Goal: Task Accomplishment & Management: Use online tool/utility

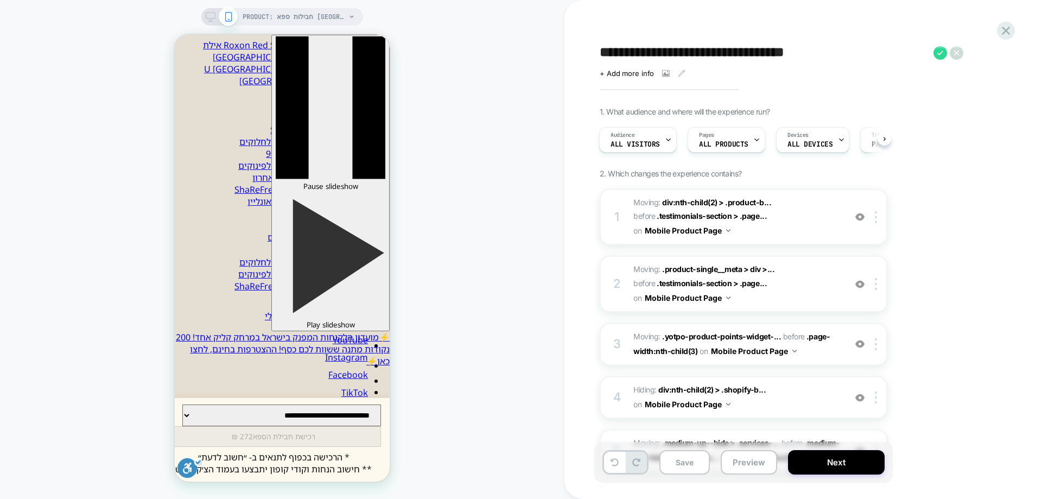
click at [485, 201] on div "PRODUCT: חבילות ספא בתל אביב במלון Herods [tel aviv] PRODUCT: חבילות ספא בתל אב…" at bounding box center [282, 249] width 564 height 477
click at [489, 185] on div "PRODUCT: חבילות ספא בתל אביב במלון Herods [tel aviv] PRODUCT: חבילות ספא בתל אב…" at bounding box center [282, 249] width 564 height 477
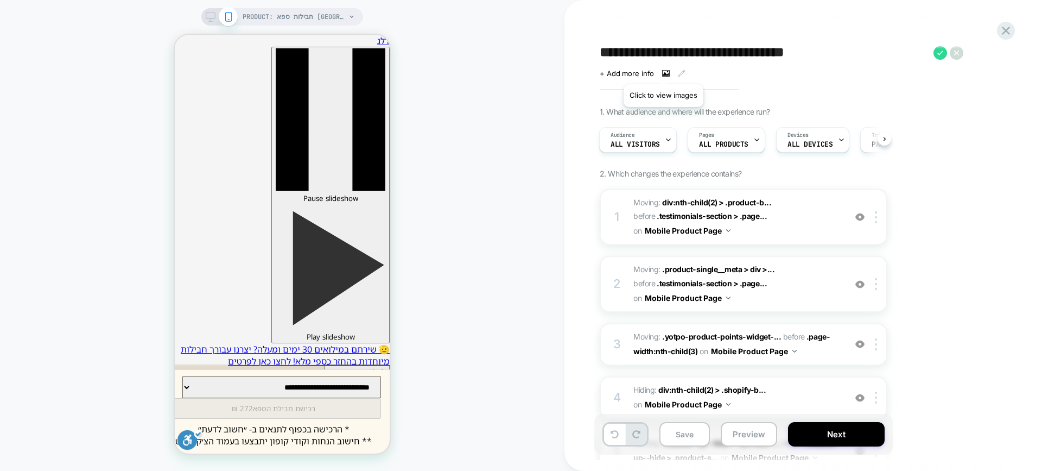
click at [663, 71] on icon at bounding box center [666, 73] width 8 height 8
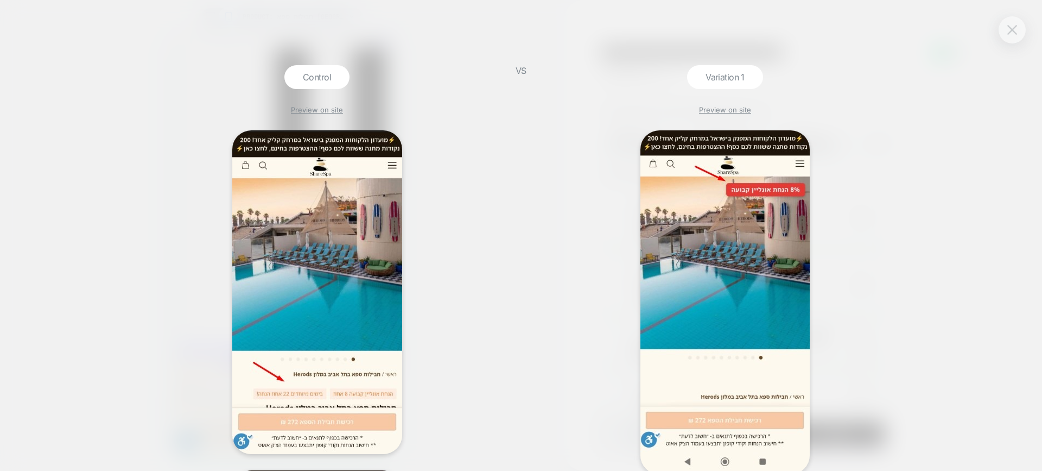
click at [1006, 28] on button at bounding box center [1012, 30] width 16 height 16
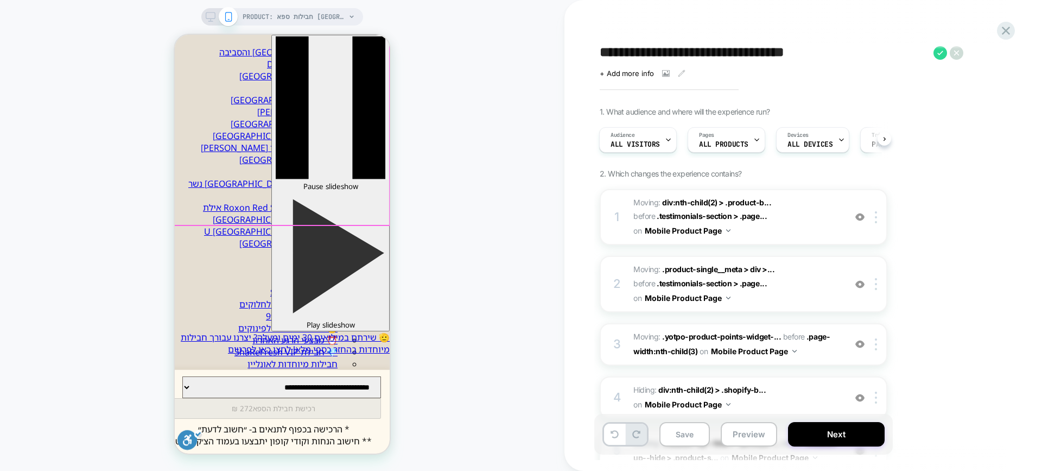
scroll to position [54, 0]
click at [664, 77] on icon at bounding box center [666, 73] width 8 height 7
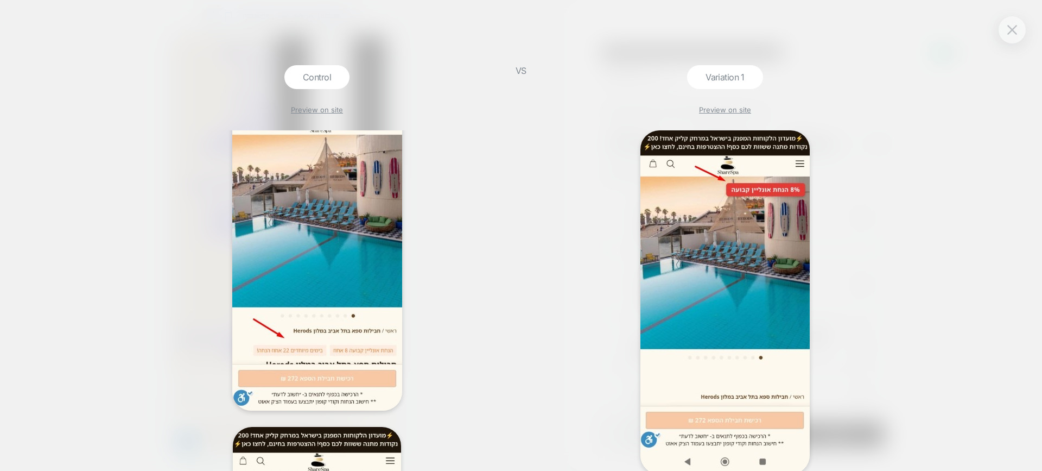
scroll to position [0, 0]
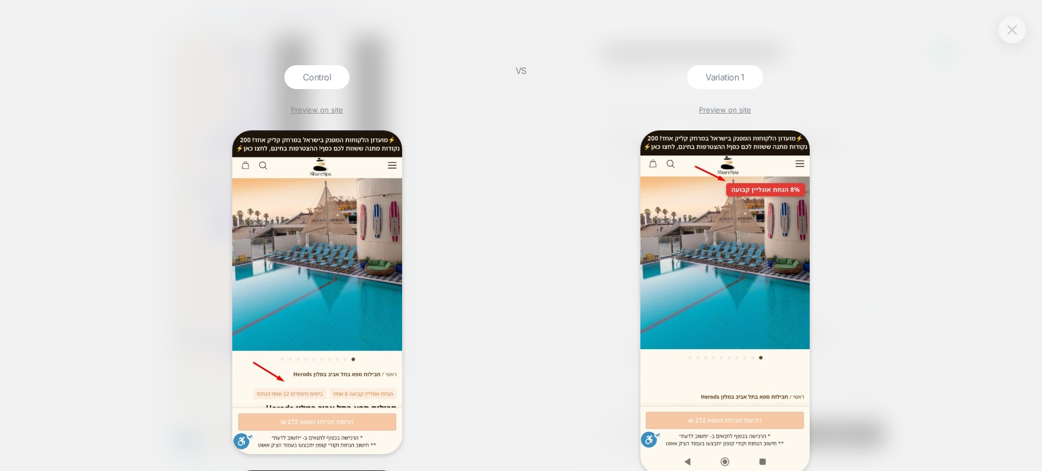
click at [1012, 31] on img at bounding box center [1012, 29] width 10 height 9
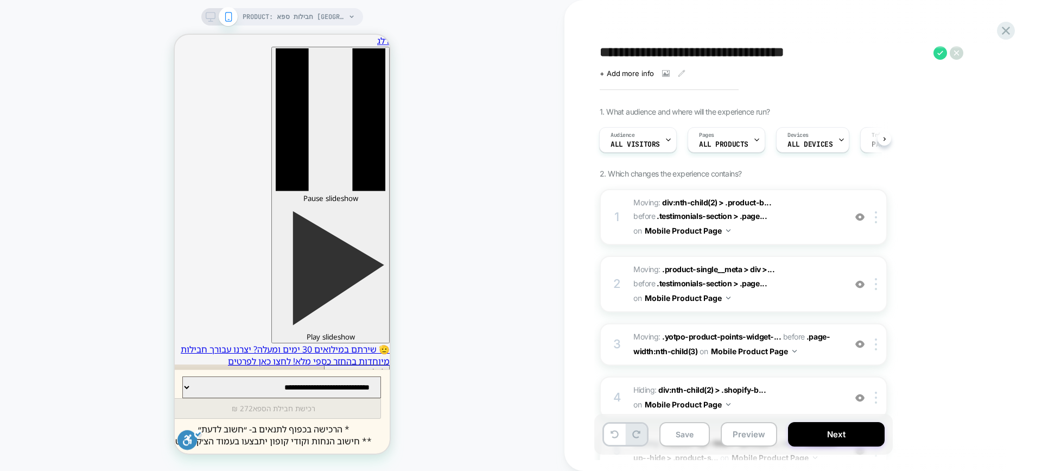
click at [450, 245] on div "PRODUCT: חבילות ספא בתל אביב במלון Herods [tel aviv] PRODUCT: חבילות ספא בתל אב…" at bounding box center [282, 235] width 564 height 449
click at [1002, 28] on icon at bounding box center [1006, 30] width 15 height 15
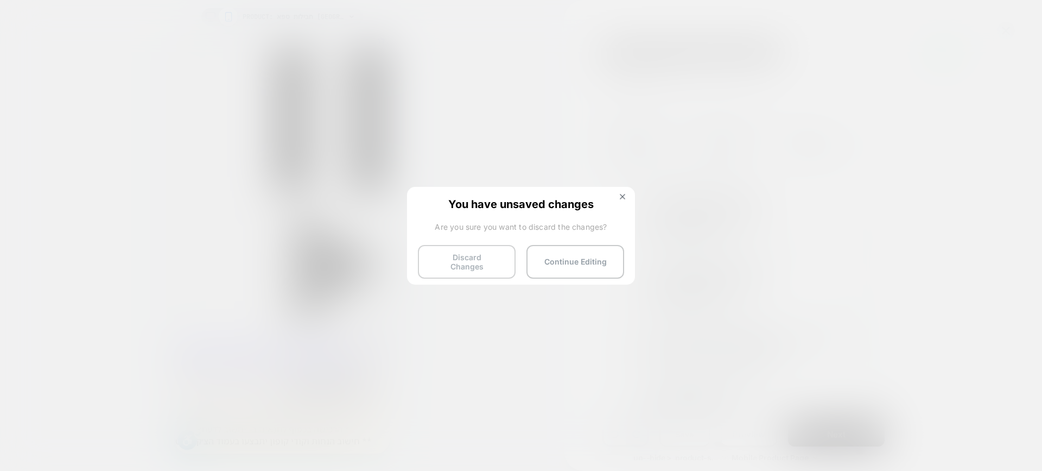
click at [474, 261] on button "Discard Changes" at bounding box center [467, 262] width 98 height 34
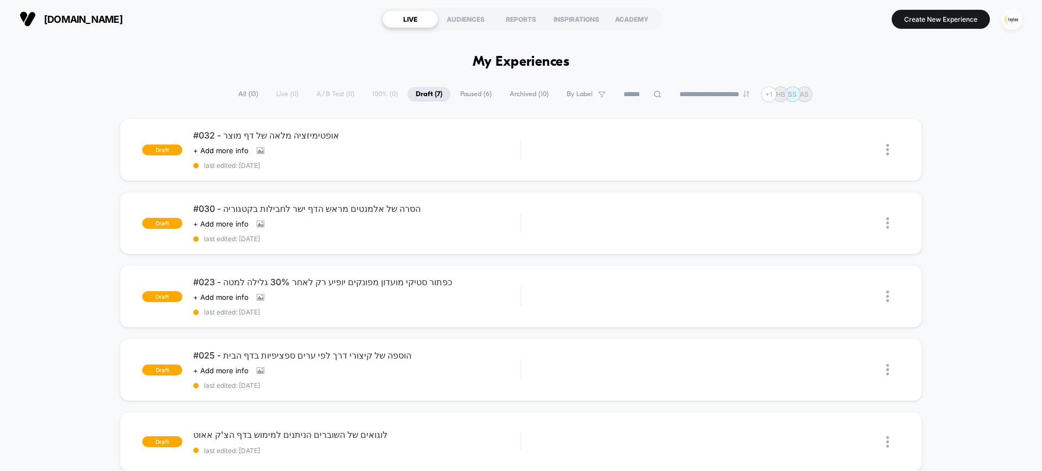
click at [1013, 19] on img "button" at bounding box center [1011, 19] width 21 height 21
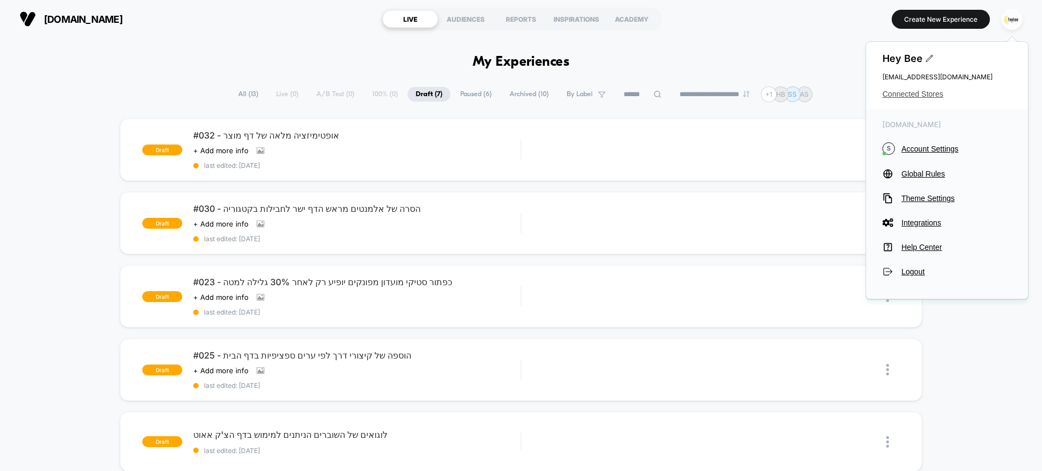
click at [908, 94] on span "Connected Stores" at bounding box center [946, 94] width 129 height 9
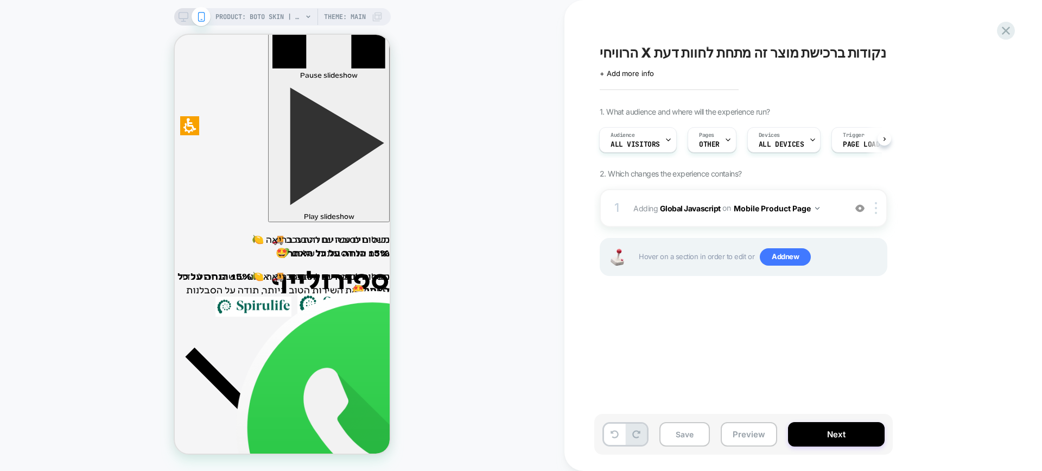
scroll to position [109, 0]
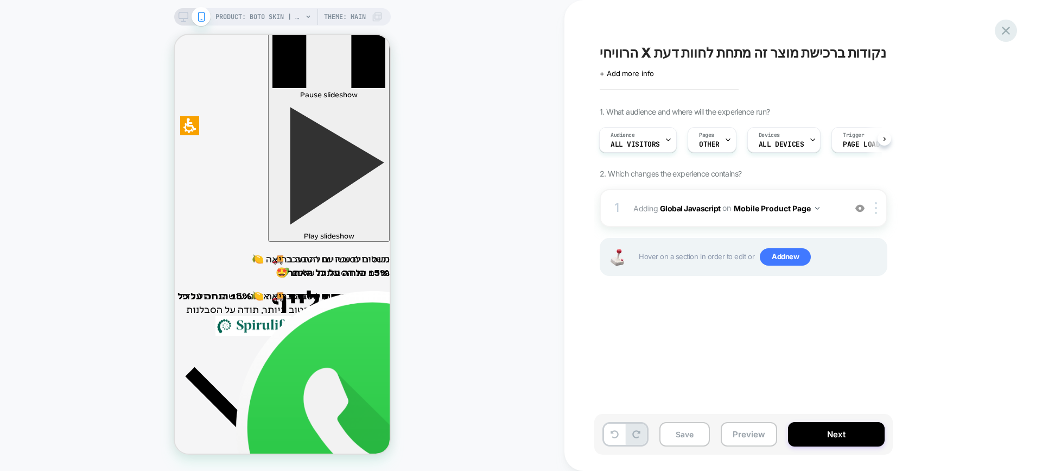
click at [1001, 29] on icon at bounding box center [1006, 30] width 15 height 15
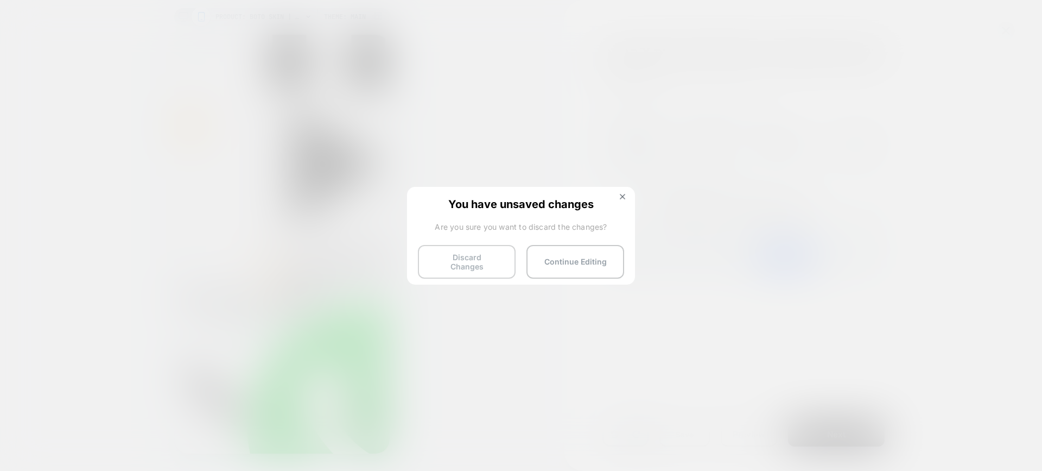
click at [475, 253] on button "Discard Changes" at bounding box center [467, 262] width 98 height 34
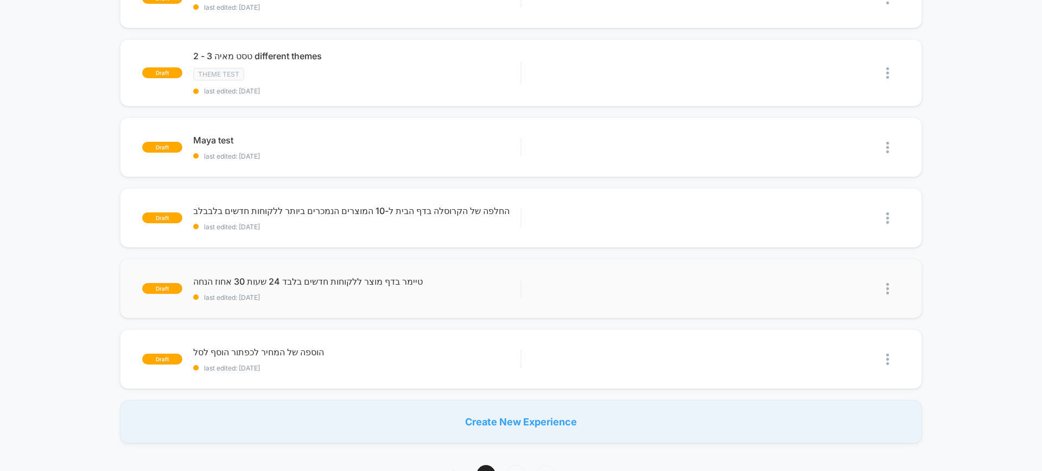
scroll to position [163, 0]
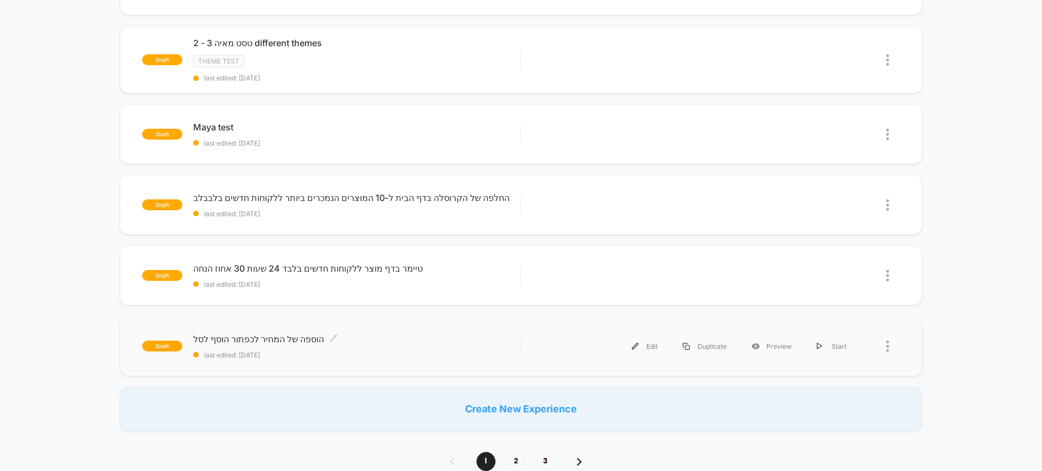
click at [340, 339] on span "הוספה של המחיר לכפתור הוסף לסל Click to edit experience details" at bounding box center [356, 338] width 327 height 11
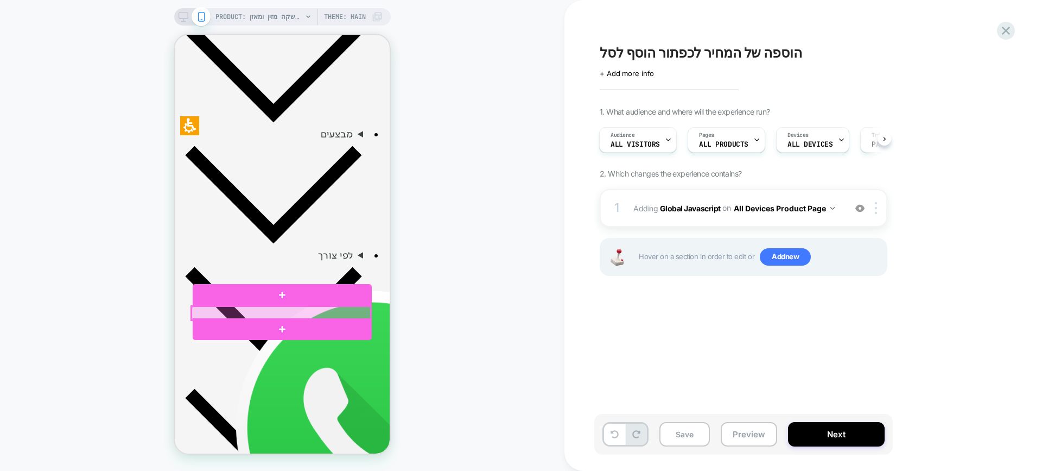
scroll to position [597, 0]
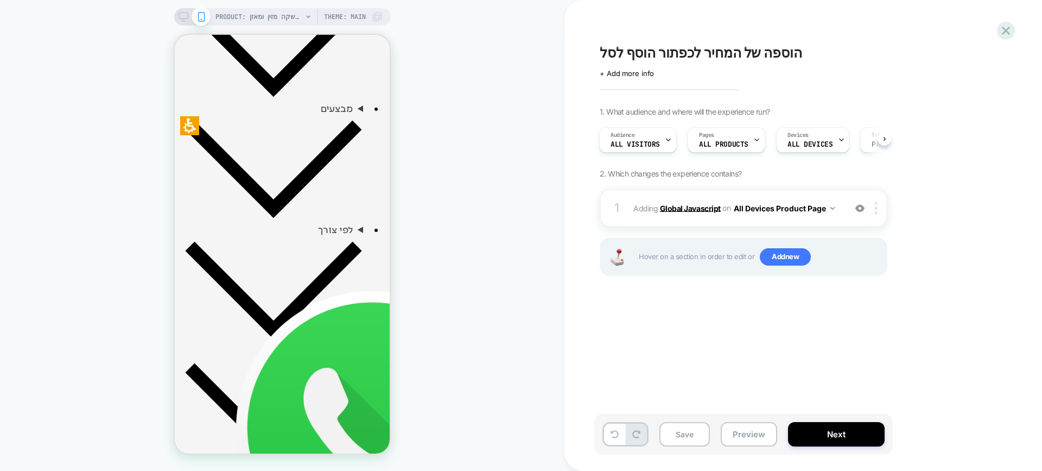
click at [701, 212] on b "Global Javascript" at bounding box center [690, 207] width 61 height 9
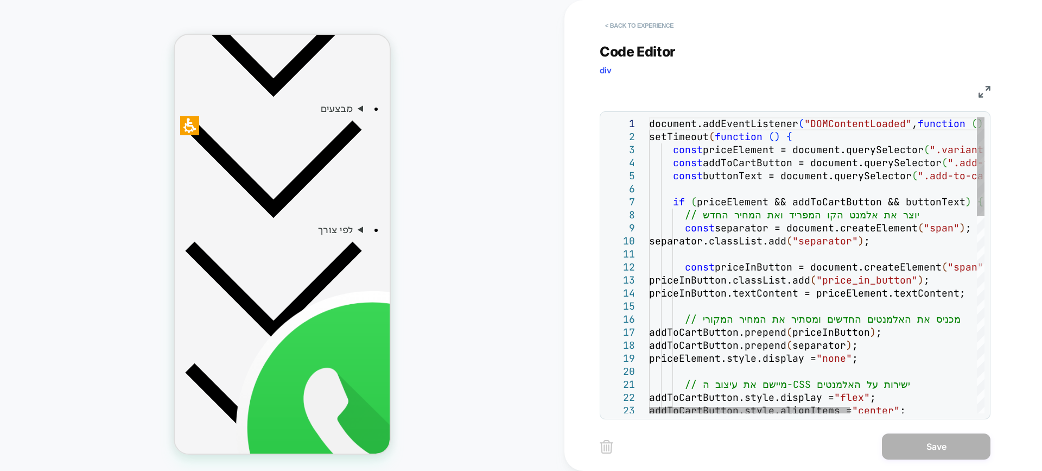
click at [641, 23] on button "< Back to experience" at bounding box center [639, 25] width 79 height 17
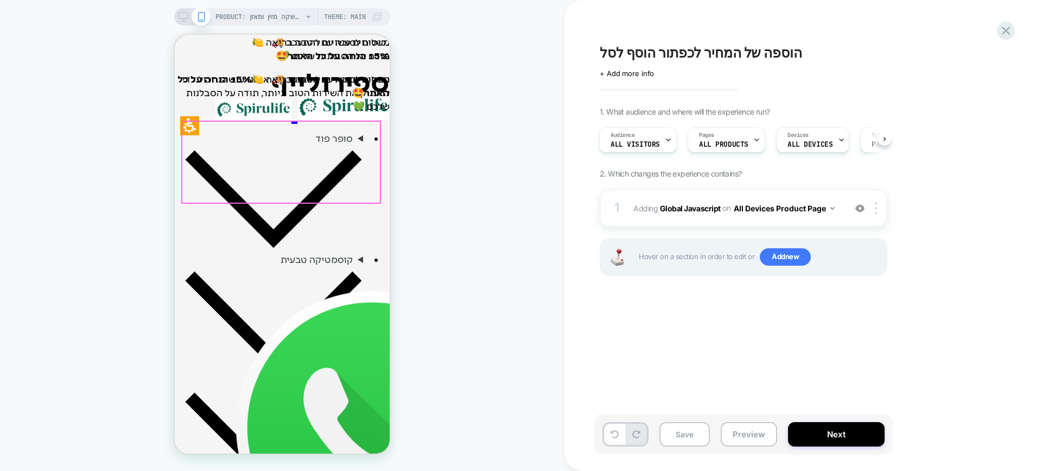
scroll to position [326, 0]
click at [1008, 31] on icon at bounding box center [1006, 30] width 15 height 15
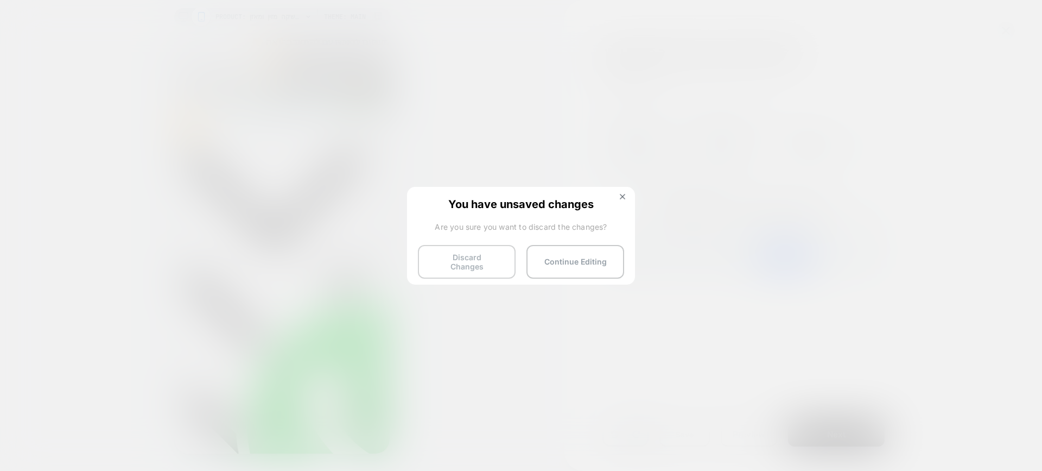
click at [482, 253] on button "Discard Changes" at bounding box center [467, 262] width 98 height 34
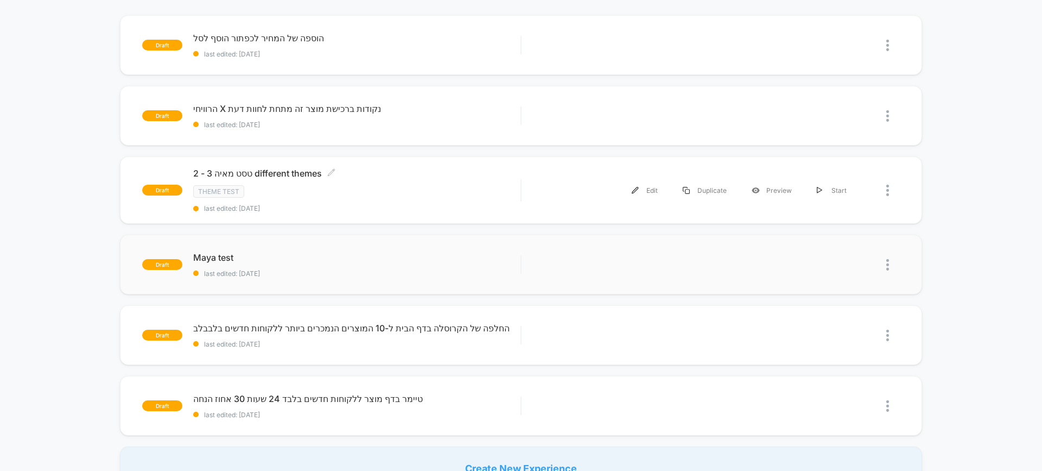
scroll to position [163, 0]
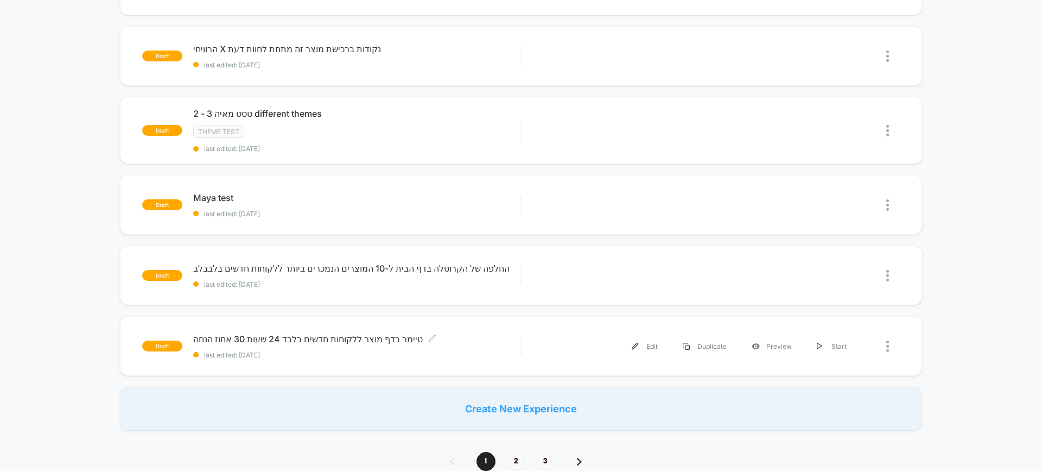
drag, startPoint x: 325, startPoint y: 337, endPoint x: 533, endPoint y: 371, distance: 211.7
click at [325, 338] on span "טיימר בדף מוצר ללקוחות חדשים בלבד 24 שעות 30 אחוז הנחה Click to edit experience…" at bounding box center [356, 338] width 327 height 11
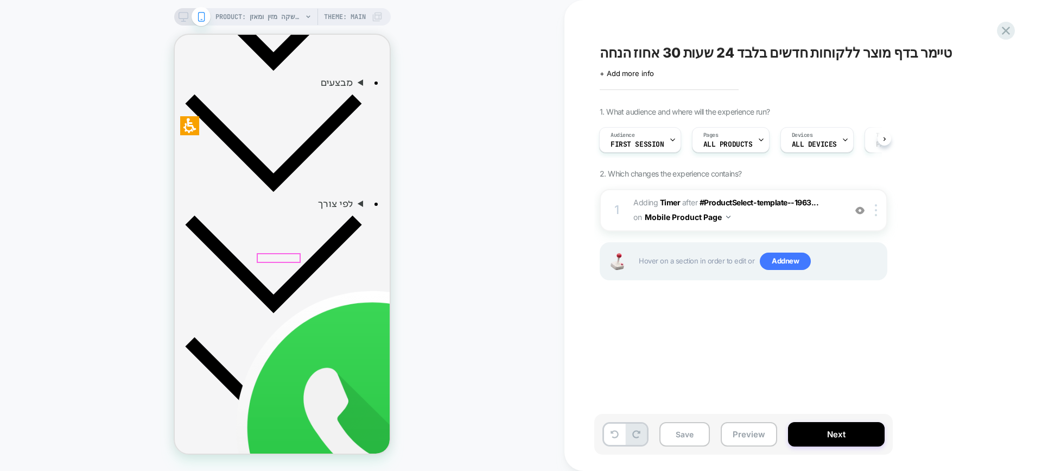
scroll to position [651, 0]
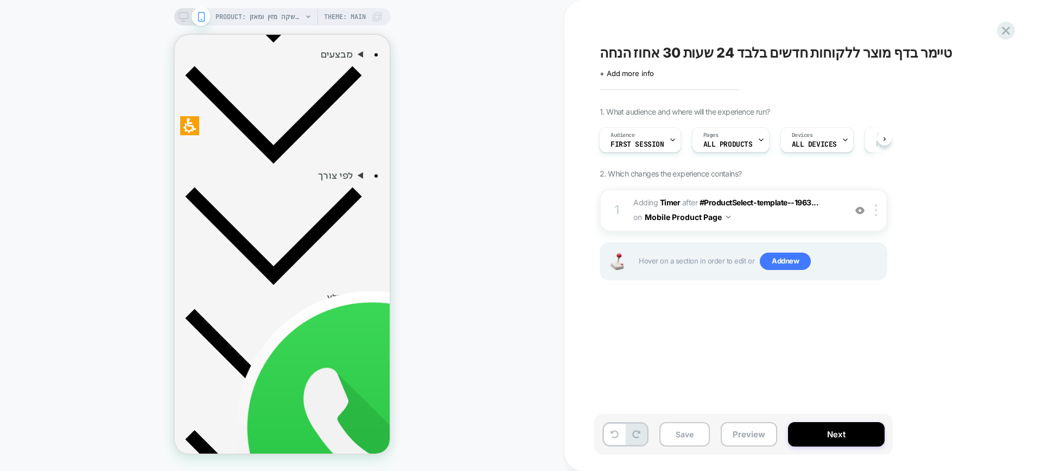
click at [717, 51] on span "טיימר בדף מוצר ללקוחות חדשים בלבד 24 שעות 30 אחוז הנחה" at bounding box center [776, 52] width 352 height 16
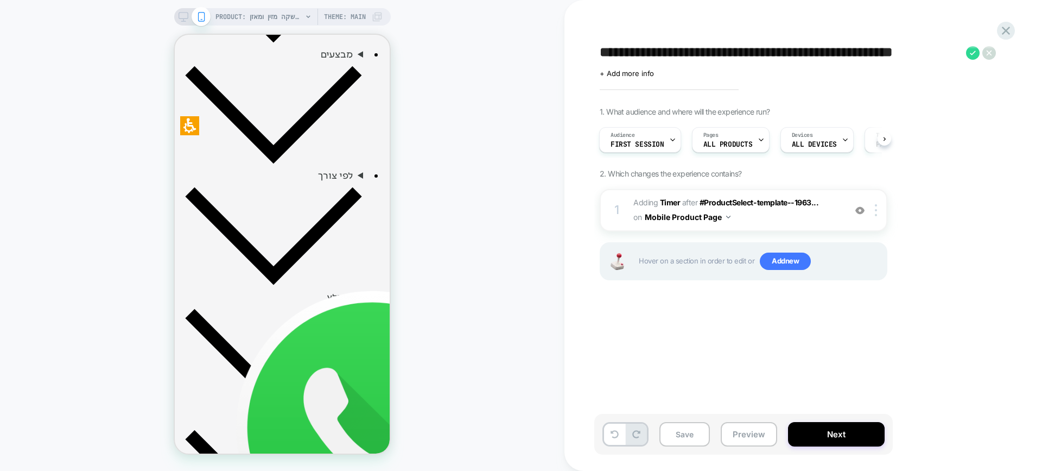
click at [717, 51] on textarea "**********" at bounding box center [780, 52] width 361 height 16
click at [686, 54] on textarea "**********" at bounding box center [780, 52] width 361 height 16
click at [761, 50] on textarea "**********" at bounding box center [780, 52] width 361 height 16
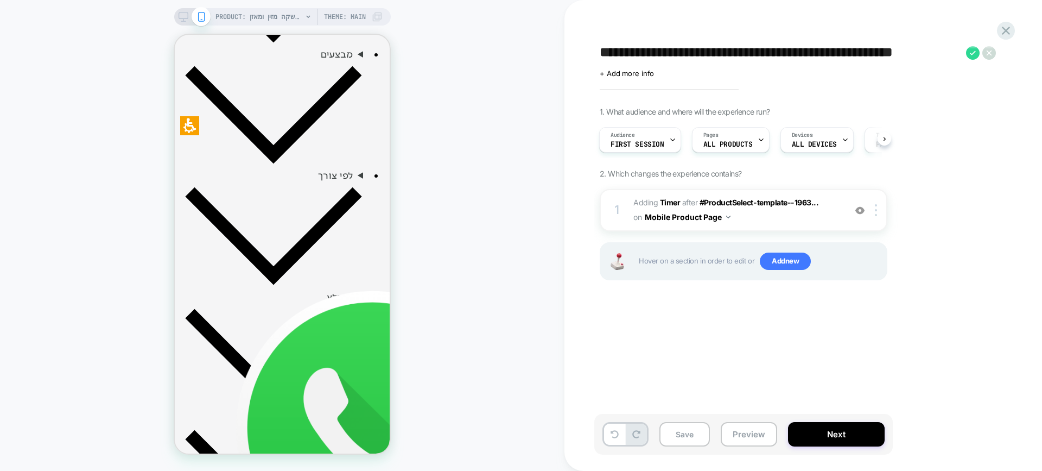
click at [759, 52] on textarea "**********" at bounding box center [780, 52] width 361 height 16
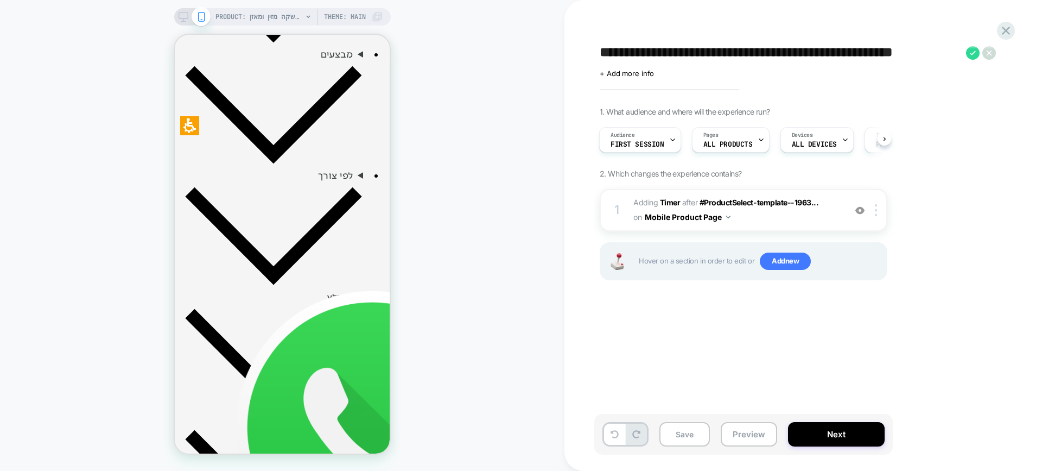
click at [759, 52] on textarea "**********" at bounding box center [780, 52] width 361 height 16
click at [760, 52] on textarea "**********" at bounding box center [780, 52] width 361 height 16
click at [761, 52] on textarea "**********" at bounding box center [780, 52] width 361 height 16
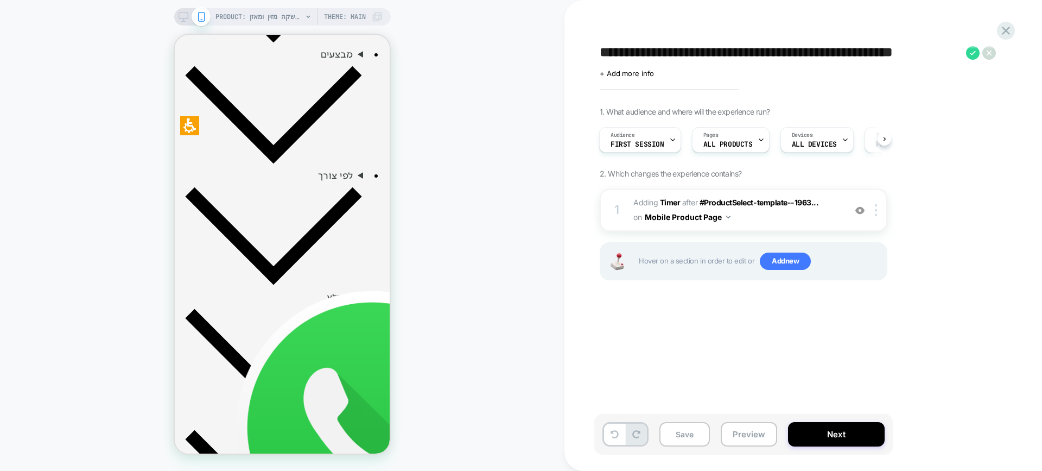
click at [761, 52] on textarea "**********" at bounding box center [780, 52] width 361 height 16
click at [716, 328] on div "**********" at bounding box center [797, 235] width 407 height 449
click at [465, 163] on div "PRODUCT: שוקומאקה | משקה מזין ומאזן PRODUCT: שוקומאקה | משקה מזין ומאזן Theme: …" at bounding box center [282, 235] width 564 height 449
click at [508, 144] on div "PRODUCT: שוקומאקה | משקה מזין ומאזן PRODUCT: שוקומאקה | משקה מזין ומאזן Theme: …" at bounding box center [282, 235] width 564 height 449
click at [508, 94] on div "PRODUCT: שוקומאקה | משקה מזין ומאזן PRODUCT: שוקומאקה | משקה מזין ומאזן Theme: …" at bounding box center [282, 235] width 564 height 449
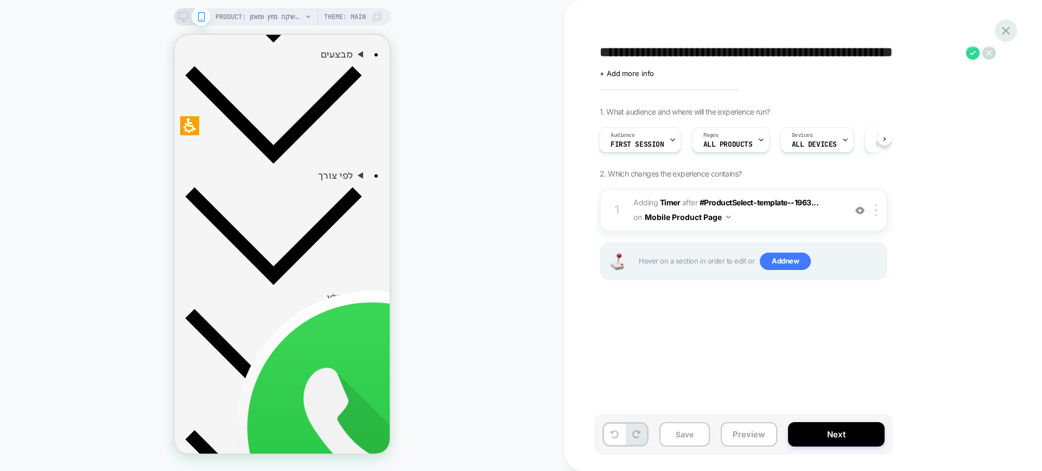
click at [1008, 25] on icon at bounding box center [1006, 30] width 15 height 15
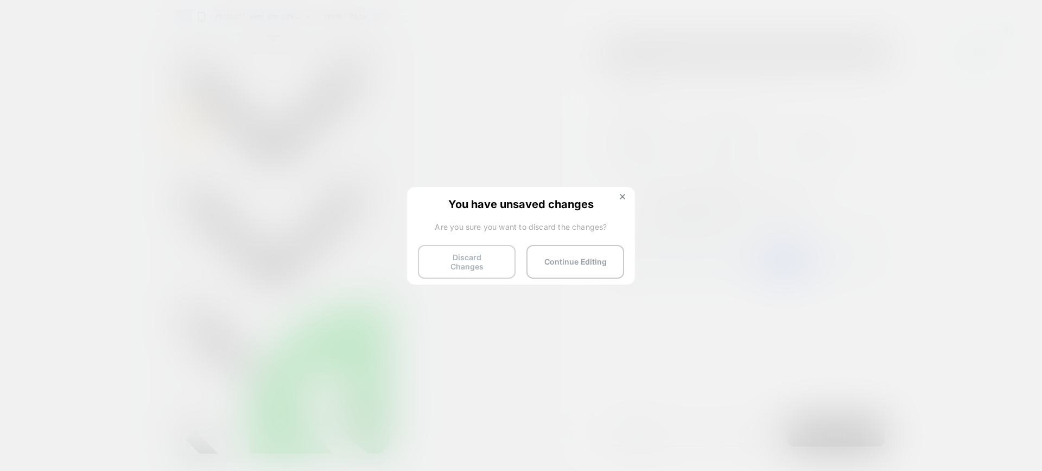
click at [464, 264] on button "Discard Changes" at bounding box center [467, 262] width 98 height 34
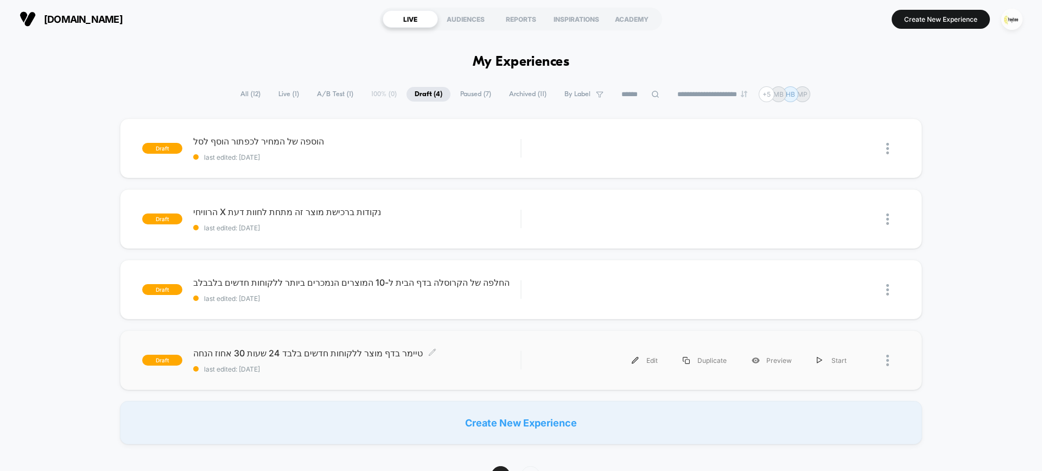
click at [301, 357] on span "טיימר בדף מוצר ללקוחות חדשים בלבד 24 שעות 30 אחוז הנחה Click to edit experience…" at bounding box center [356, 352] width 327 height 11
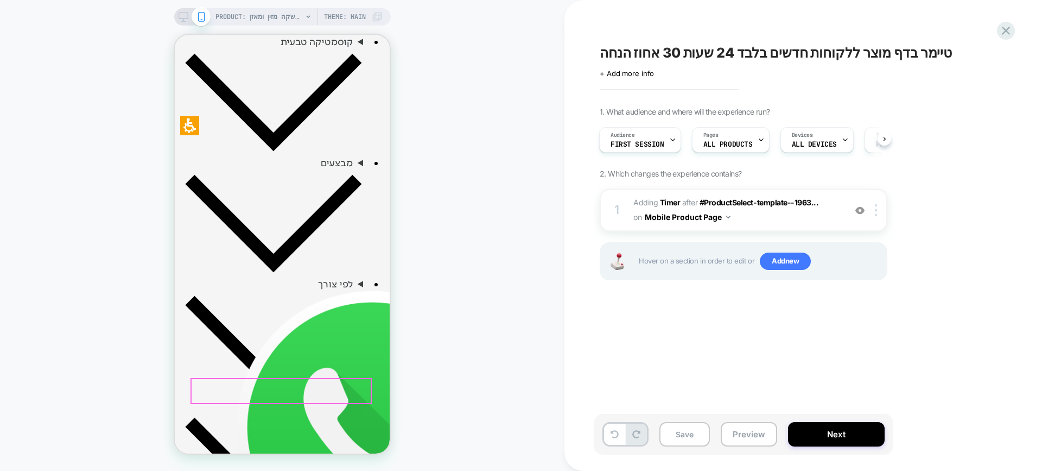
scroll to position [705, 0]
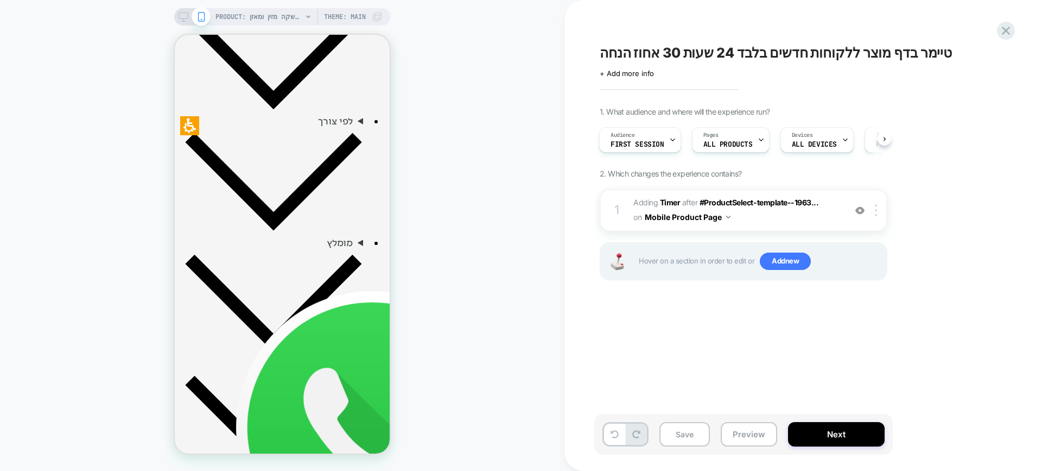
click at [543, 123] on div "PRODUCT: שוקומאקה | משקה מזין ומאזן PRODUCT: שוקומאקה | משקה מזין ומאזן Theme: …" at bounding box center [282, 235] width 564 height 449
click at [650, 145] on span "First Session" at bounding box center [638, 145] width 54 height 8
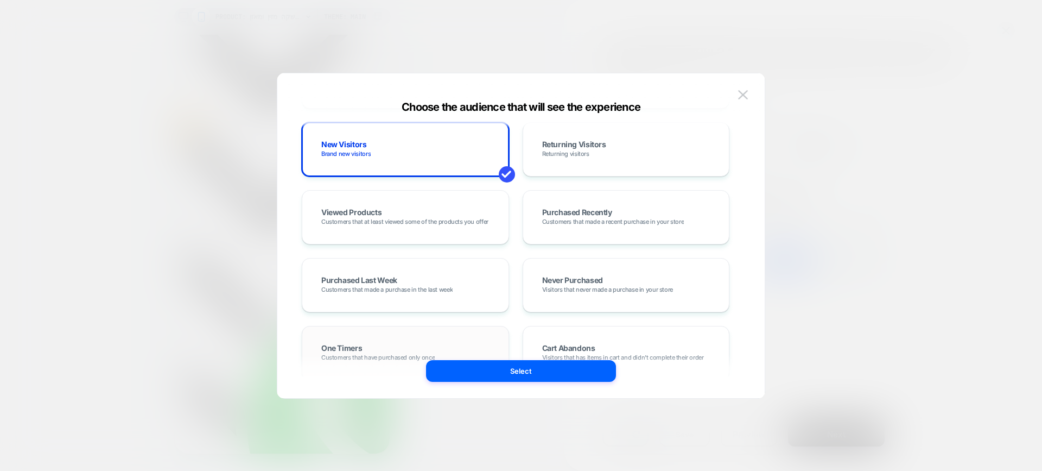
scroll to position [271, 0]
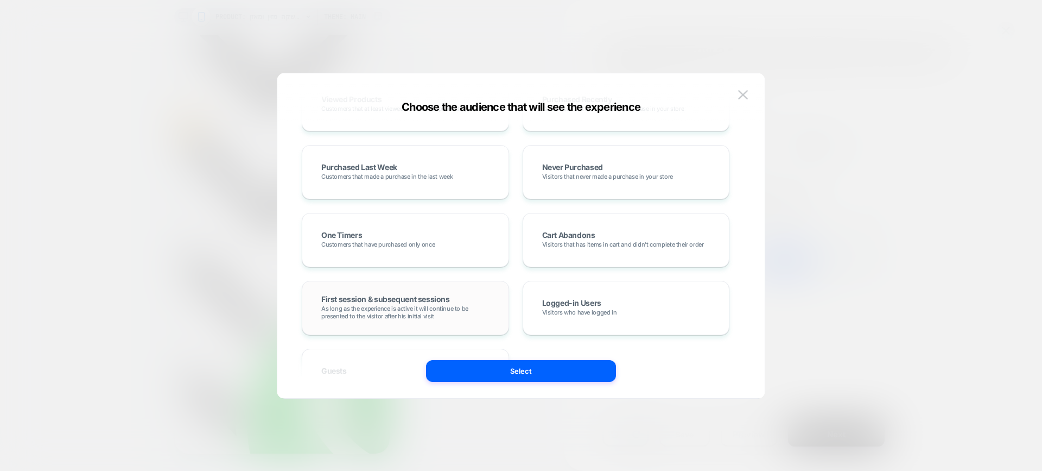
click at [412, 315] on span "As long as the experience is active it will continue to be presented to the vis…" at bounding box center [405, 311] width 168 height 15
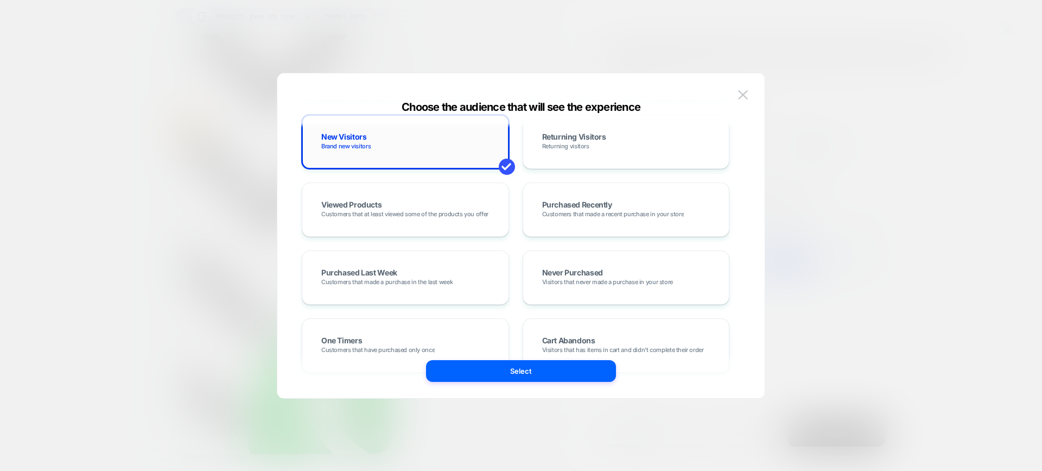
scroll to position [0, 0]
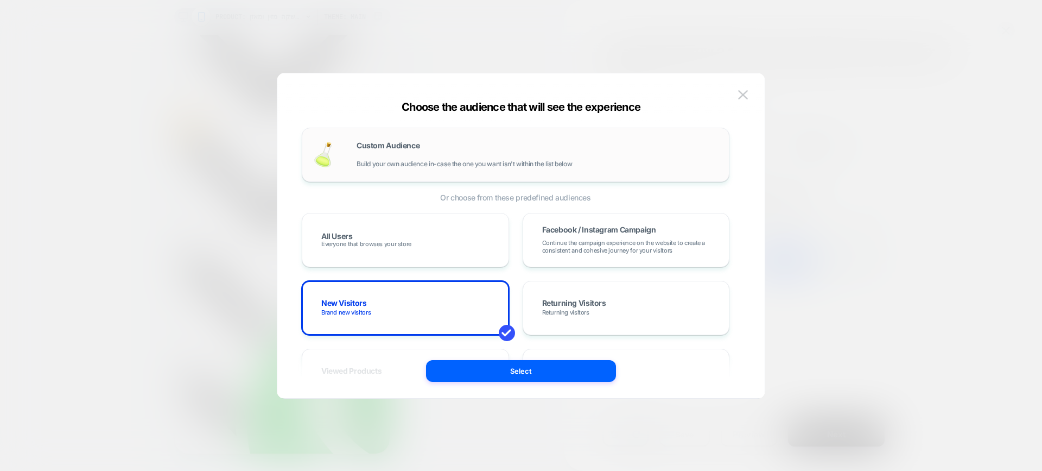
click at [437, 168] on div "Custom Audience Build your own audience in-case the one you want isn't within t…" at bounding box center [515, 154] width 405 height 31
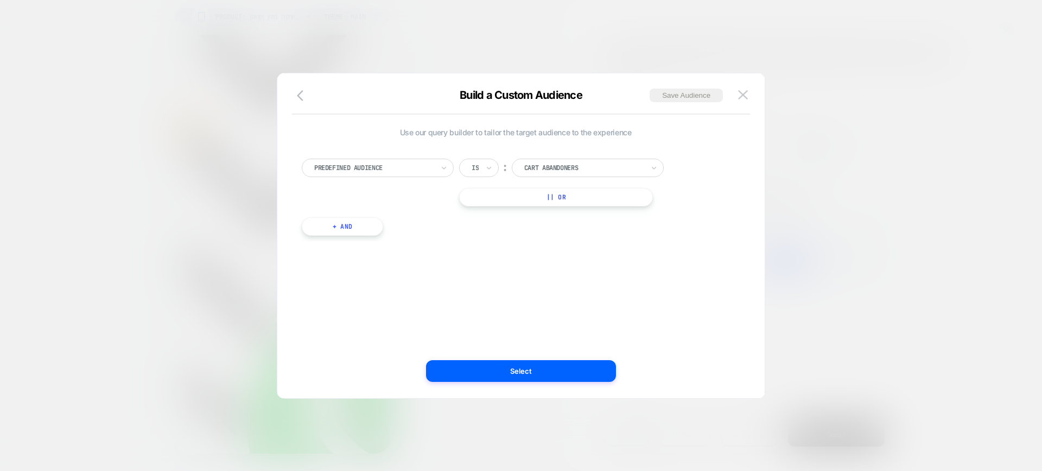
click at [435, 177] on div "Predefined Audience Is ︰ Cart Abandoners || Or" at bounding box center [516, 182] width 428 height 48
click at [431, 170] on div at bounding box center [373, 168] width 119 height 10
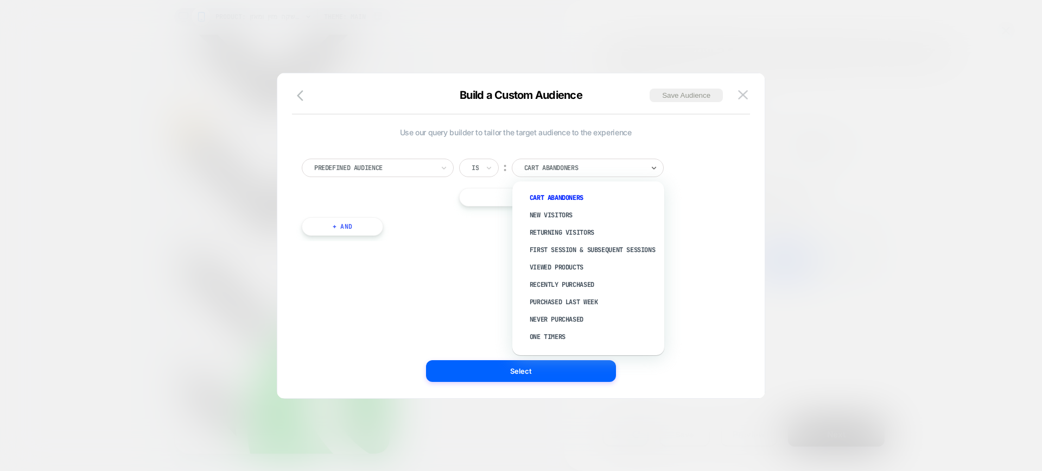
click at [575, 158] on div "Cart Abandoners" at bounding box center [588, 167] width 152 height 18
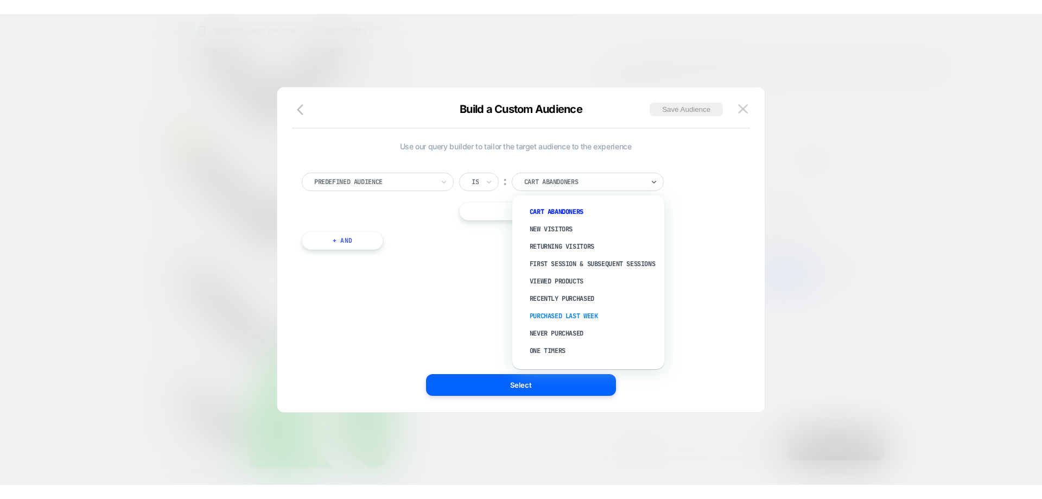
scroll to position [41, 0]
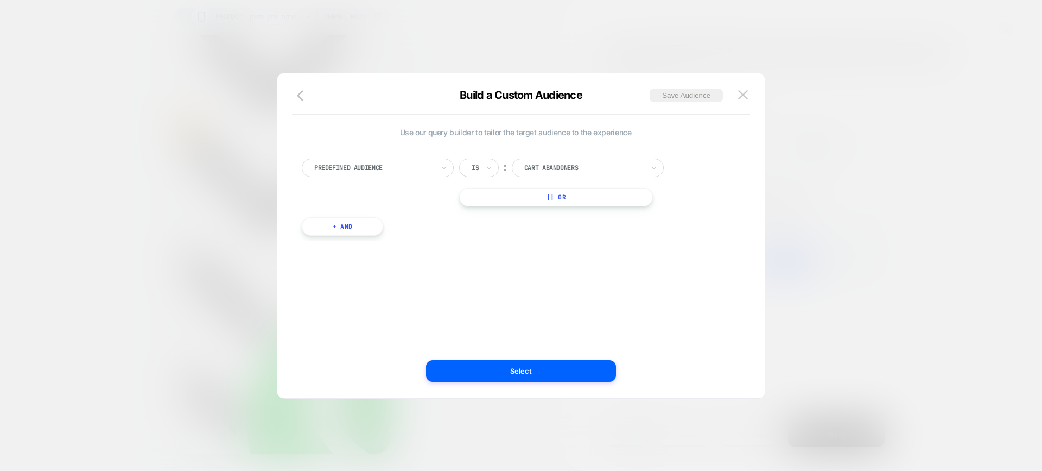
click at [459, 269] on div "Use our query builder to tailor the target audience to the experience Predefine…" at bounding box center [515, 235] width 455 height 281
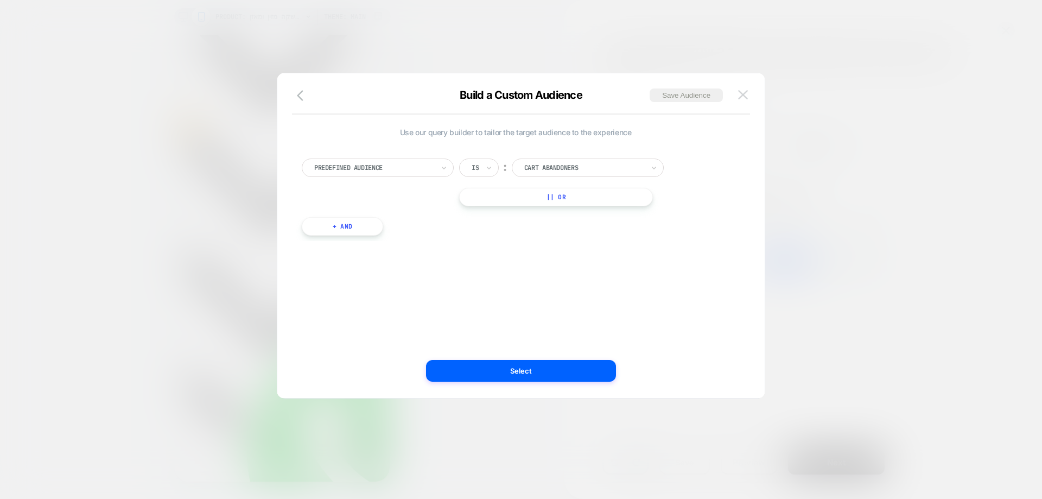
click at [745, 94] on img at bounding box center [743, 94] width 10 height 9
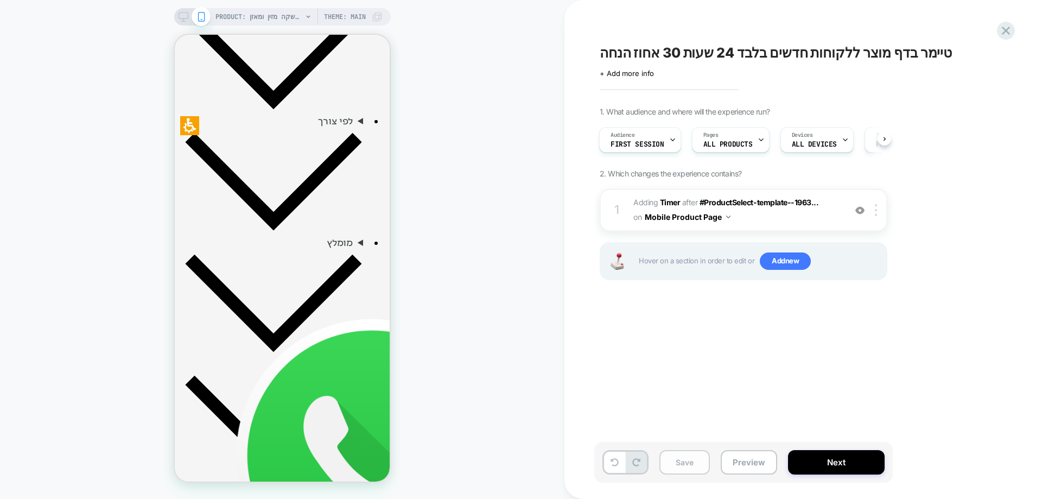
click at [678, 457] on button "Save" at bounding box center [684, 462] width 50 height 24
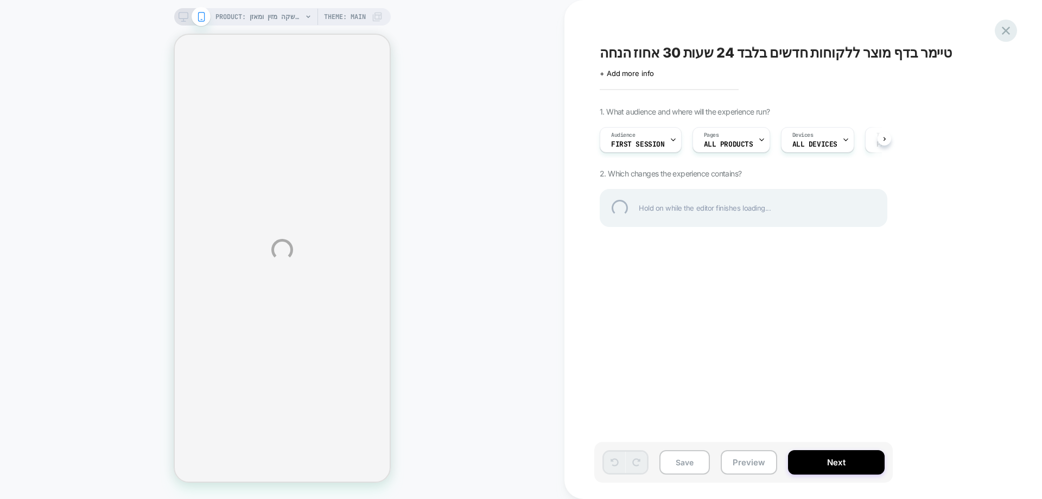
click at [1005, 33] on div at bounding box center [1006, 31] width 22 height 22
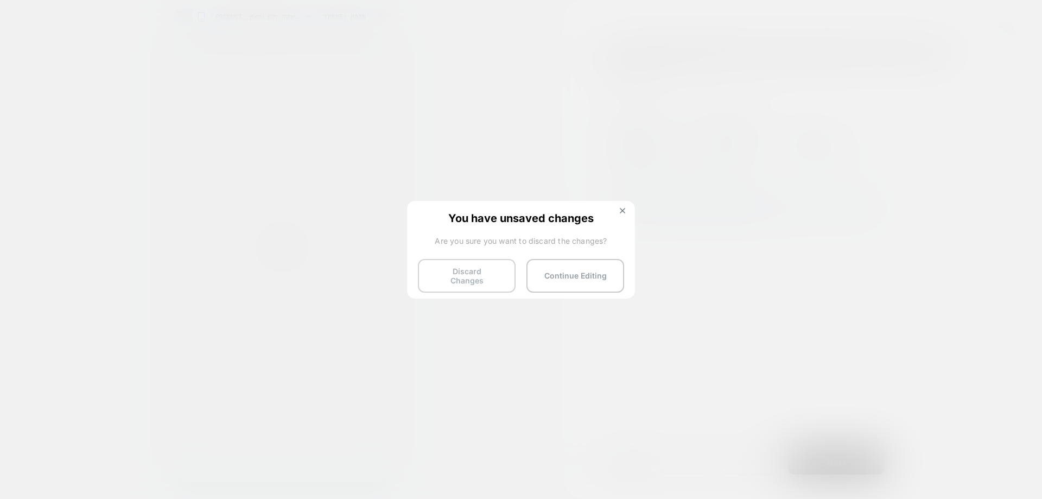
click at [488, 274] on button "Discard Changes" at bounding box center [467, 276] width 98 height 34
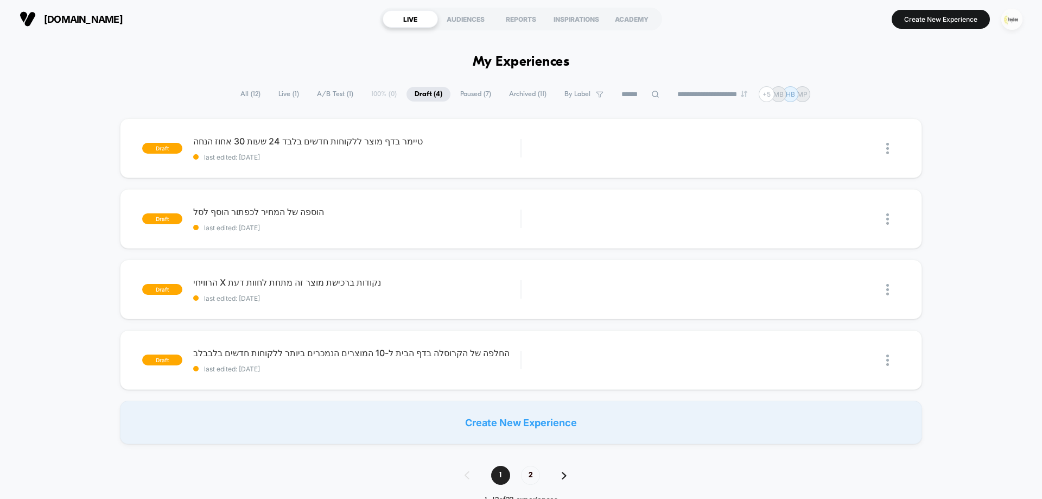
click at [1011, 17] on img "button" at bounding box center [1011, 19] width 21 height 21
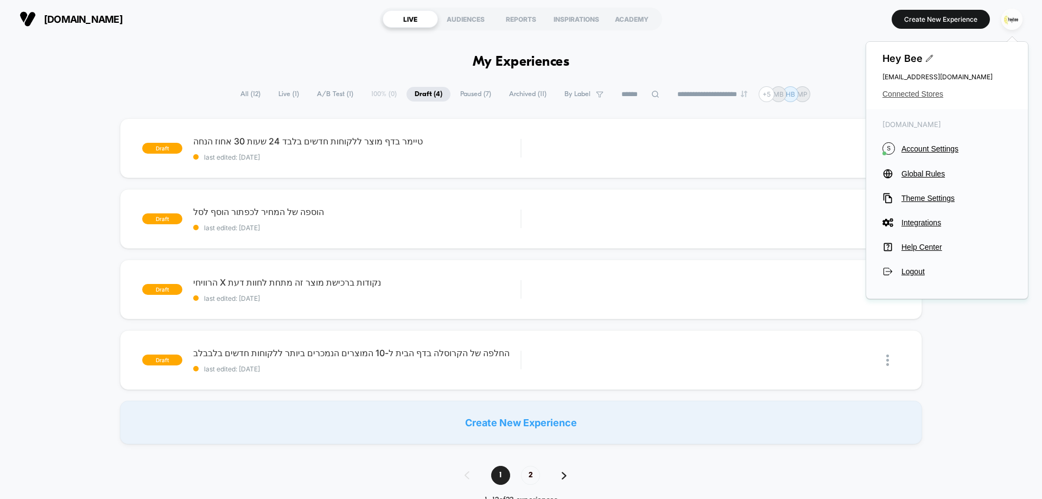
drag, startPoint x: 877, startPoint y: 90, endPoint x: 894, endPoint y: 91, distance: 16.9
click at [878, 90] on div "Hey Bee cro@ab-test.io Connected Stores" at bounding box center [947, 75] width 162 height 67
click at [894, 91] on span "Connected Stores" at bounding box center [946, 94] width 129 height 9
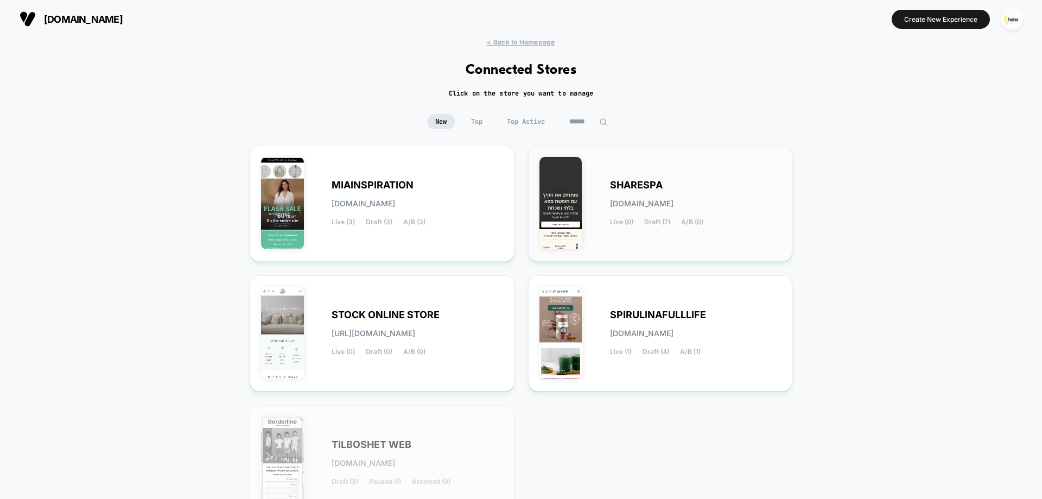
click at [639, 202] on span "sharespa.myshopify.com" at bounding box center [641, 204] width 63 height 8
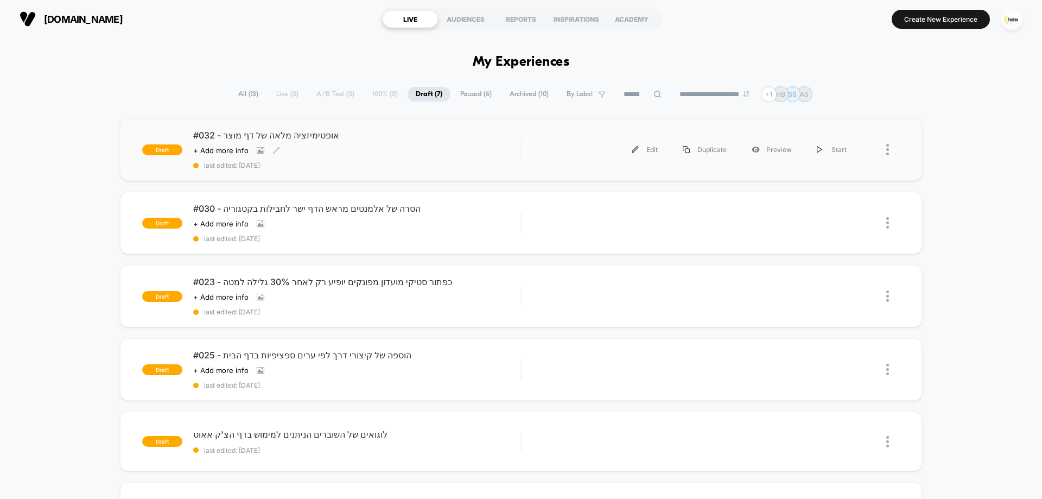
click at [311, 138] on span "#032 - אופטימיזציה מלאה של דף מוצר" at bounding box center [356, 135] width 327 height 11
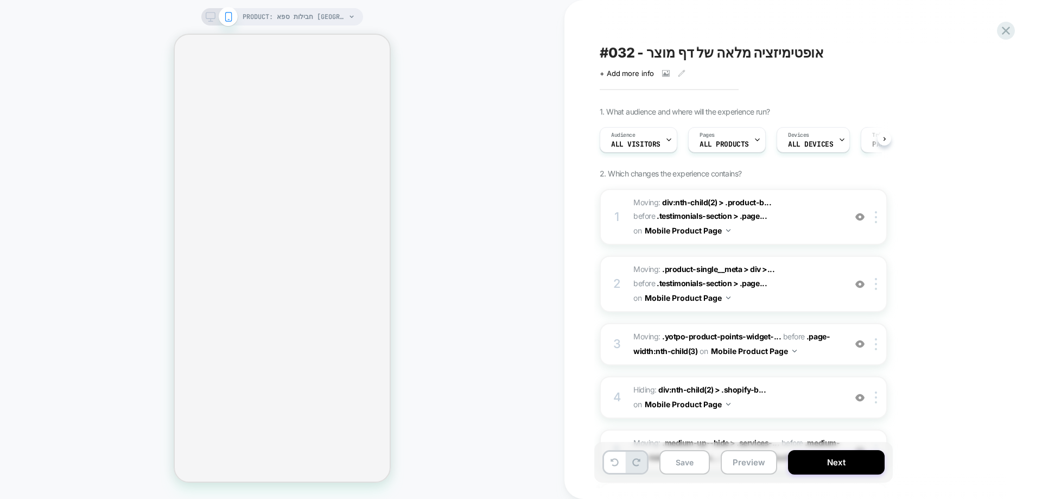
scroll to position [0, 1]
click at [663, 73] on icon at bounding box center [666, 74] width 6 height 4
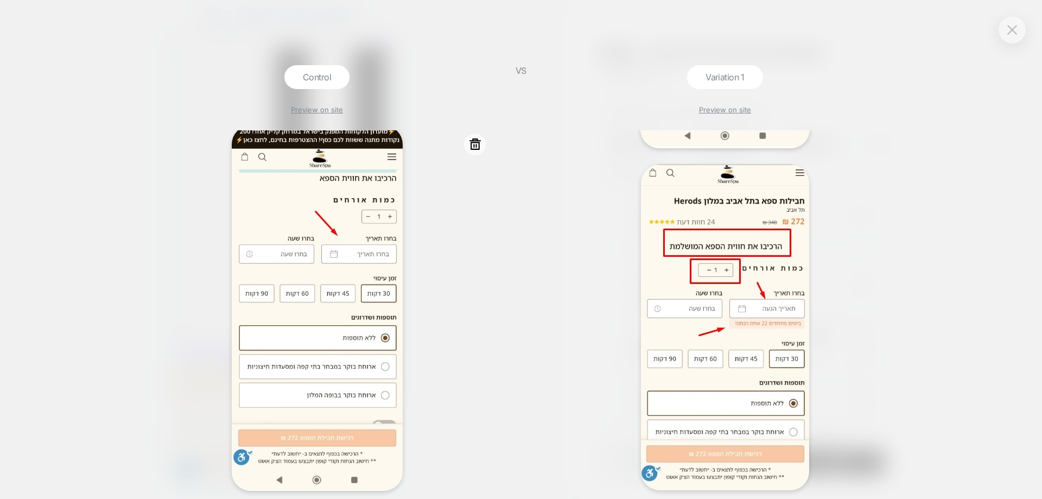
scroll to position [692, 0]
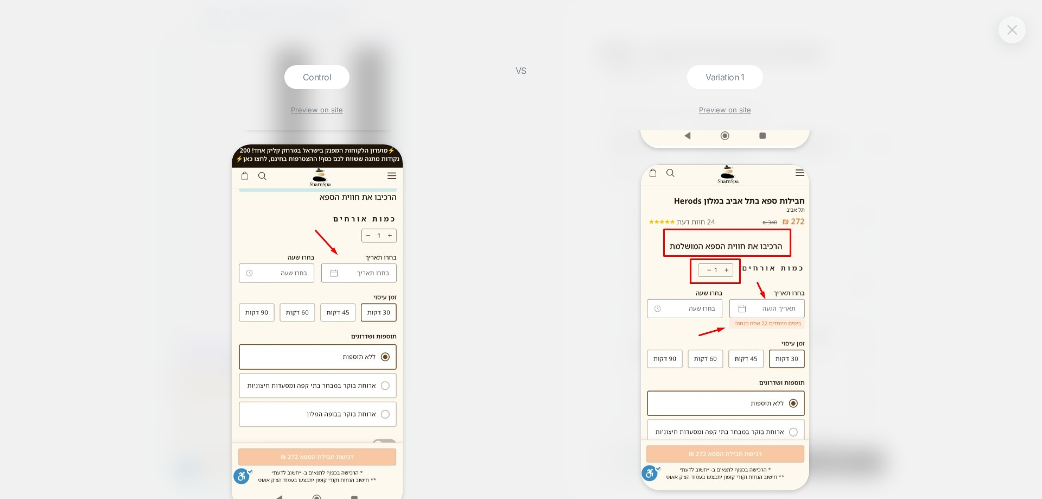
click at [1011, 22] on button at bounding box center [1012, 30] width 16 height 16
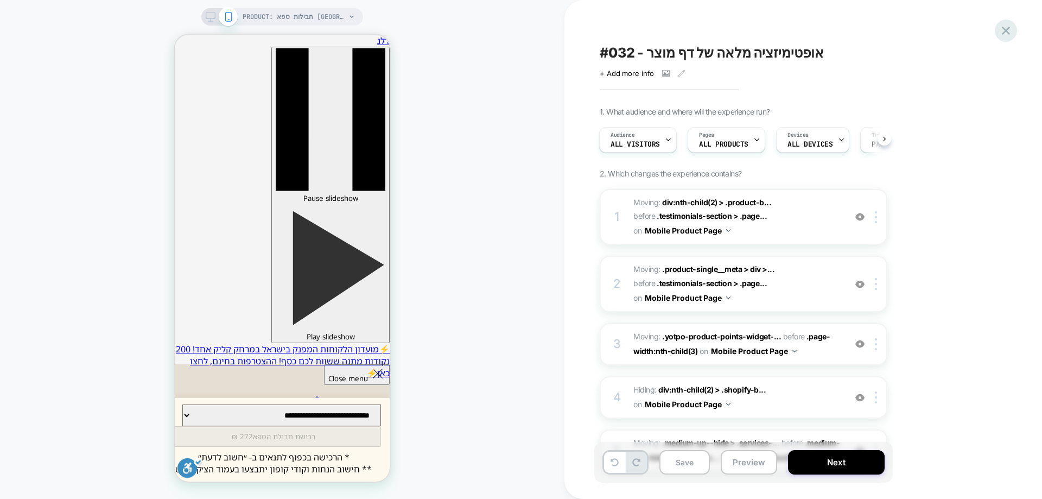
click at [1006, 29] on icon at bounding box center [1006, 30] width 15 height 15
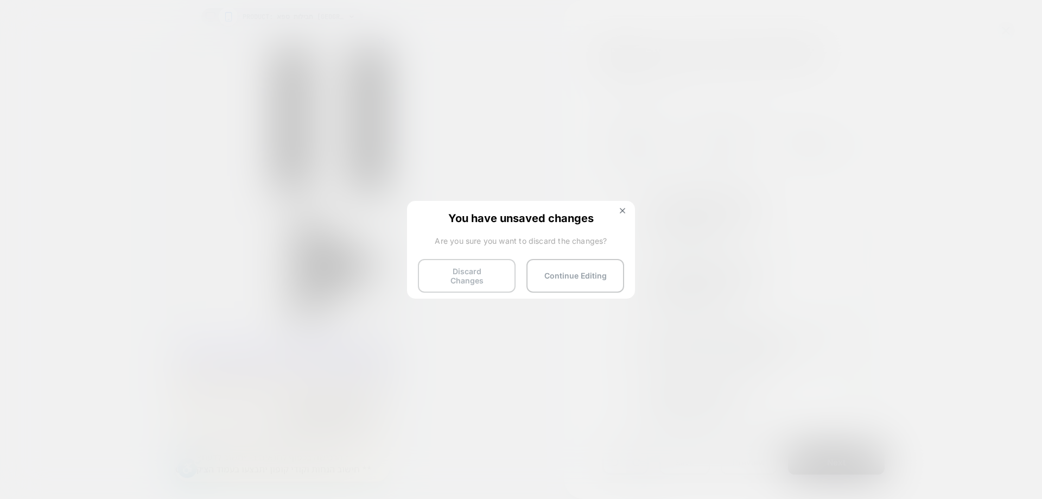
click at [485, 276] on button "Discard Changes" at bounding box center [467, 276] width 98 height 34
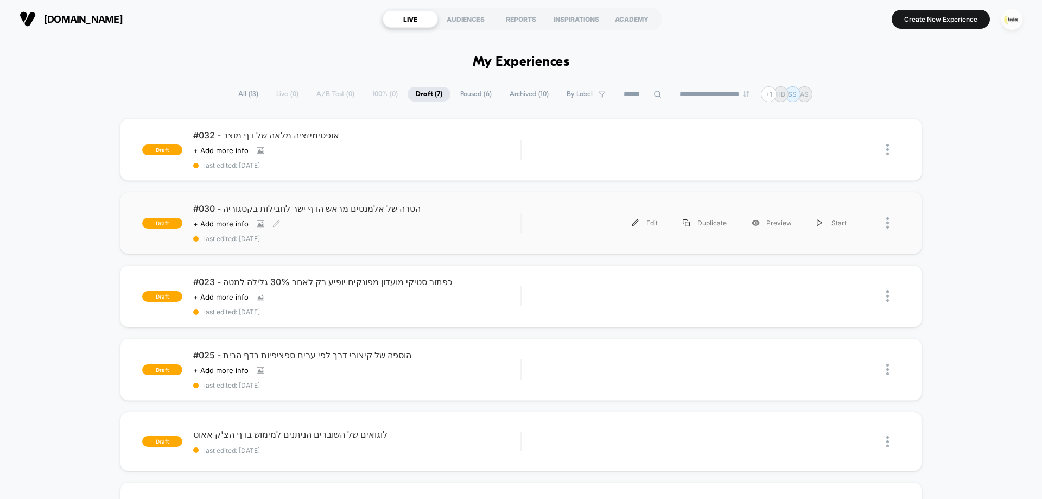
click at [436, 221] on div "#030 - הסרה של אלמנטים מראש הדף ישר לחבילות בקטגוריה Click to view images Click…" at bounding box center [356, 223] width 327 height 40
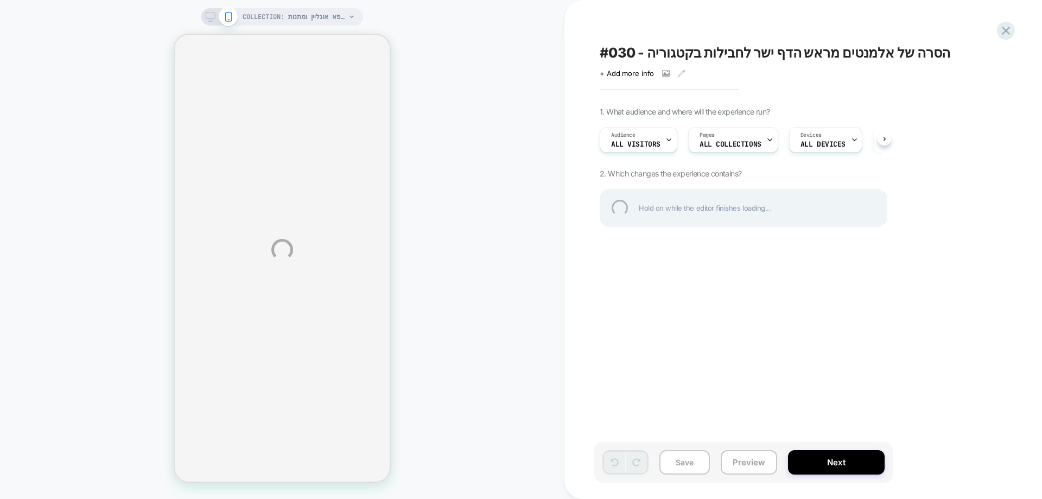
select select "******"
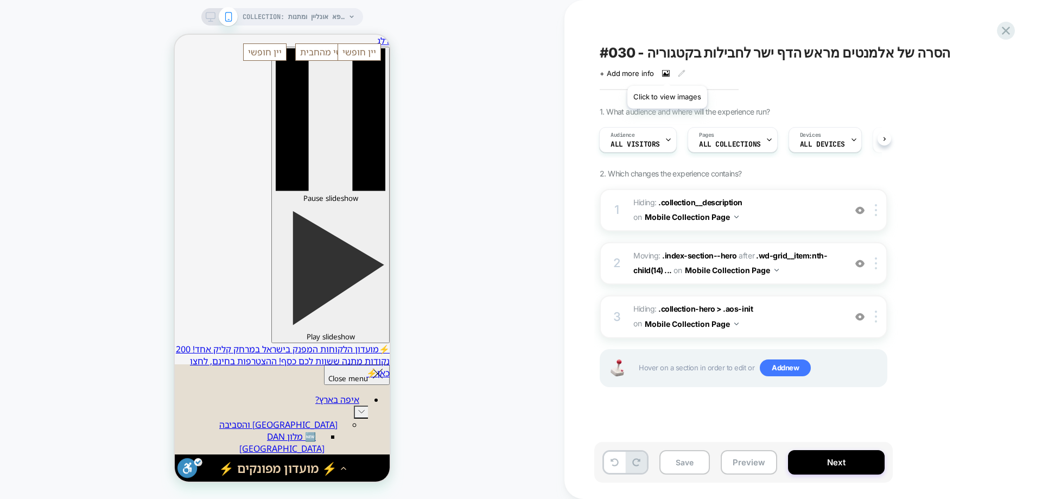
click at [667, 72] on icon at bounding box center [666, 73] width 8 height 8
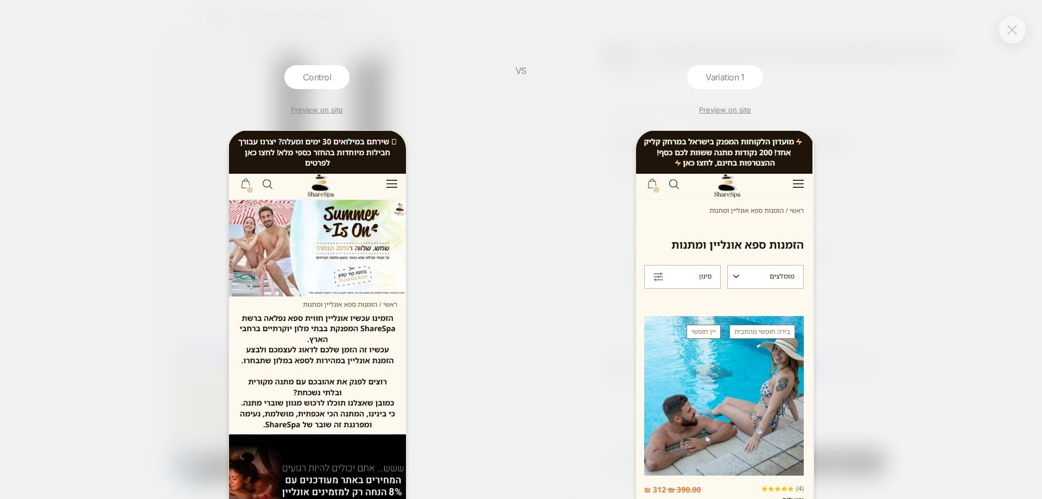
click at [1008, 22] on button at bounding box center [1012, 30] width 16 height 16
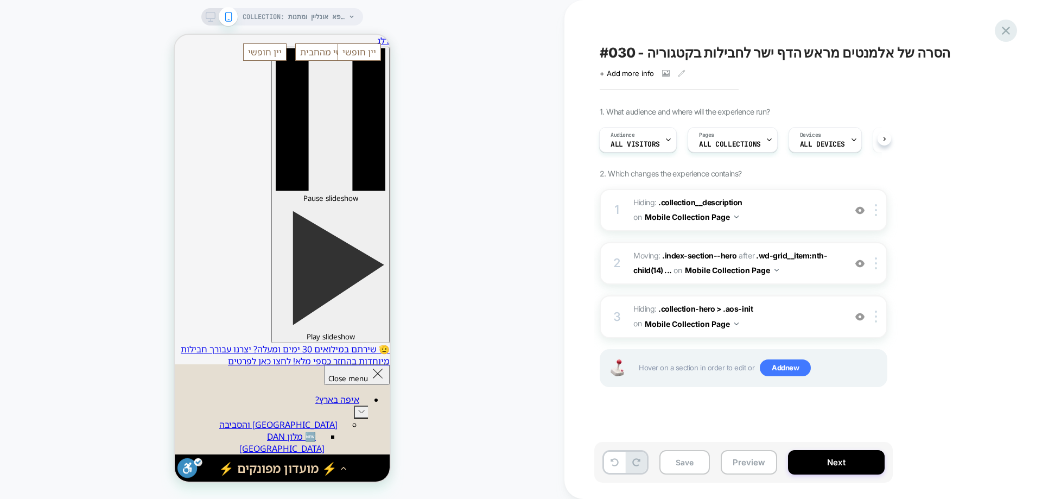
click at [1002, 31] on icon at bounding box center [1006, 30] width 15 height 15
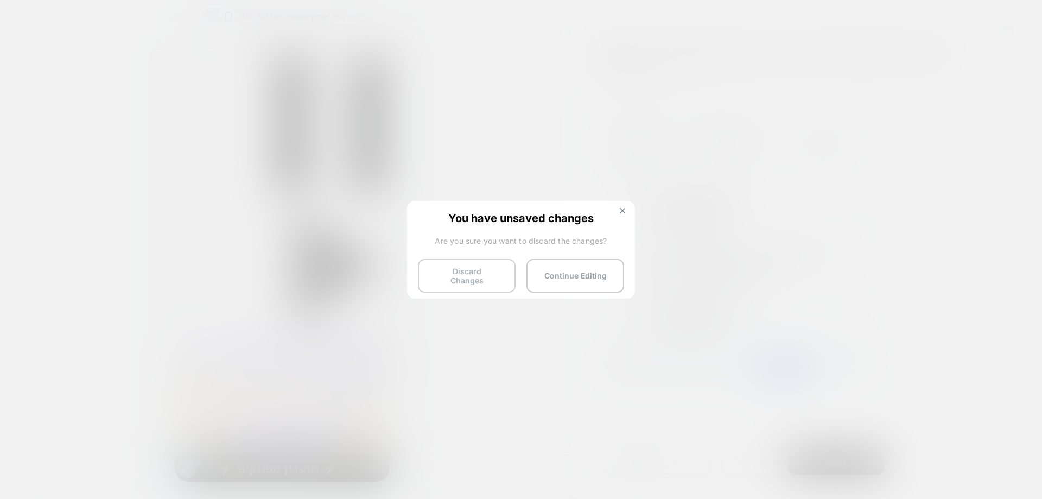
click at [454, 273] on button "Discard Changes" at bounding box center [467, 276] width 98 height 34
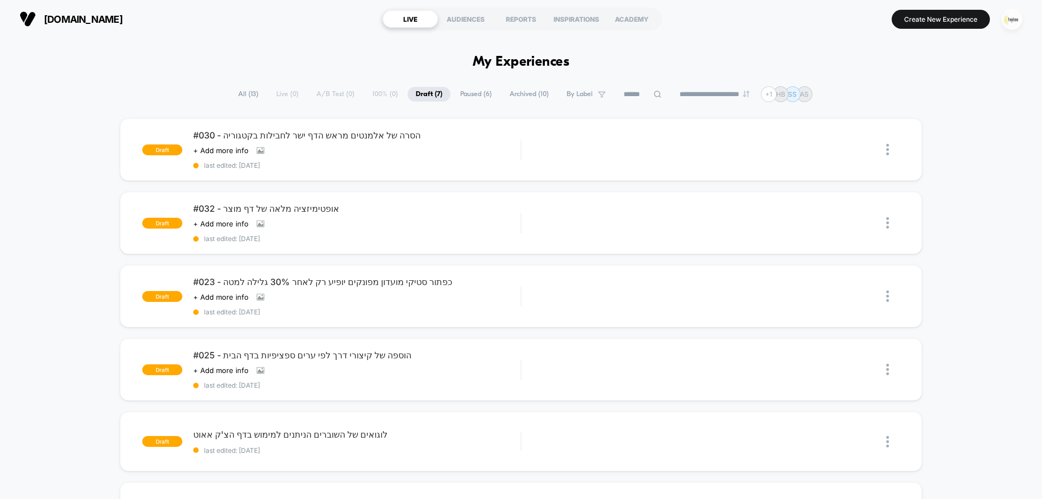
click at [1009, 20] on img "button" at bounding box center [1011, 19] width 21 height 21
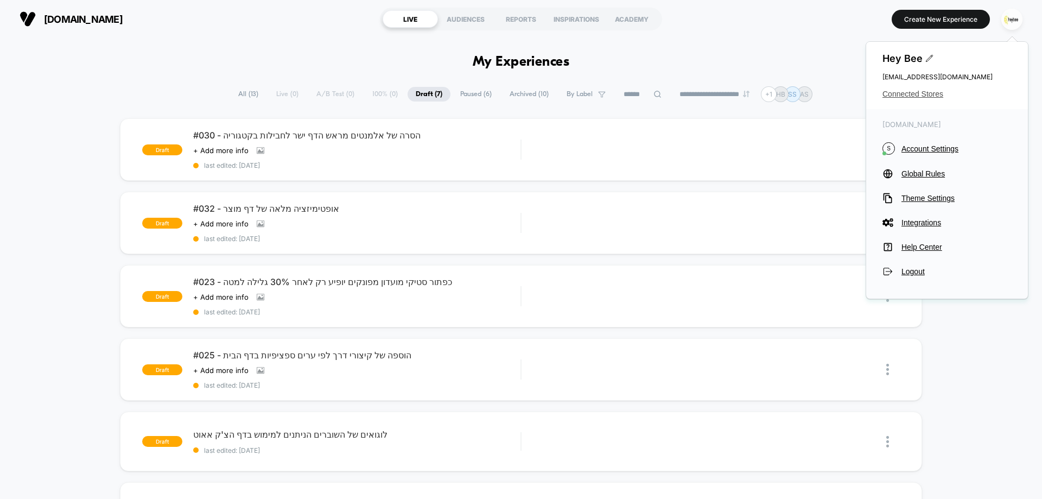
click at [906, 90] on span "Connected Stores" at bounding box center [946, 94] width 129 height 9
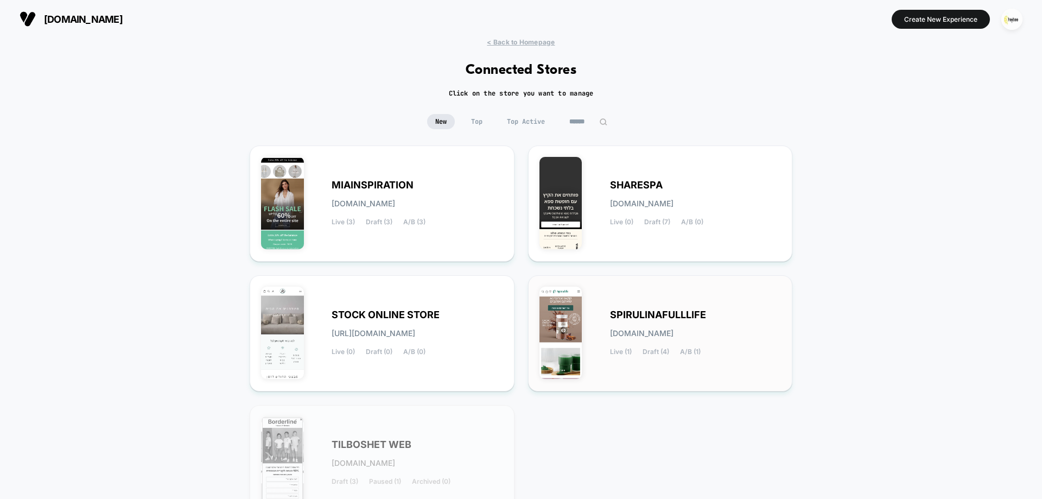
click at [647, 325] on div "SPIRULINAFULLLIFE spirulinafulllife.myshopify.com Live (1) Draft (4) A/B (1)" at bounding box center [695, 333] width 171 height 44
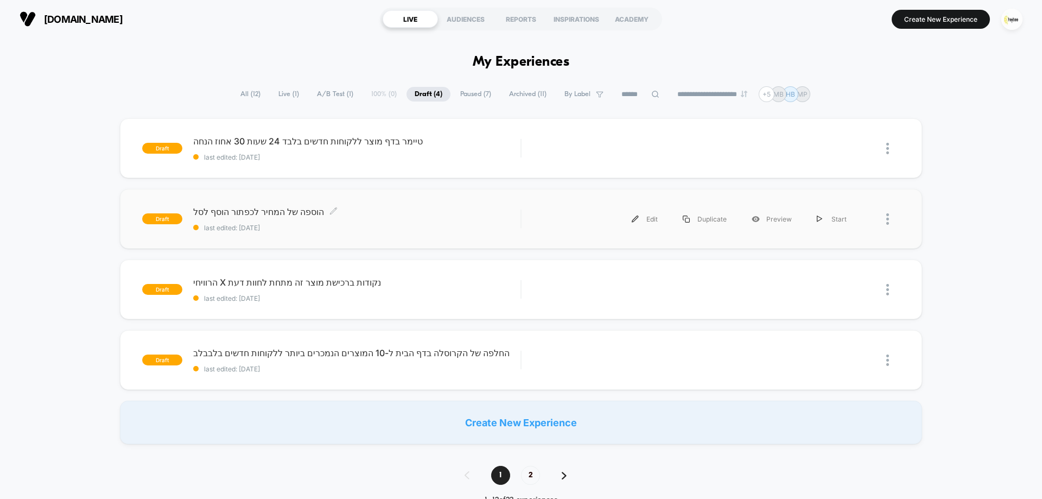
click at [358, 211] on span "הוספה של המחיר לכפתור הוסף לסל Click to edit experience details" at bounding box center [356, 211] width 327 height 11
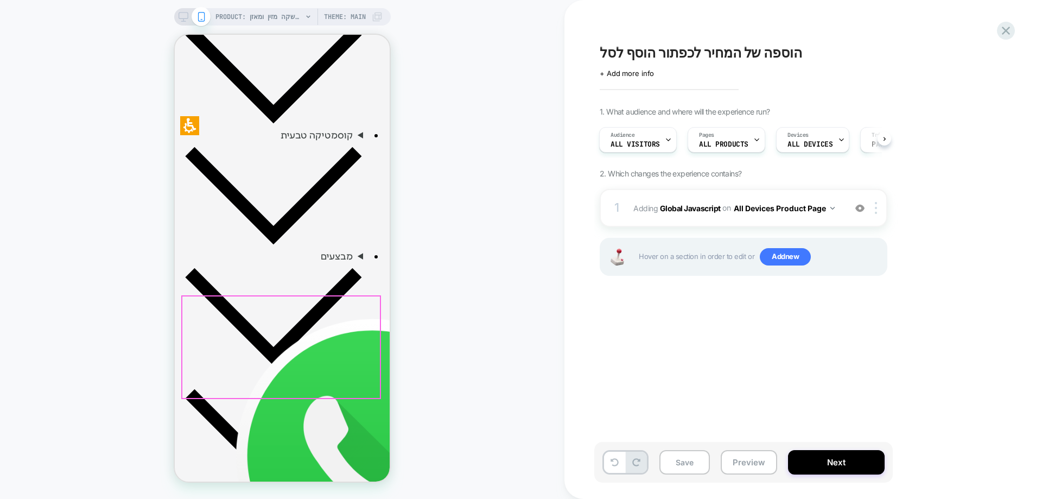
scroll to position [434, 0]
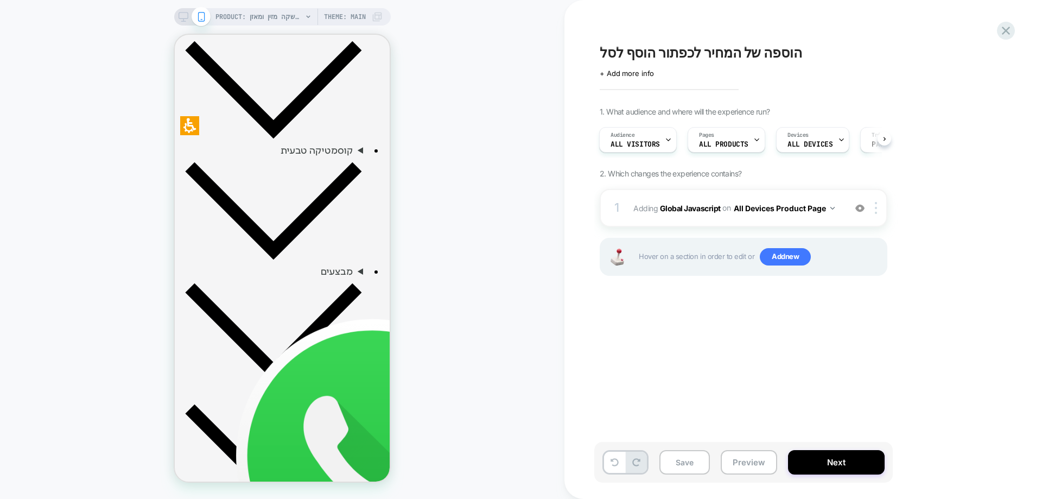
click at [476, 264] on div "PRODUCT: שוקומאקה | משקה מזין ומאזן PRODUCT: שוקומאקה | משקה מזין ומאזן Theme: …" at bounding box center [282, 249] width 564 height 477
click at [1004, 30] on icon at bounding box center [1006, 30] width 15 height 15
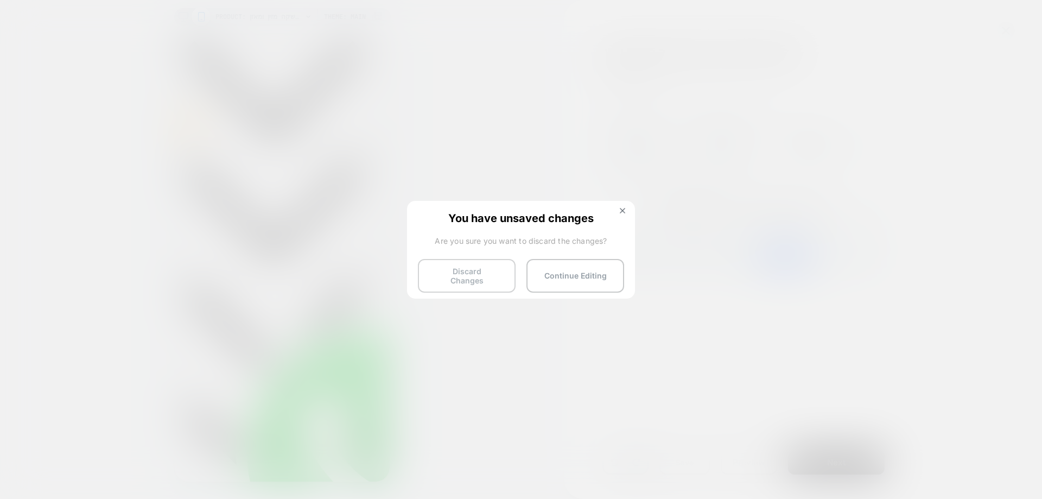
click at [478, 272] on button "Discard Changes" at bounding box center [467, 276] width 98 height 34
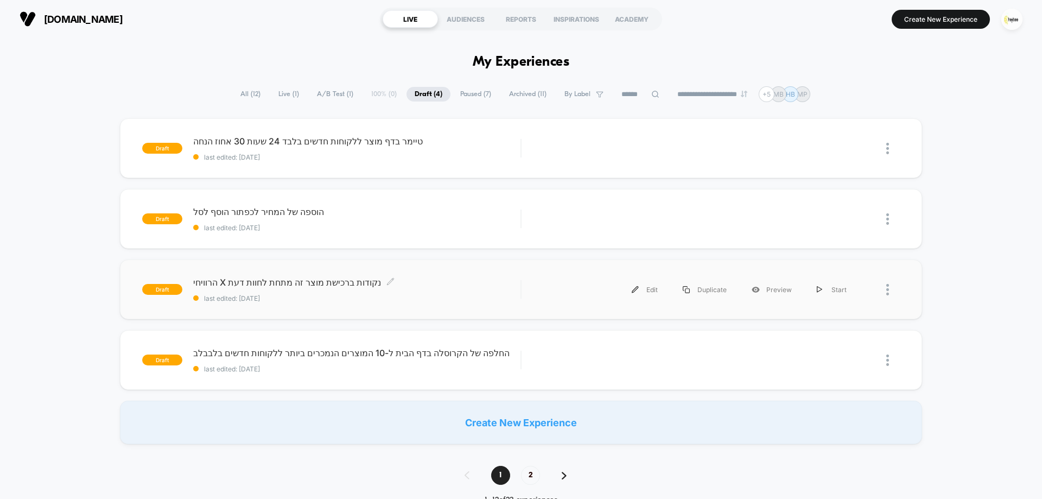
click at [318, 281] on span "הרוויחי X נקודות ברכישת מוצר זה מתחת לחוות דעת Click to edit experience details" at bounding box center [356, 282] width 327 height 11
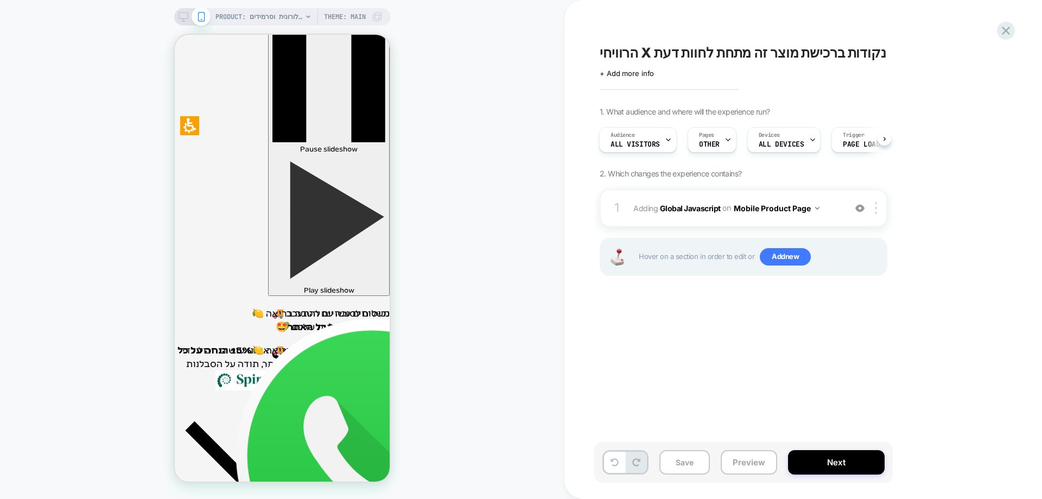
click at [440, 327] on div "PRODUCT: קרם פנים לשיקום וחידוש העור | חומצה היאלורונית וסרמידים PRODUCT: קרם פ…" at bounding box center [282, 249] width 564 height 477
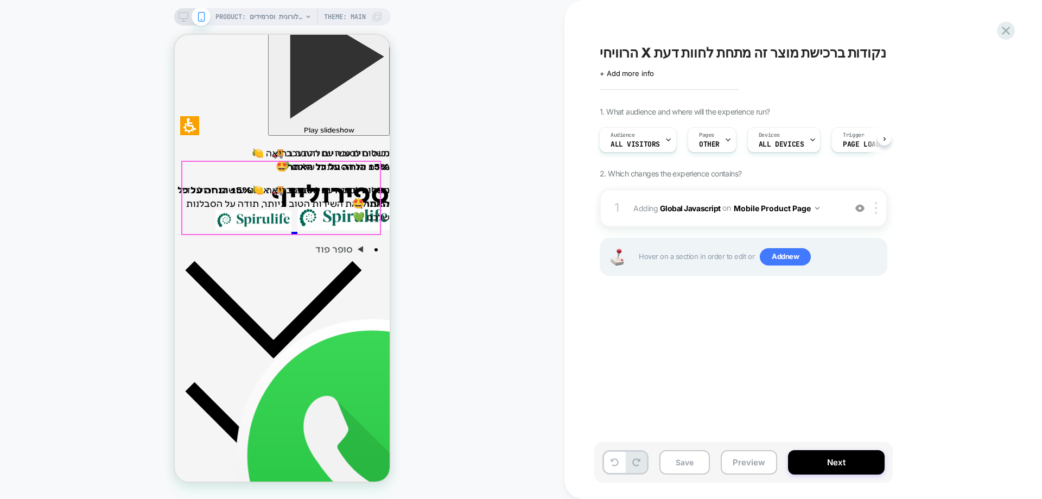
scroll to position [217, 0]
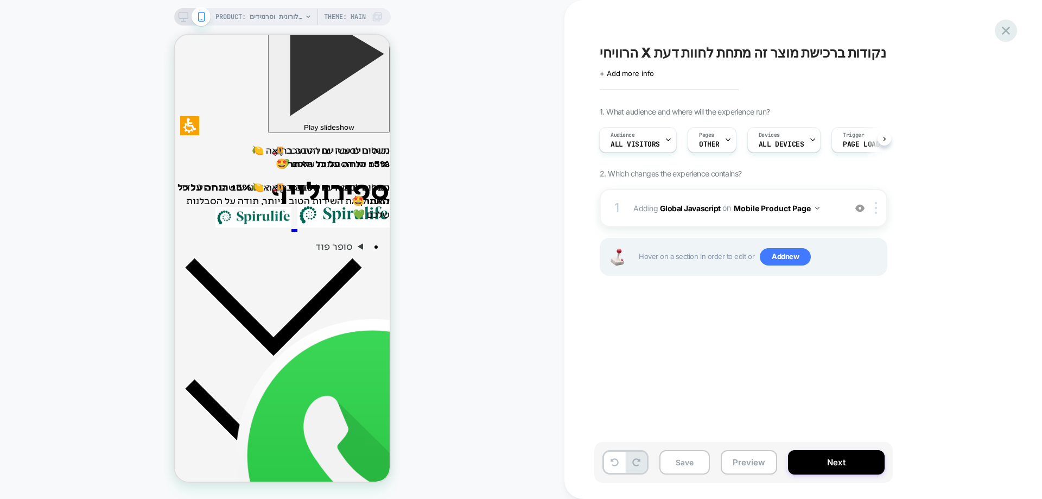
click at [1003, 31] on icon at bounding box center [1006, 30] width 15 height 15
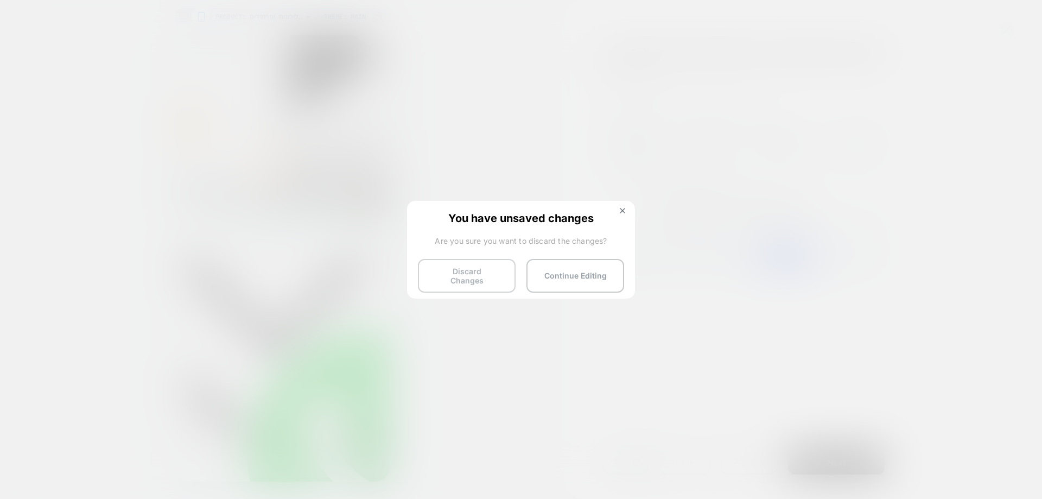
click at [454, 279] on button "Discard Changes" at bounding box center [467, 276] width 98 height 34
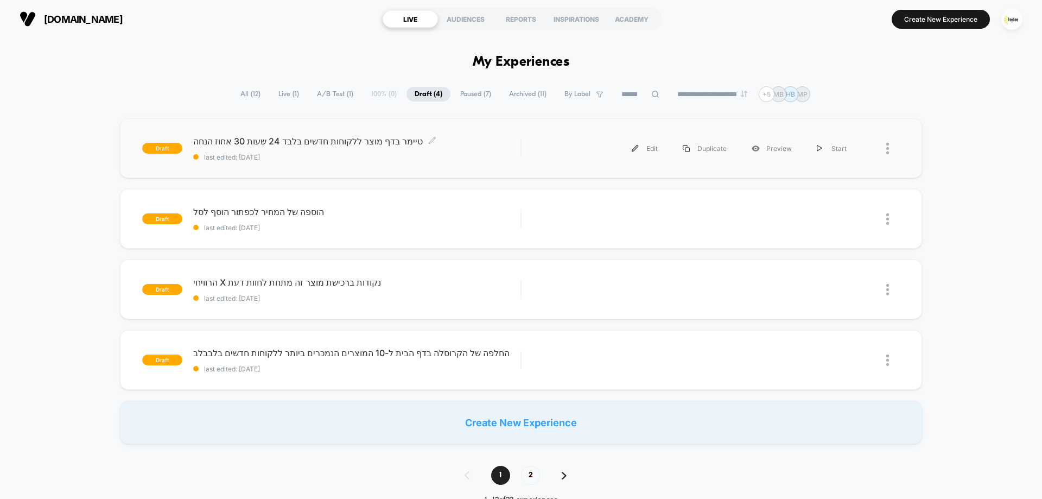
click at [311, 151] on div "טיימר בדף מוצר ללקוחות חדשים בלבד 24 שעות 30 אחוז הנחה Click to edit experience…" at bounding box center [356, 149] width 327 height 26
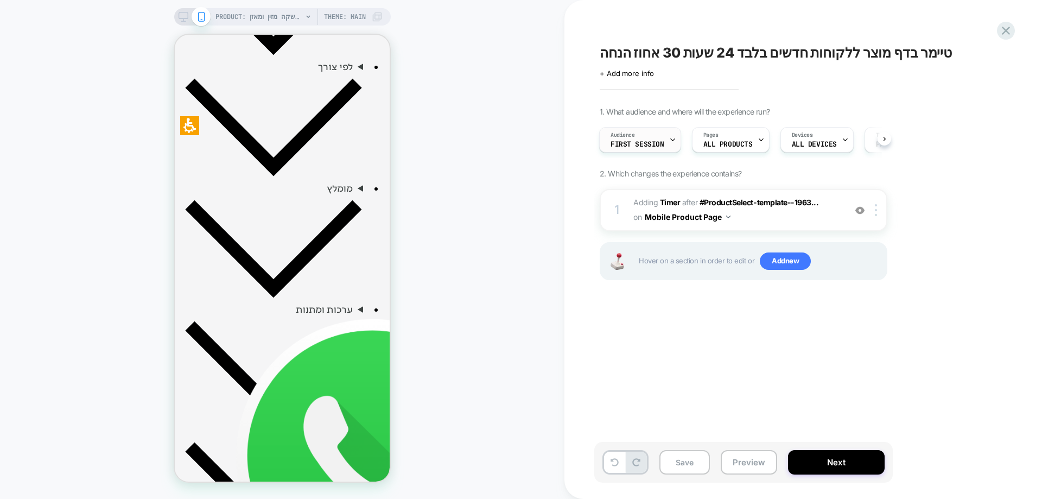
click at [648, 138] on div "Audience First Session" at bounding box center [637, 140] width 75 height 24
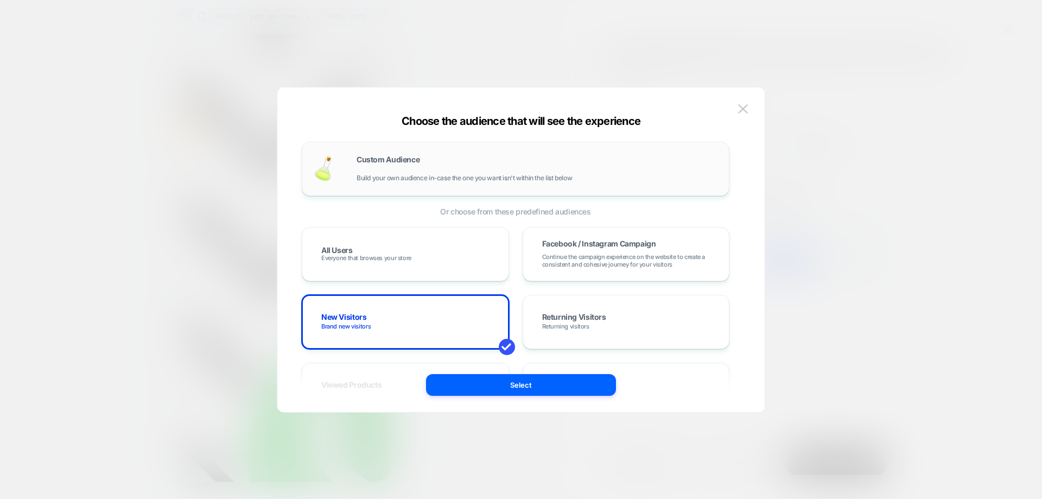
click at [408, 161] on span "Custom Audience" at bounding box center [388, 160] width 63 height 8
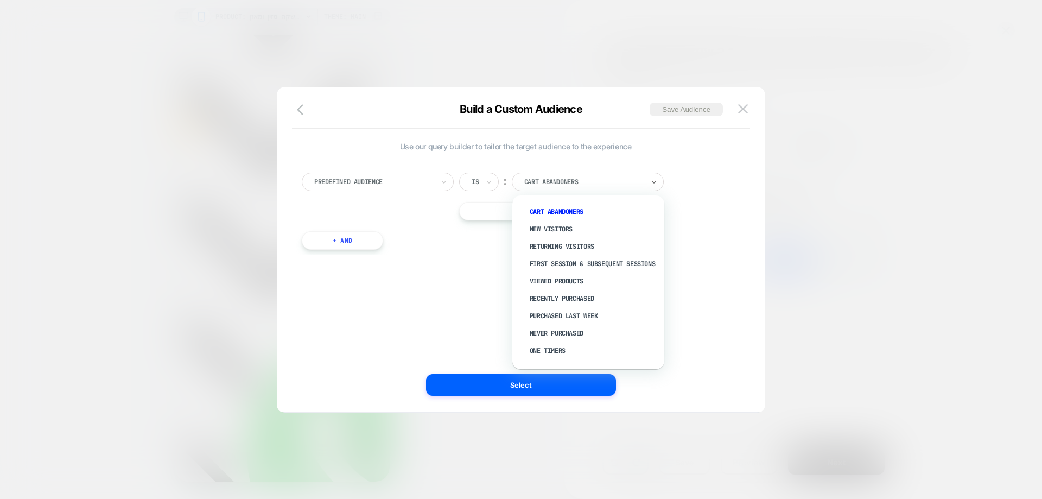
click at [569, 177] on div at bounding box center [583, 182] width 119 height 10
click at [460, 255] on div "Use our query builder to tailor the target audience to the experience Predefine…" at bounding box center [516, 201] width 428 height 119
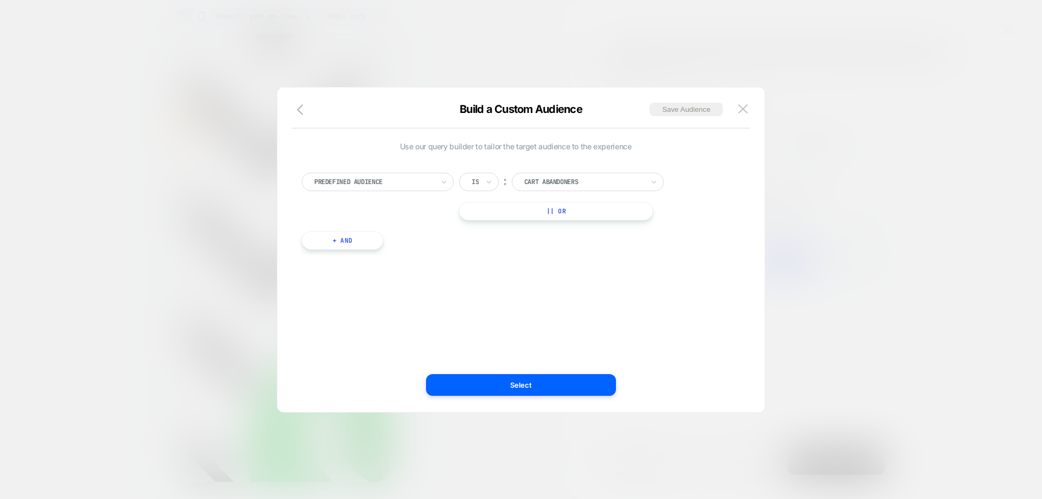
click at [555, 183] on div at bounding box center [583, 182] width 119 height 10
click at [387, 279] on div "Use our query builder to tailor the target audience to the experience Predefine…" at bounding box center [515, 249] width 455 height 281
click at [564, 186] on div at bounding box center [583, 182] width 119 height 10
click at [459, 262] on div "Use our query builder to tailor the target audience to the experience Predefine…" at bounding box center [515, 249] width 455 height 281
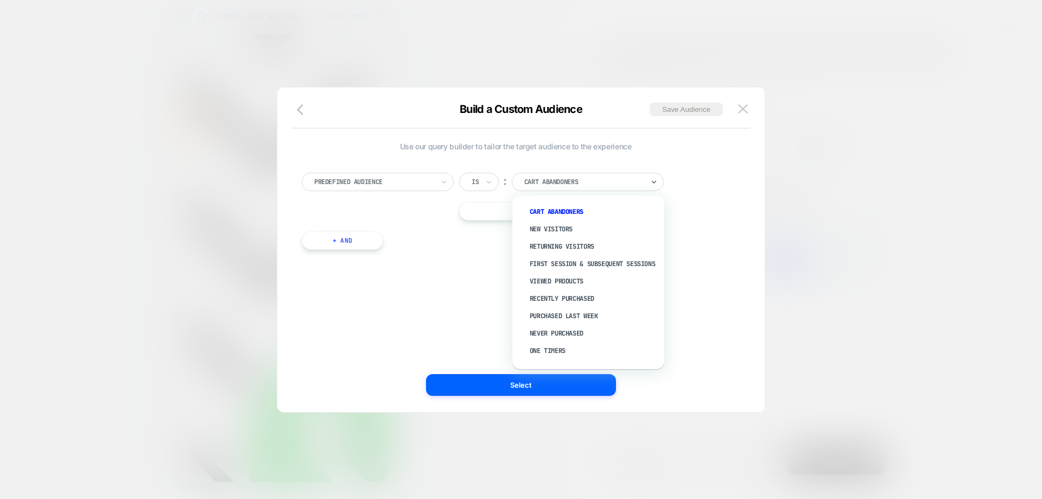
click at [555, 182] on div at bounding box center [583, 182] width 119 height 10
click at [493, 252] on div "Predefined Audience Is ︰ option First session & subsequent sessions focused, 4 …" at bounding box center [515, 205] width 438 height 99
click at [567, 186] on div at bounding box center [583, 182] width 119 height 10
click at [376, 289] on div "Use our query builder to tailor the target audience to the experience Predefine…" at bounding box center [515, 249] width 455 height 281
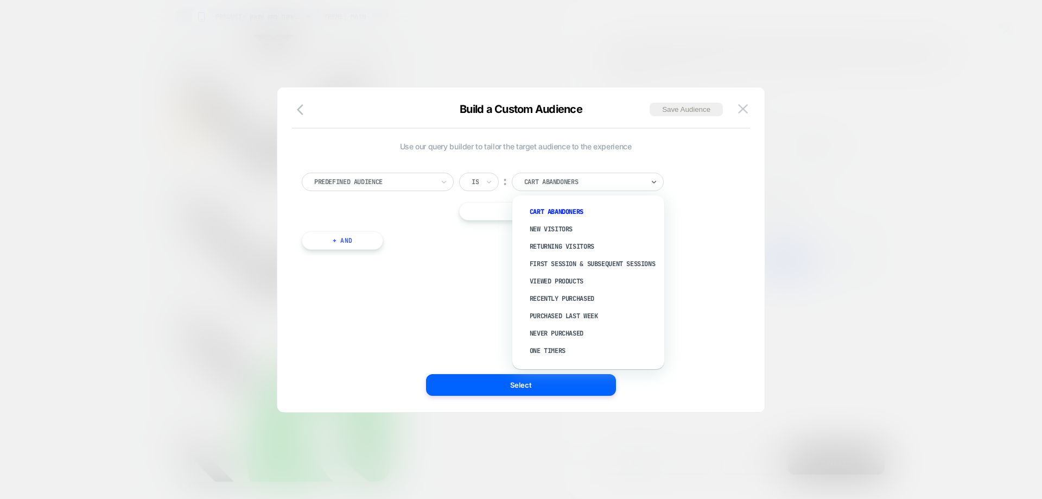
click at [549, 180] on div at bounding box center [583, 182] width 119 height 10
click at [461, 296] on div "Use our query builder to tailor the target audience to the experience Predefine…" at bounding box center [515, 249] width 455 height 281
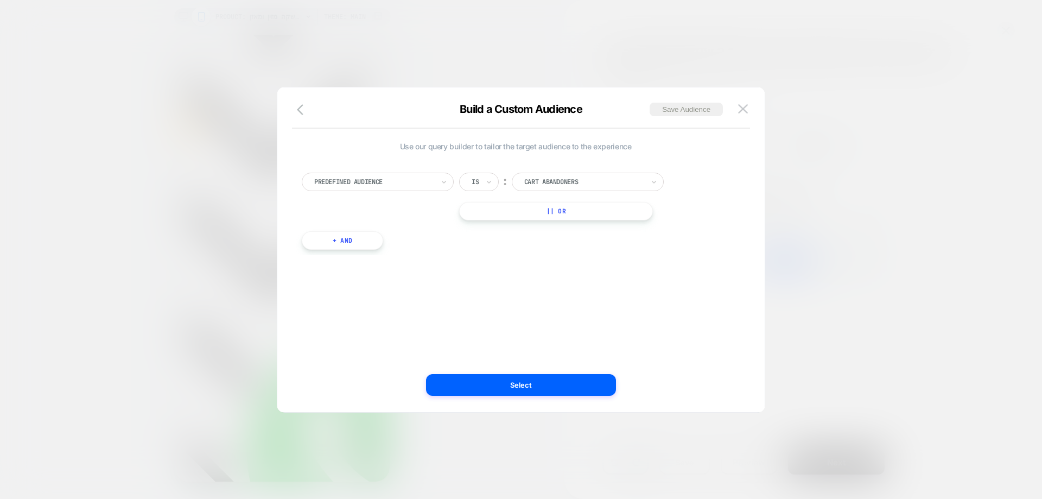
click at [542, 186] on div at bounding box center [583, 182] width 119 height 10
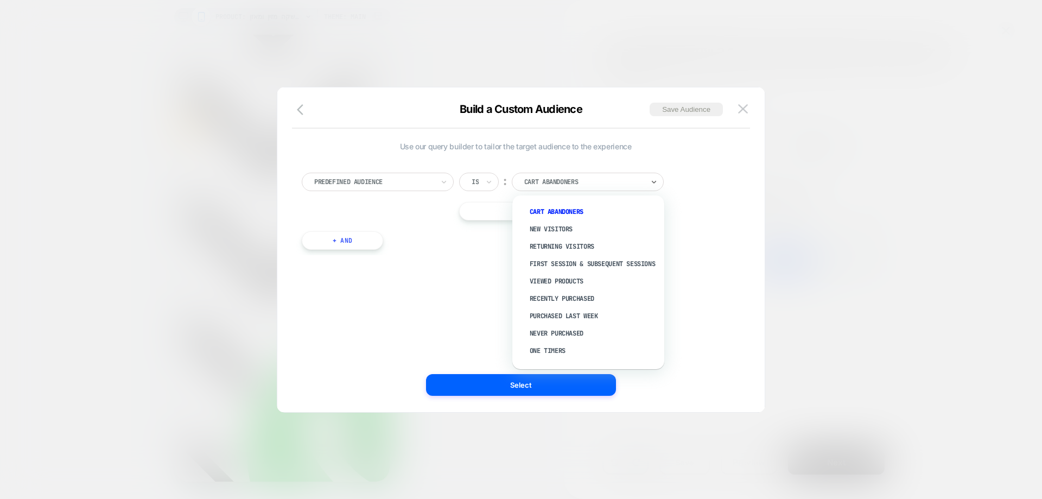
click at [436, 301] on div "Use our query builder to tailor the target audience to the experience Predefine…" at bounding box center [515, 249] width 455 height 281
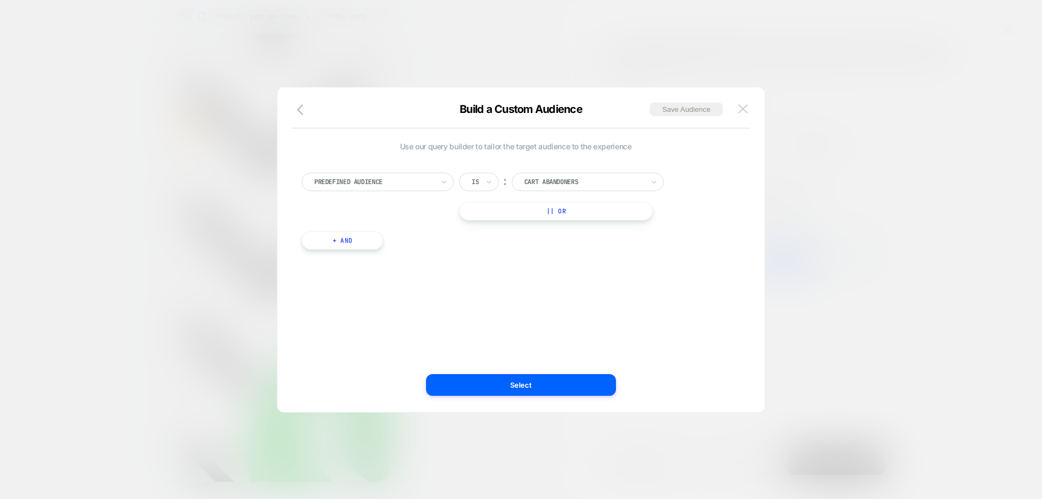
click at [746, 107] on img at bounding box center [743, 108] width 10 height 9
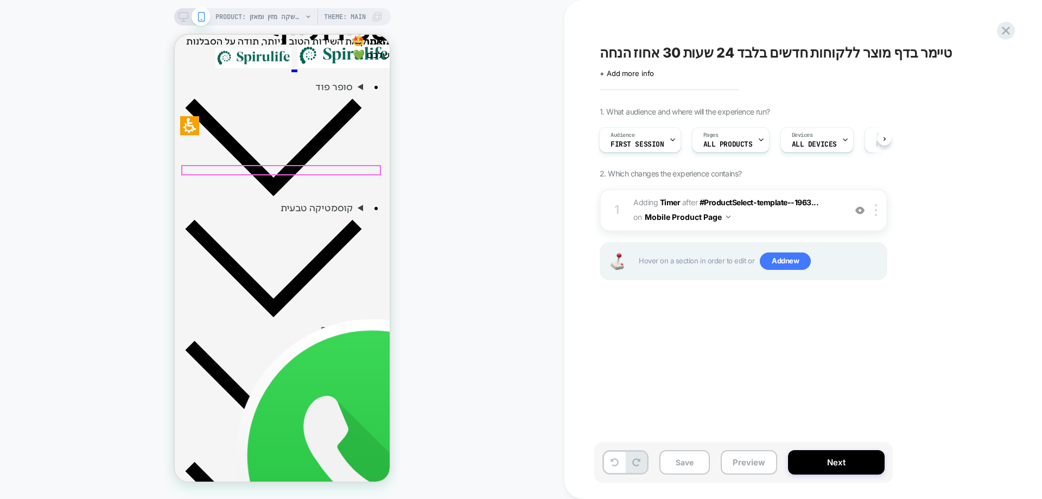
scroll to position [326, 0]
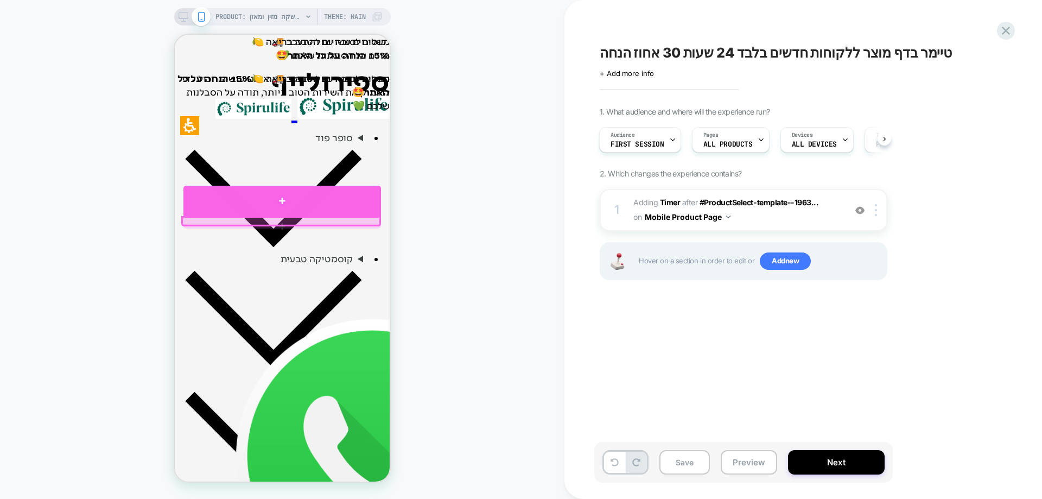
click at [345, 206] on div at bounding box center [282, 201] width 198 height 30
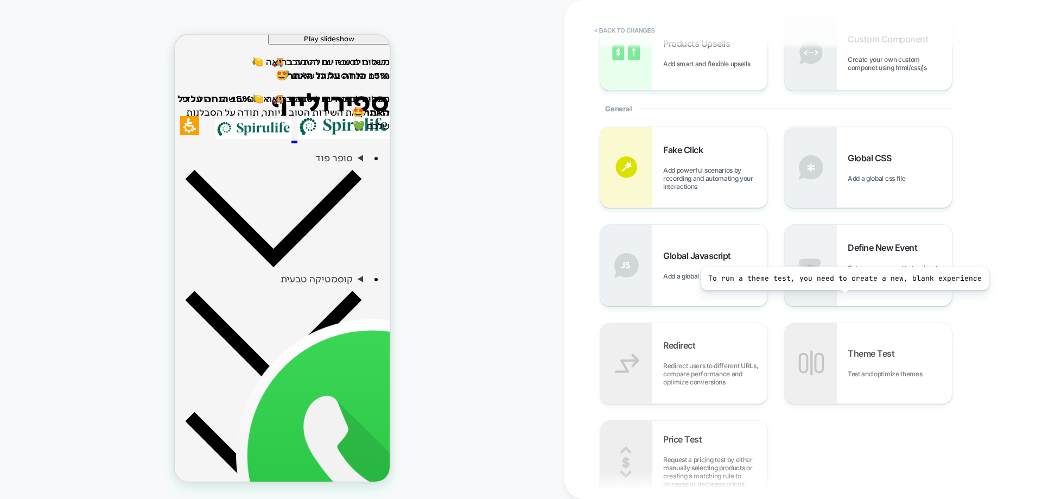
scroll to position [0, 0]
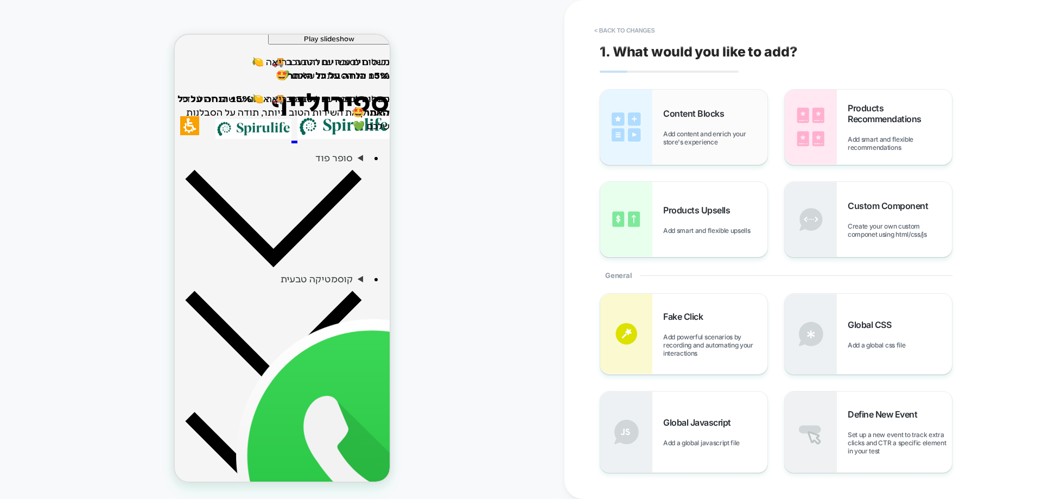
drag, startPoint x: 712, startPoint y: 123, endPoint x: 745, endPoint y: 167, distance: 54.3
click at [712, 124] on div "Content Blocks Add content and enrich your store's experience" at bounding box center [715, 127] width 104 height 38
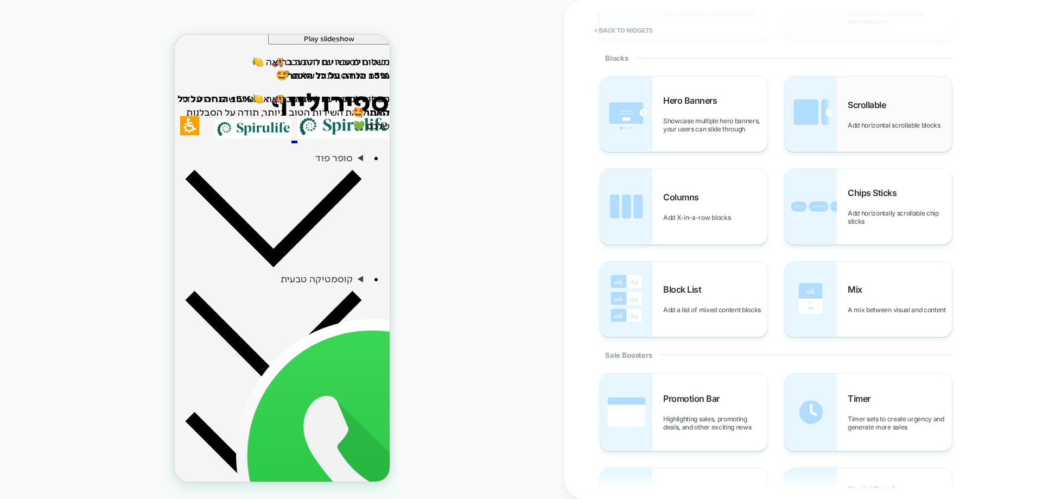
scroll to position [357, 0]
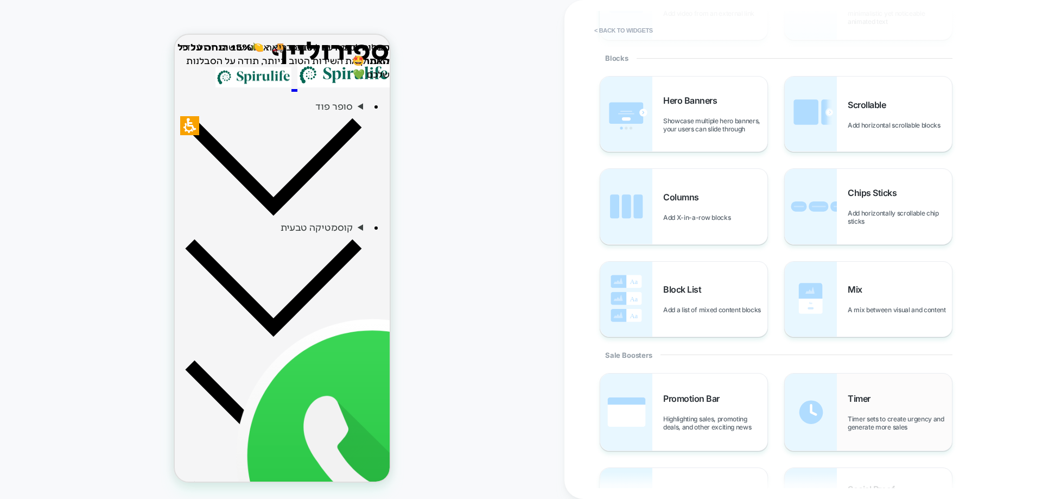
click at [862, 410] on div "Timer Timer sets to create urgency and generate more sales" at bounding box center [900, 412] width 104 height 38
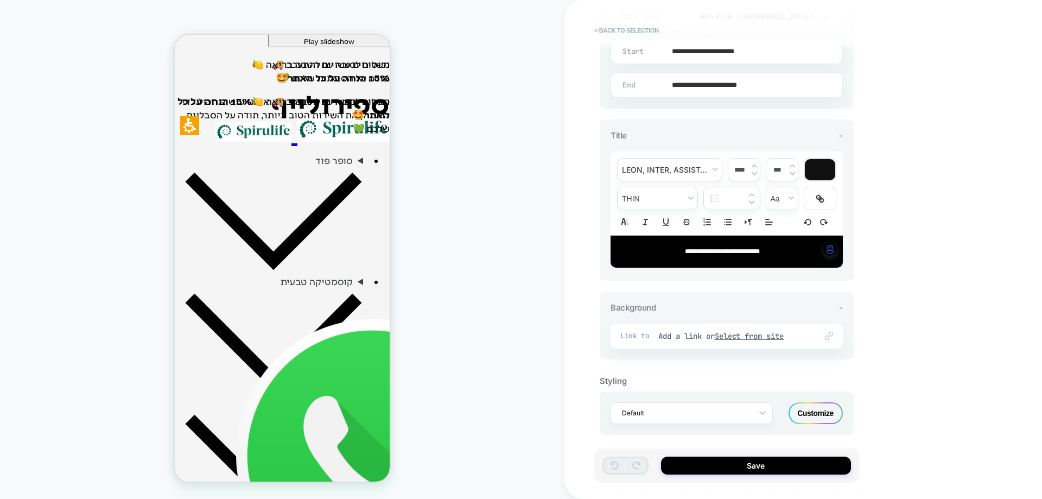
scroll to position [330, 0]
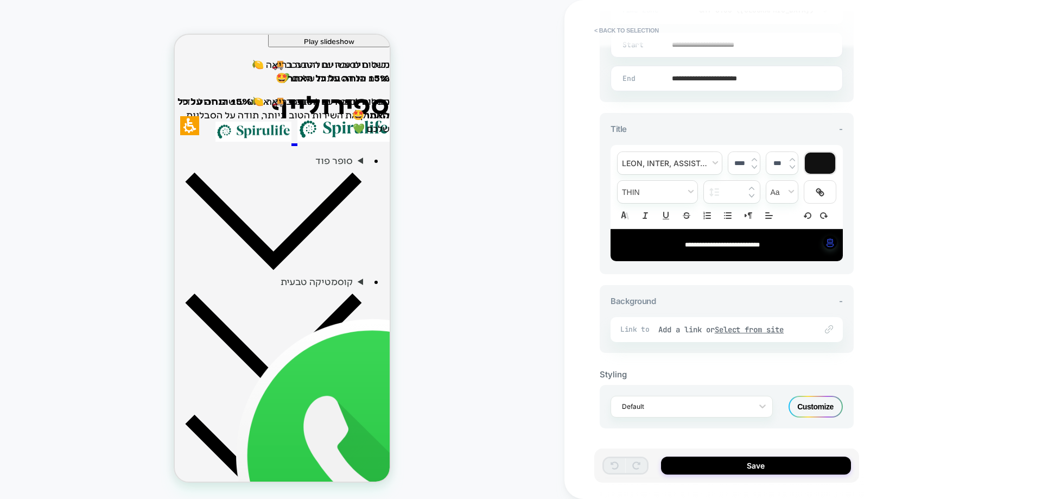
click at [815, 405] on div "Customize" at bounding box center [816, 407] width 54 height 22
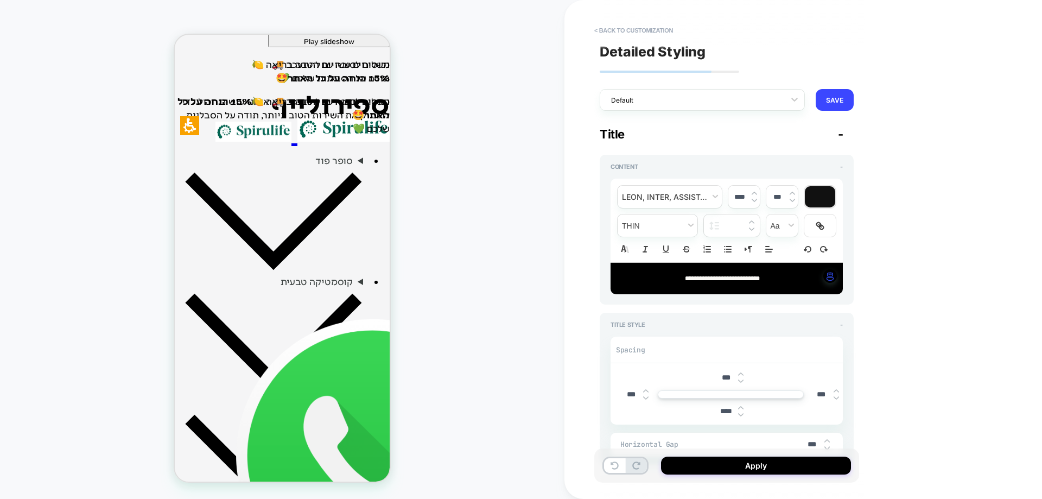
click at [740, 410] on div at bounding box center [740, 410] width 5 height 11
click at [740, 414] on img at bounding box center [740, 414] width 5 height 4
type textarea "*"
type input "****"
click at [740, 414] on img at bounding box center [740, 414] width 5 height 4
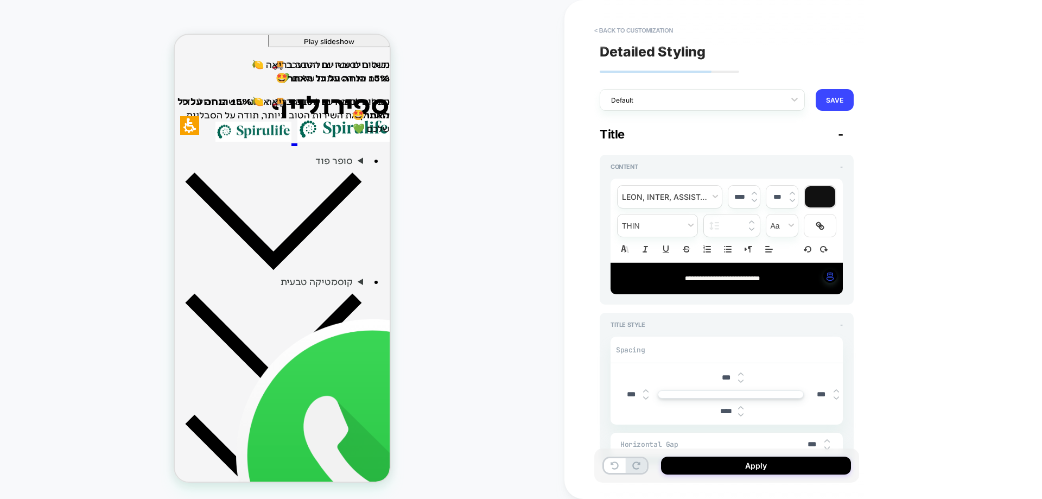
type textarea "*"
type input "****"
click at [740, 414] on img at bounding box center [740, 414] width 5 height 4
type textarea "*"
type input "****"
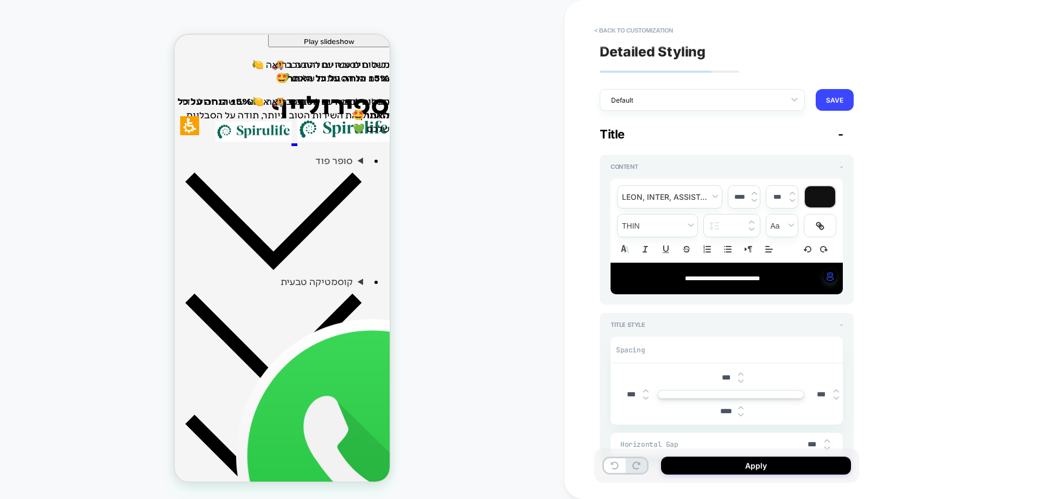
click at [741, 381] on img at bounding box center [740, 381] width 5 height 4
type textarea "*"
type input "****"
click at [741, 381] on img at bounding box center [740, 381] width 5 height 4
type textarea "*"
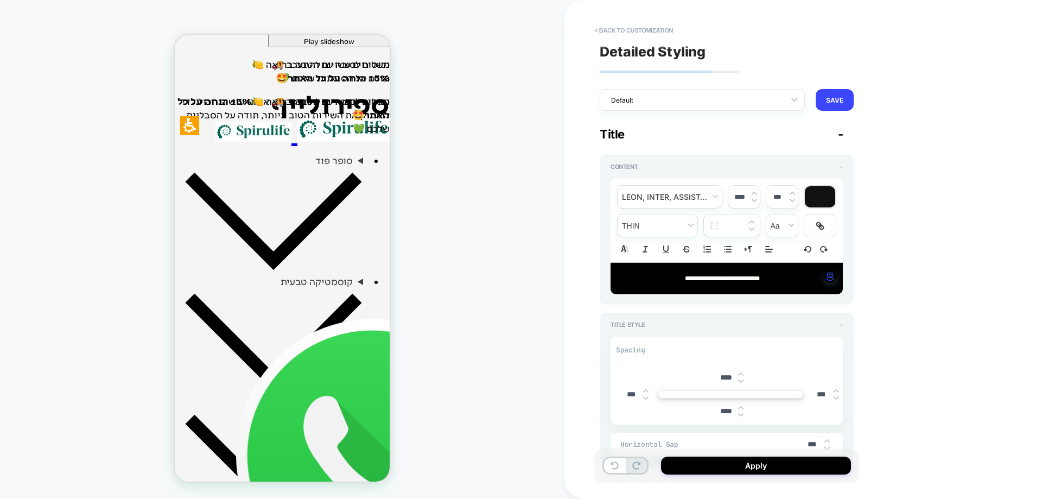
type input "****"
click at [741, 381] on img at bounding box center [740, 381] width 5 height 4
type textarea "*"
type input "****"
click at [741, 381] on img at bounding box center [740, 381] width 5 height 4
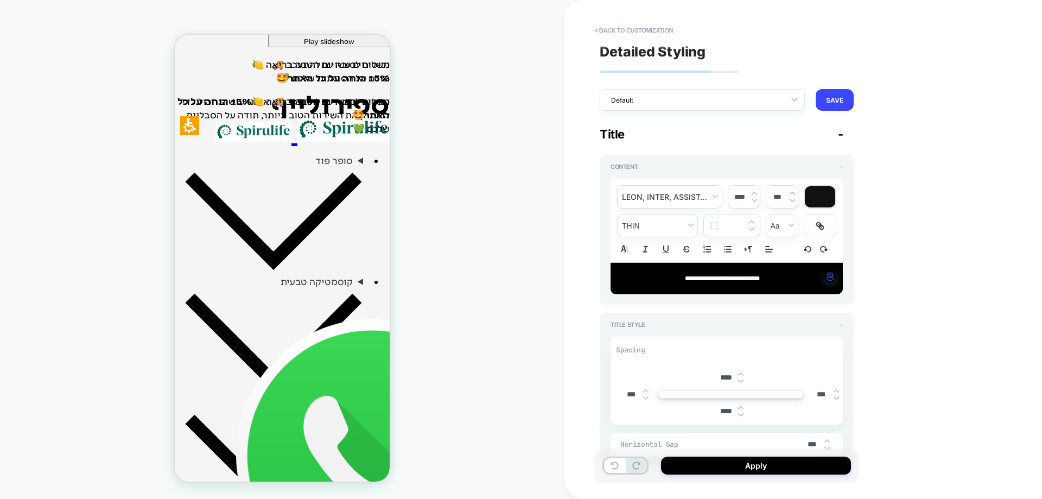
type textarea "*"
type input "****"
click at [741, 381] on img at bounding box center [740, 381] width 5 height 4
type textarea "*"
type input "****"
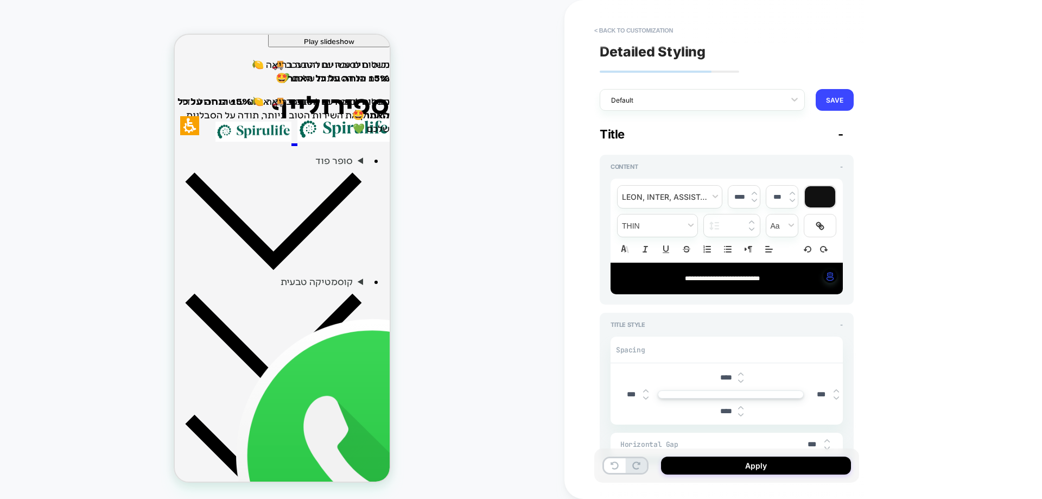
click at [741, 381] on img at bounding box center [740, 381] width 5 height 4
type textarea "*"
type input "****"
click at [741, 381] on img at bounding box center [740, 381] width 5 height 4
type textarea "*"
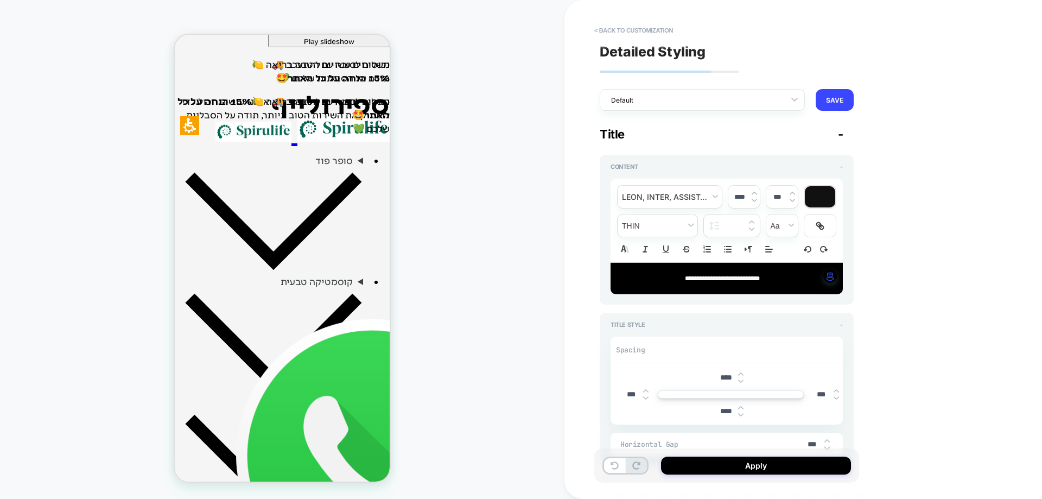
type input "****"
click at [741, 381] on img at bounding box center [740, 381] width 5 height 4
type textarea "*"
type input "****"
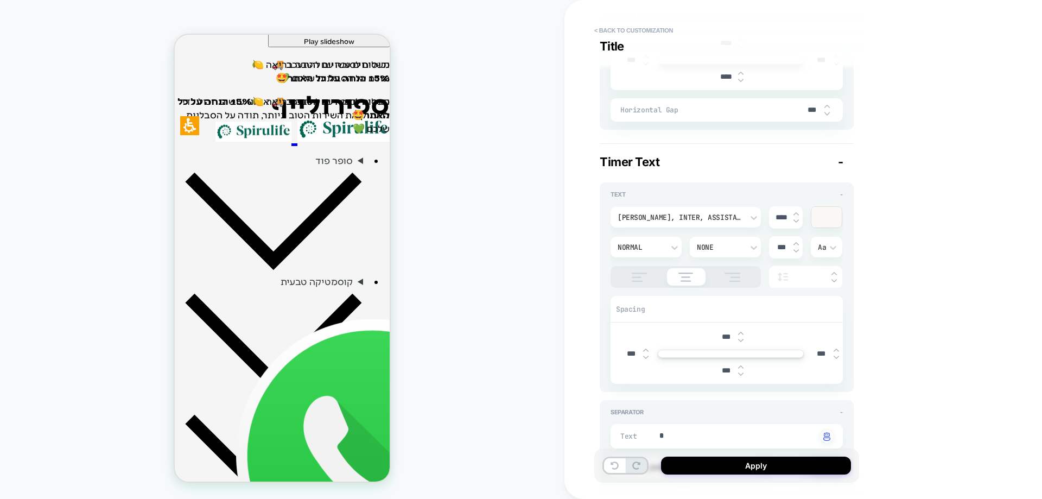
scroll to position [434, 0]
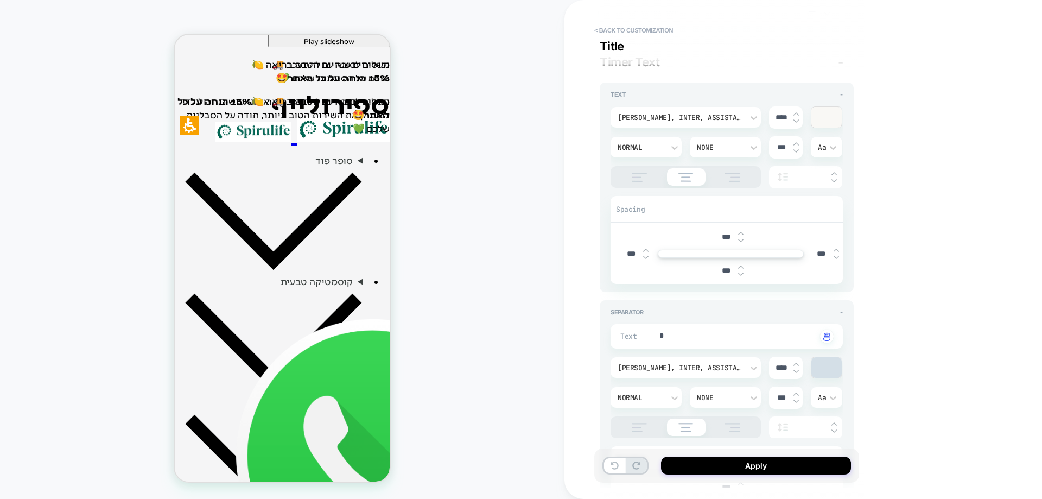
drag, startPoint x: 740, startPoint y: 271, endPoint x: 739, endPoint y: 278, distance: 6.5
click at [740, 272] on img at bounding box center [740, 274] width 5 height 4
type textarea "*"
type input "****"
click at [739, 275] on img at bounding box center [740, 274] width 5 height 4
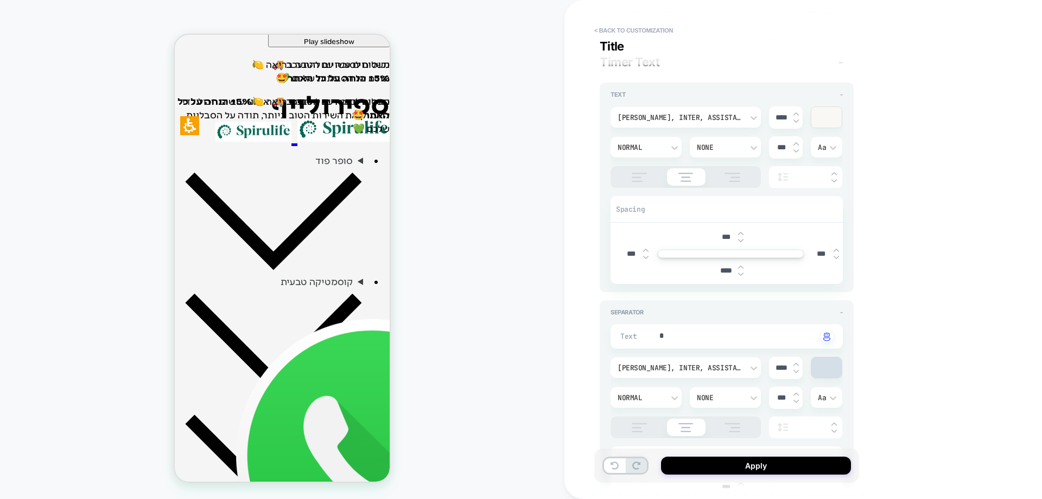
type textarea "*"
type input "****"
click at [739, 275] on img at bounding box center [740, 274] width 5 height 4
type textarea "*"
type input "****"
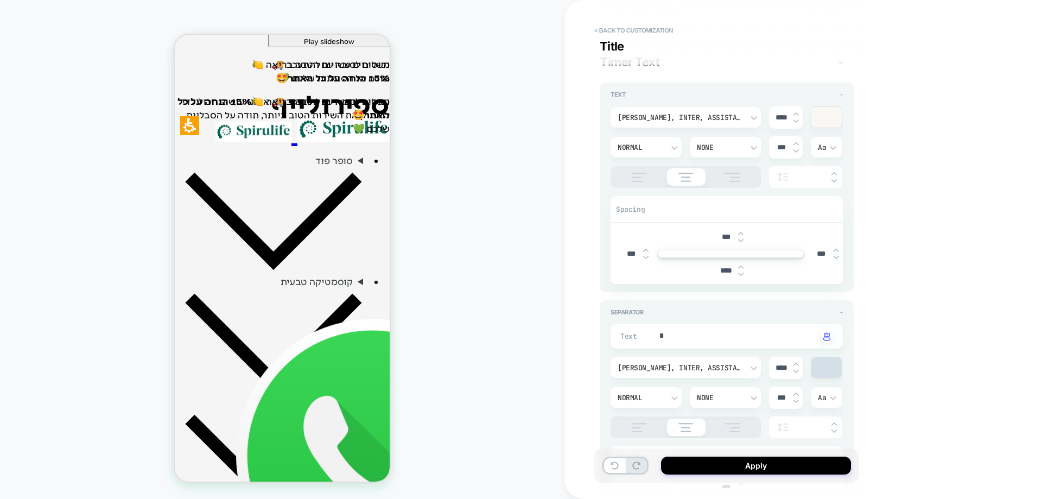
click at [741, 266] on img at bounding box center [740, 267] width 5 height 4
type textarea "*"
type input "****"
click at [741, 266] on img at bounding box center [740, 267] width 5 height 4
type textarea "*"
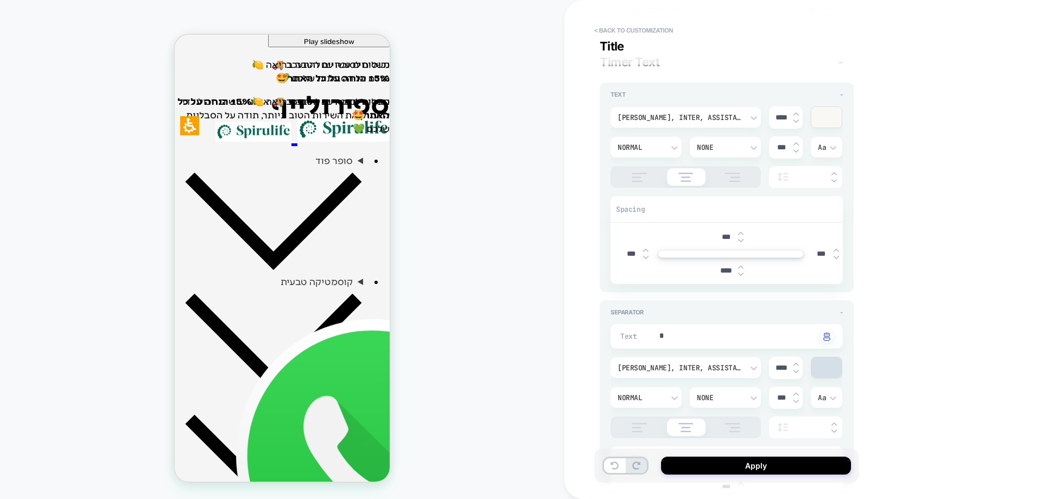
type input "****"
click at [741, 266] on img at bounding box center [740, 267] width 5 height 4
type textarea "*"
type input "***"
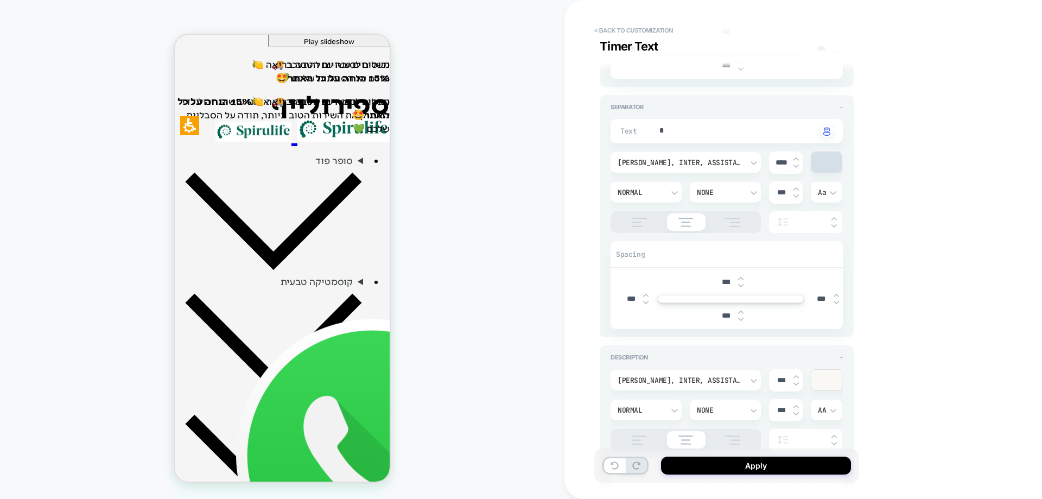
scroll to position [651, 0]
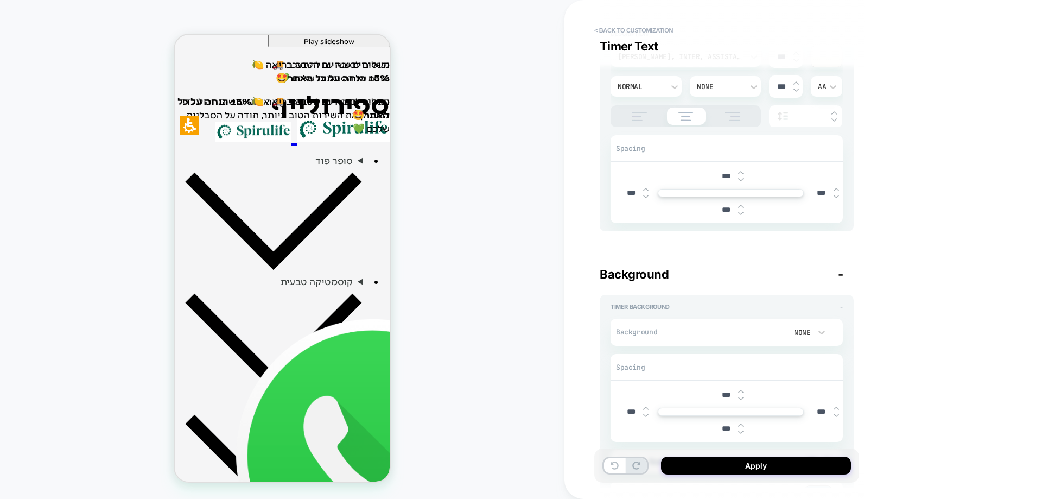
type textarea "*"
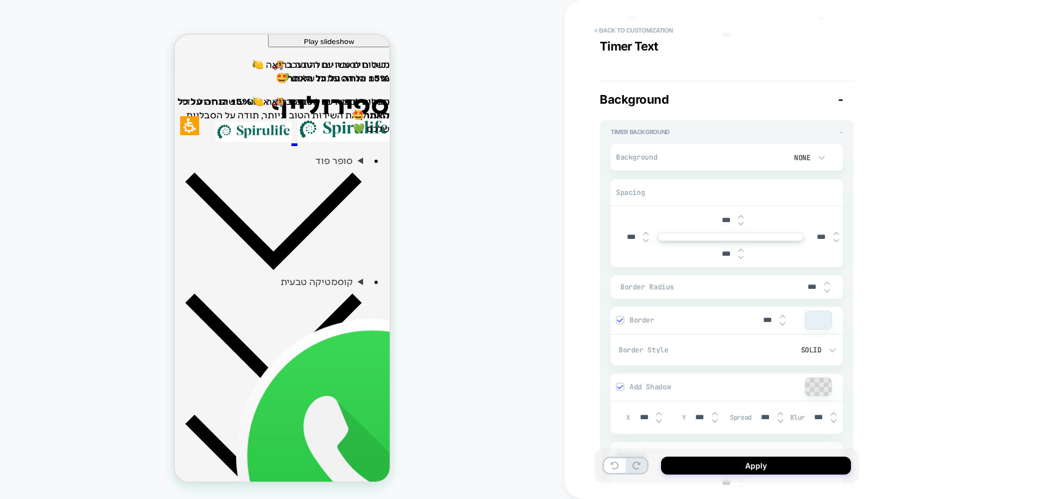
scroll to position [1140, 0]
click at [463, 293] on div "PRODUCT: שוקומאקה | משקה מזין ומאזן PRODUCT: שוקומאקה | משקה מזין ומאזן Theme: …" at bounding box center [282, 249] width 564 height 477
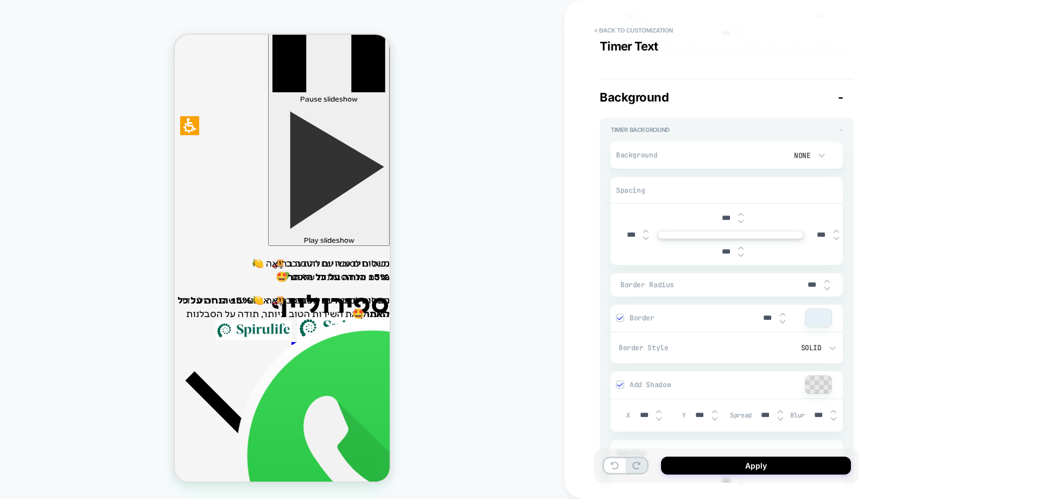
scroll to position [0, 0]
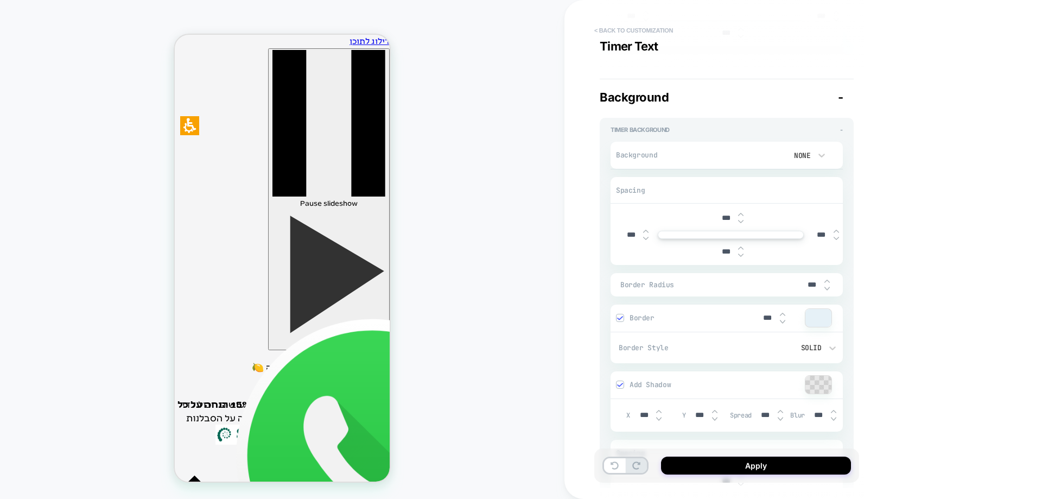
click at [653, 30] on button "< Back to customization" at bounding box center [634, 30] width 90 height 17
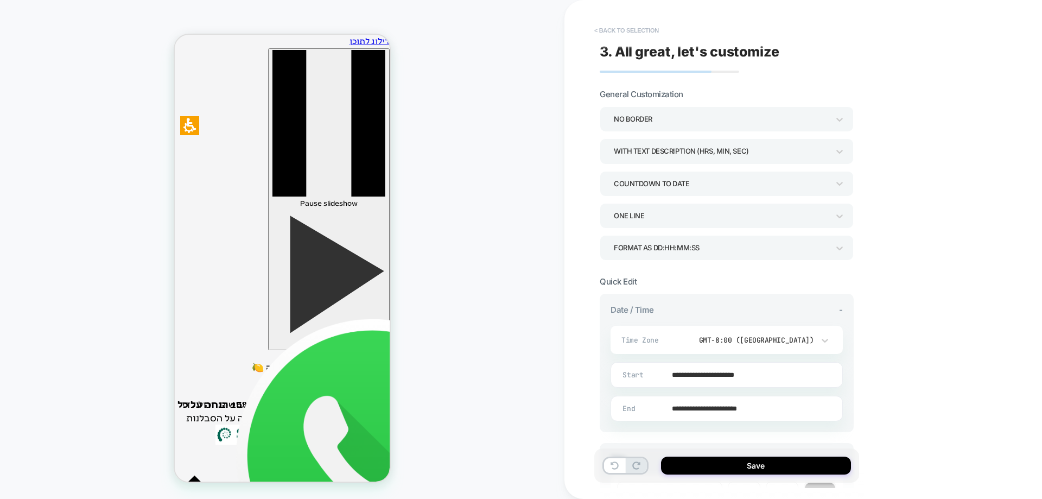
click at [635, 26] on button "< Back to selection" at bounding box center [626, 30] width 75 height 17
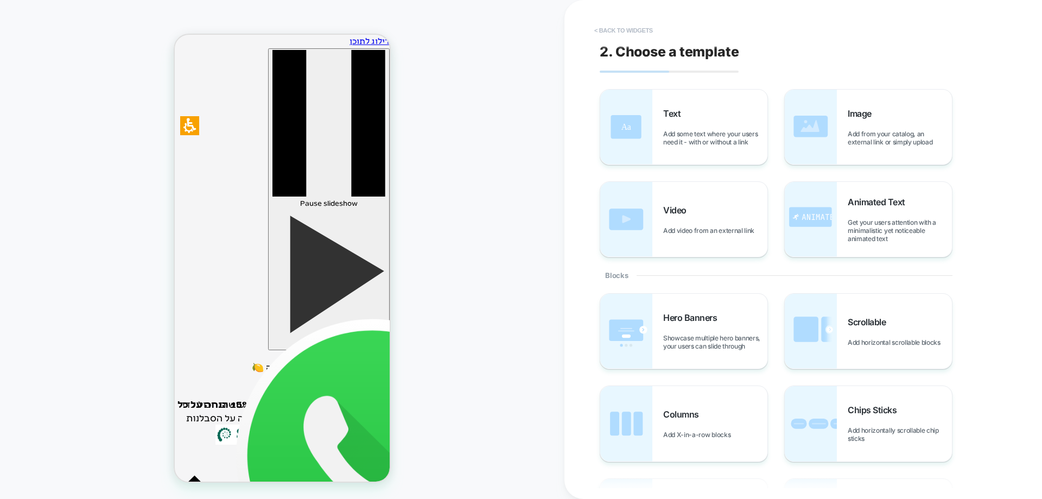
click at [630, 29] on button "< Back to widgets" at bounding box center [623, 30] width 69 height 17
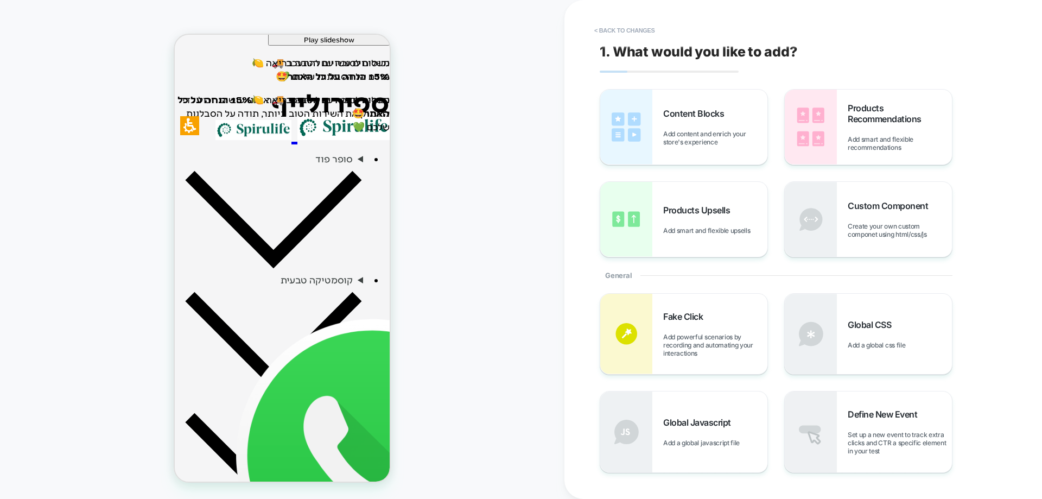
scroll to position [306, 0]
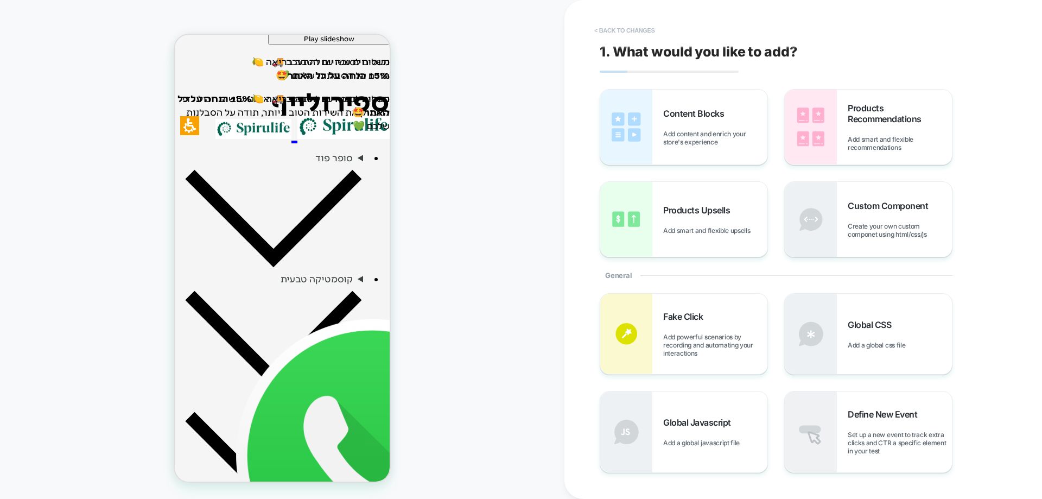
click at [616, 34] on button "< Back to changes" at bounding box center [625, 30] width 72 height 17
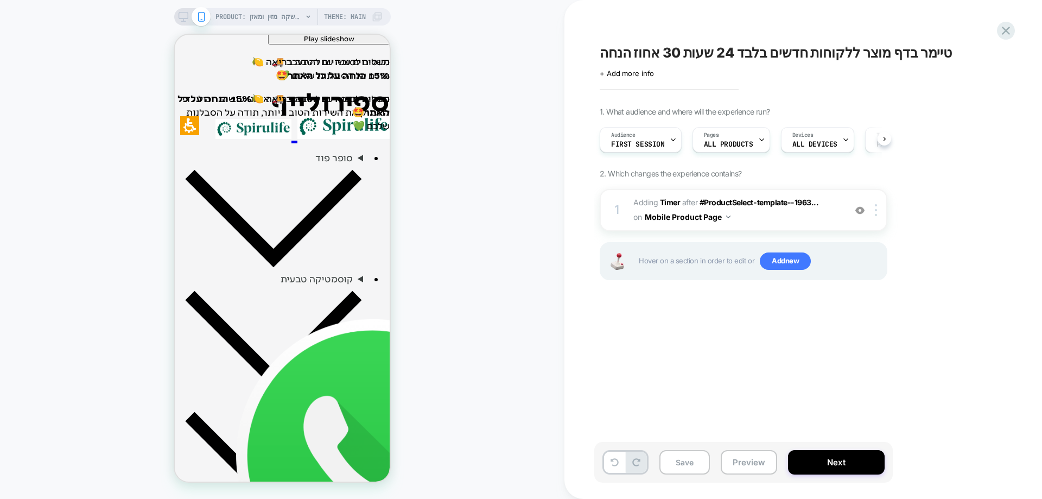
scroll to position [0, 1]
click at [1003, 30] on icon at bounding box center [1006, 30] width 15 height 15
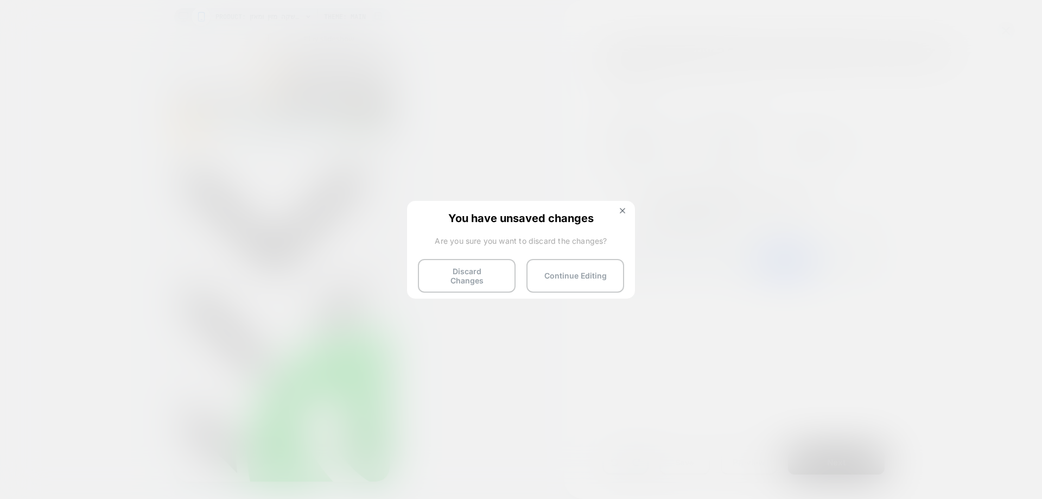
click at [455, 272] on button "Discard Changes" at bounding box center [467, 276] width 98 height 34
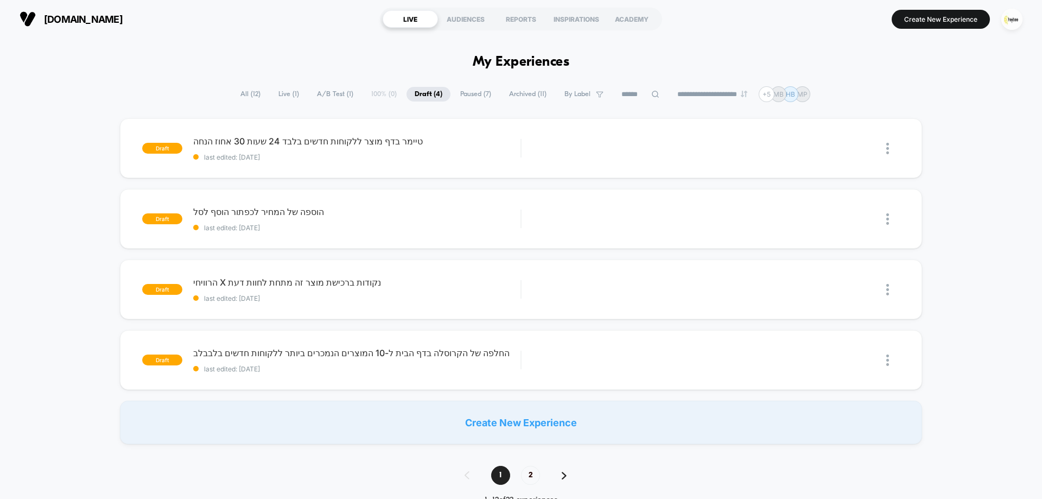
click at [952, 123] on div "draft טיימר בדף מוצר ללקוחות חדשים בלבד 24 שעות 30 אחוז הנחה last edited: 9.10.…" at bounding box center [521, 281] width 1042 height 326
click at [241, 97] on span "All ( 12 )" at bounding box center [250, 94] width 36 height 15
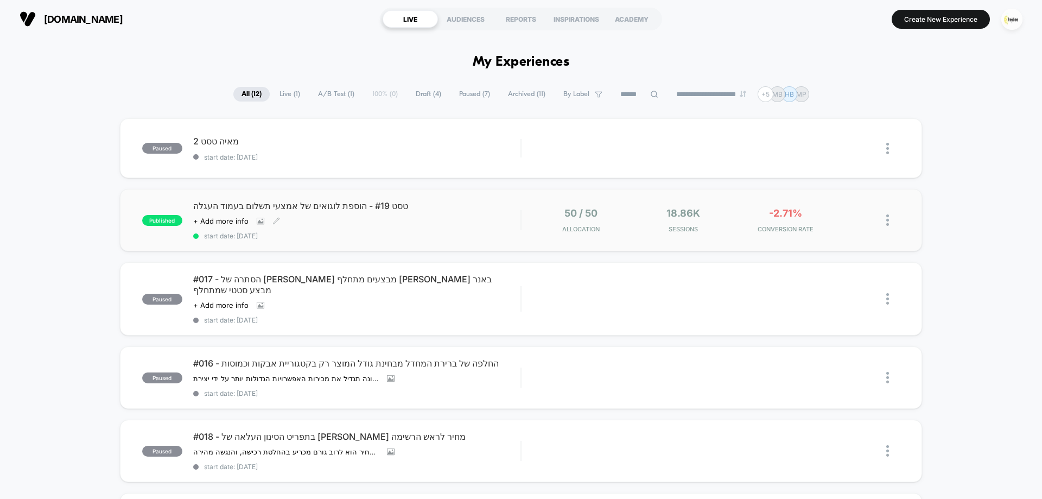
click at [416, 226] on div "טסט #19 - הוספת לוגואים של אמצעי תשלום בעמוד העגלה Click to view images Click t…" at bounding box center [356, 220] width 327 height 40
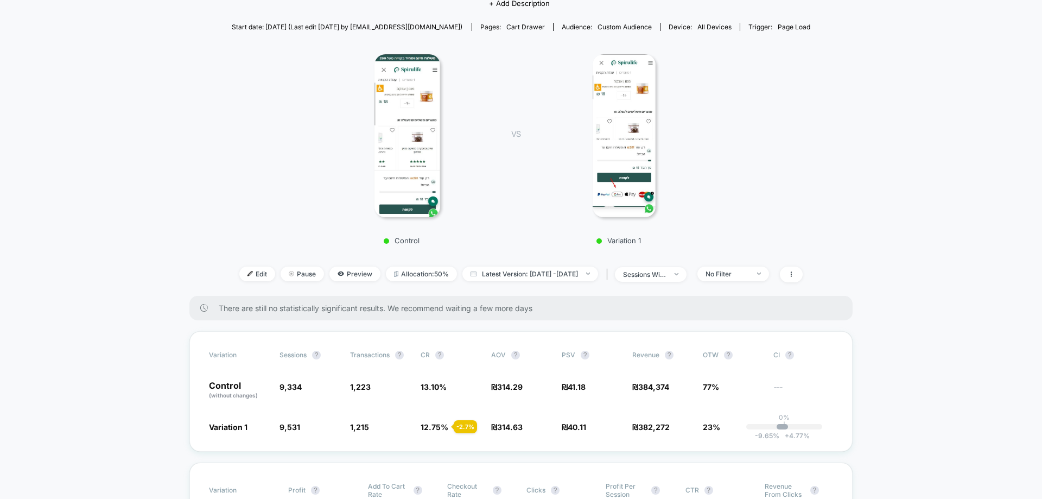
scroll to position [109, 0]
click at [751, 268] on span "No Filter" at bounding box center [733, 272] width 72 height 15
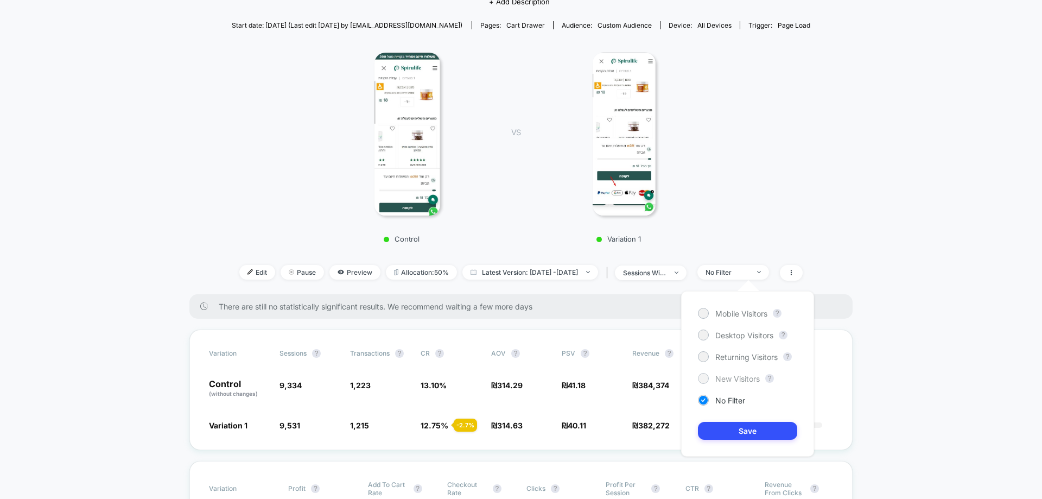
click at [743, 379] on span "New Visitors" at bounding box center [737, 378] width 44 height 9
click at [762, 437] on button "Save" at bounding box center [747, 431] width 99 height 18
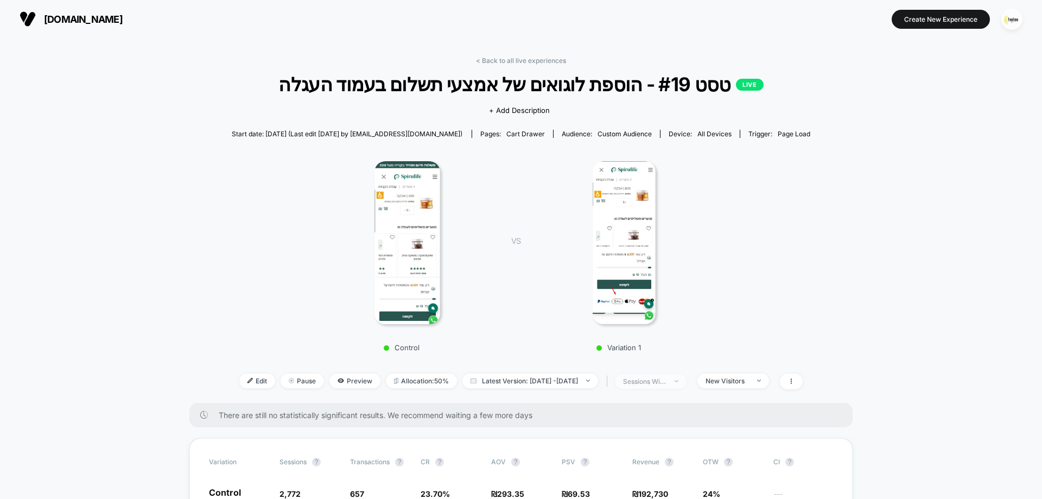
click at [666, 384] on div "sessions with impression" at bounding box center [644, 381] width 43 height 8
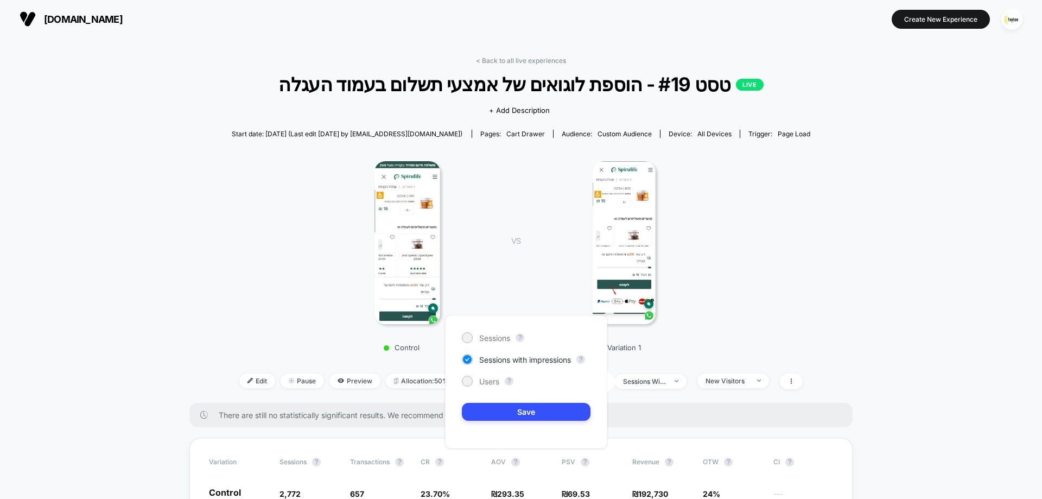
click at [744, 320] on div "Control VS Variation 1" at bounding box center [515, 253] width 579 height 208
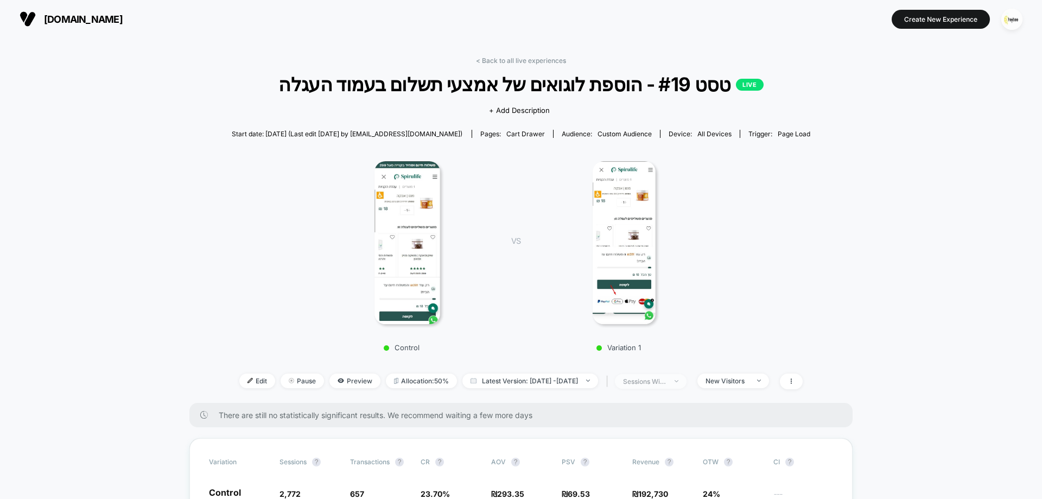
click at [666, 380] on div "sessions with impression" at bounding box center [644, 381] width 43 height 8
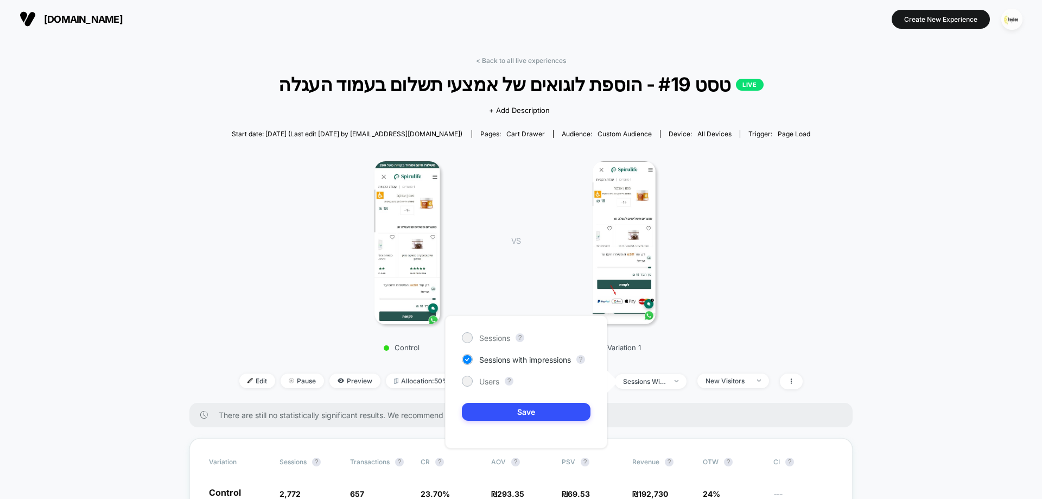
drag, startPoint x: 746, startPoint y: 295, endPoint x: 749, endPoint y: 300, distance: 6.3
click at [747, 295] on div "Control VS Variation 1" at bounding box center [515, 253] width 579 height 208
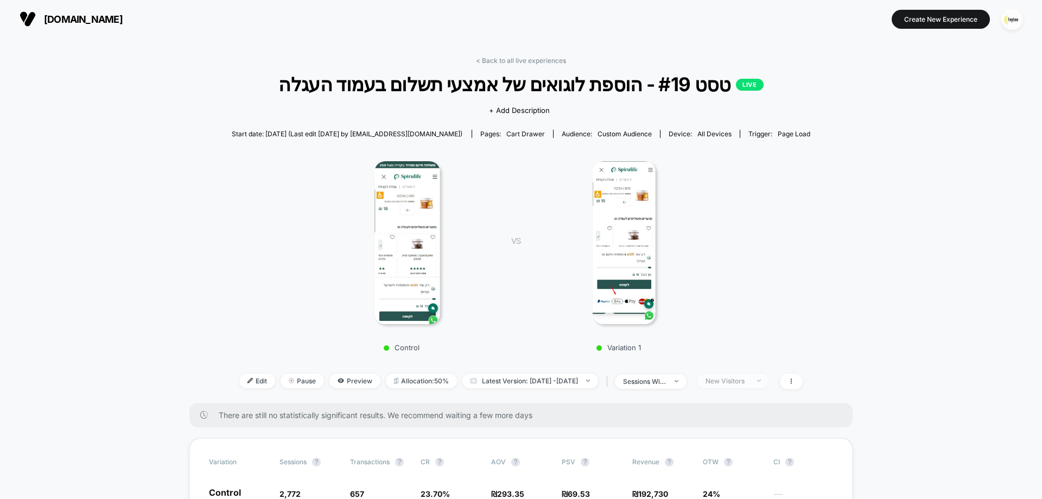
click at [735, 378] on div "New Visitors" at bounding box center [726, 381] width 43 height 8
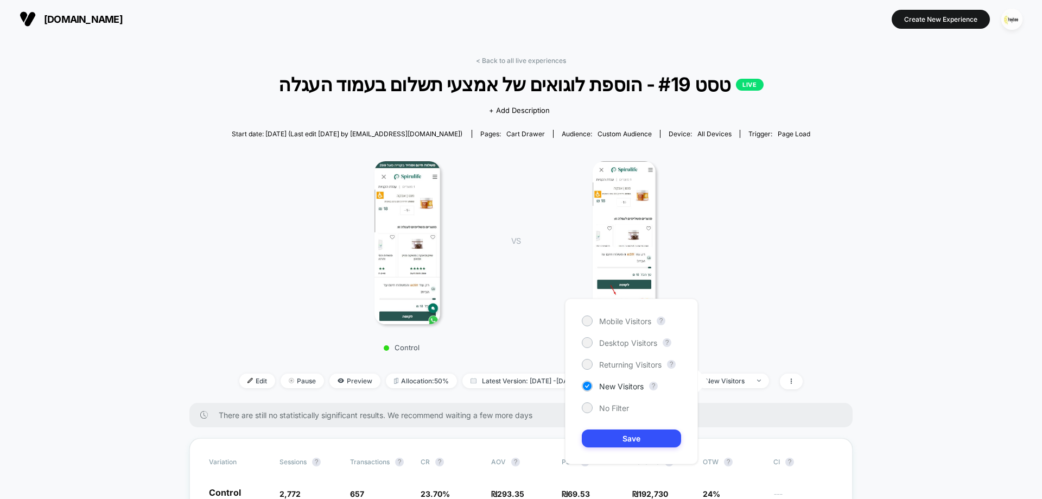
click at [613, 413] on div "Mobile Visitors ? Desktop Visitors ? Returning Visitors ? New Visitors ? No Fil…" at bounding box center [631, 381] width 133 height 166
click at [614, 410] on span "No Filter" at bounding box center [614, 407] width 30 height 9
click at [633, 434] on button "Save" at bounding box center [631, 438] width 99 height 18
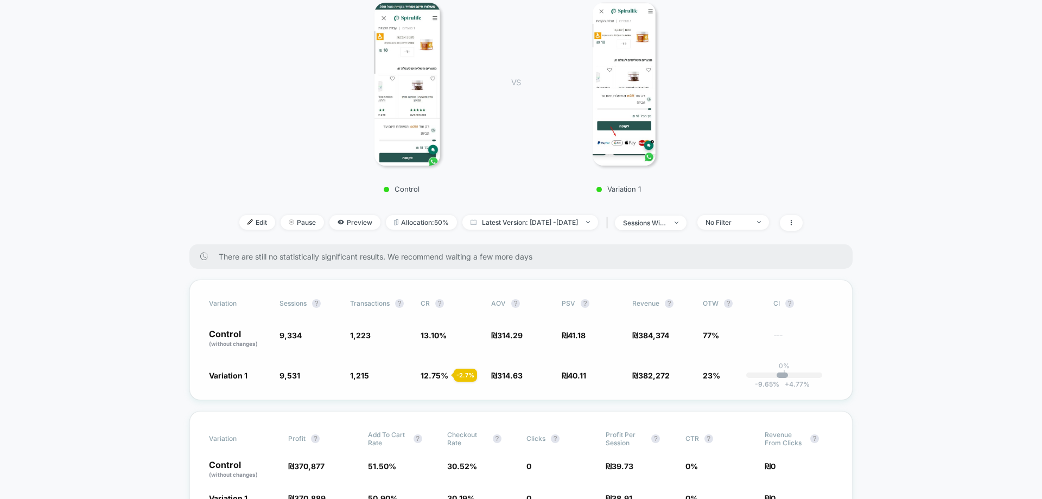
scroll to position [271, 0]
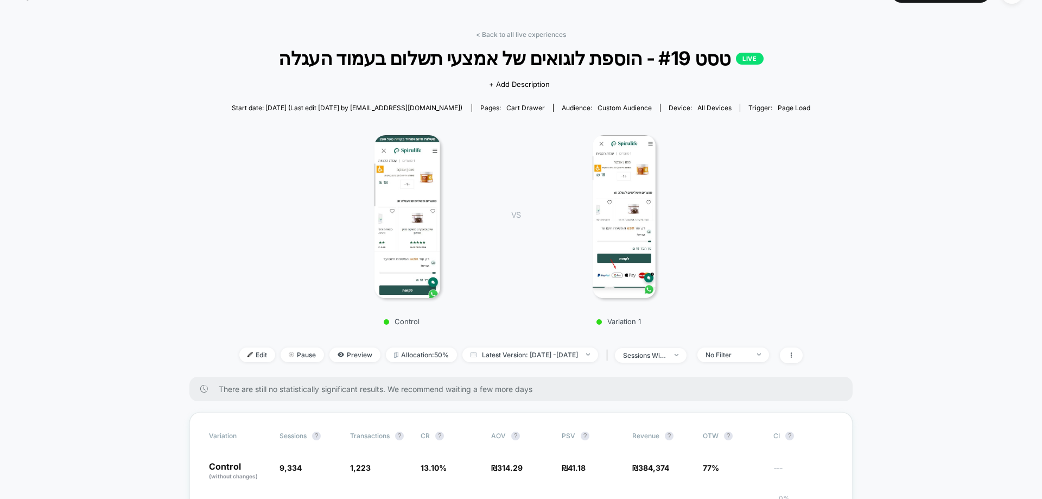
scroll to position [0, 0]
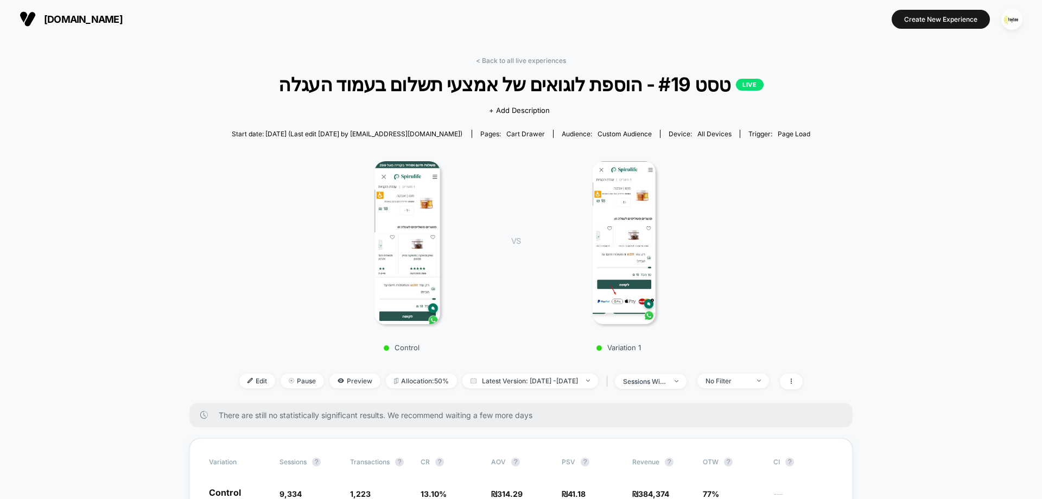
click at [621, 226] on img at bounding box center [624, 242] width 63 height 163
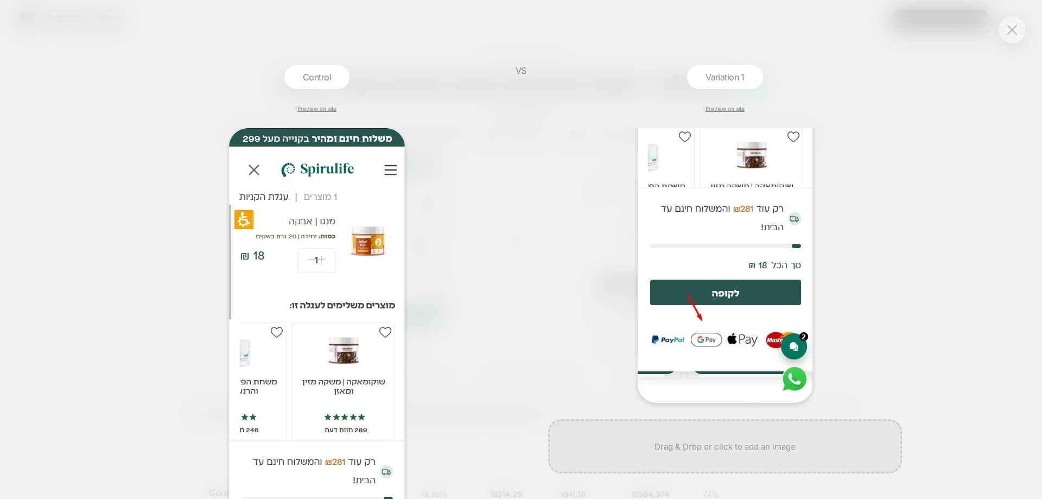
scroll to position [179, 0]
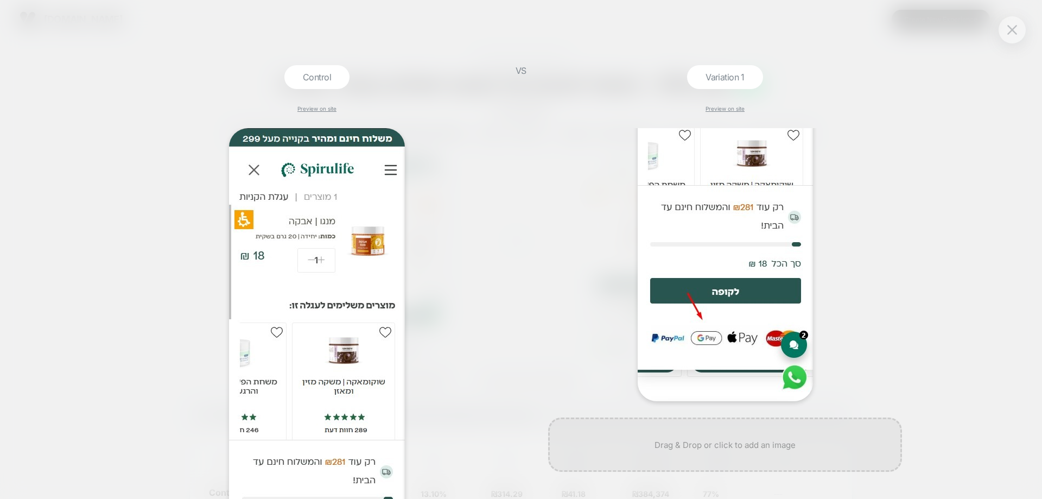
click at [736, 335] on img at bounding box center [725, 175] width 175 height 452
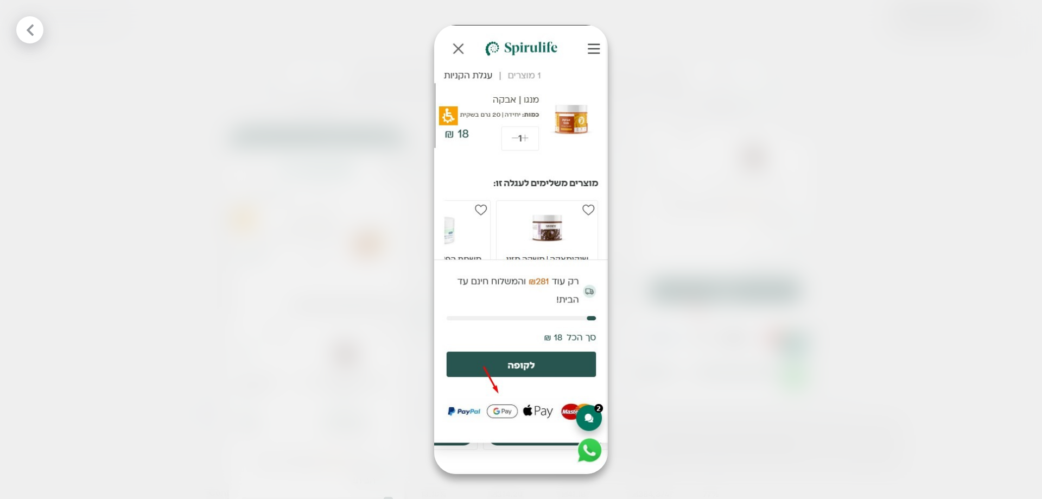
click at [293, 279] on div at bounding box center [521, 249] width 1042 height 499
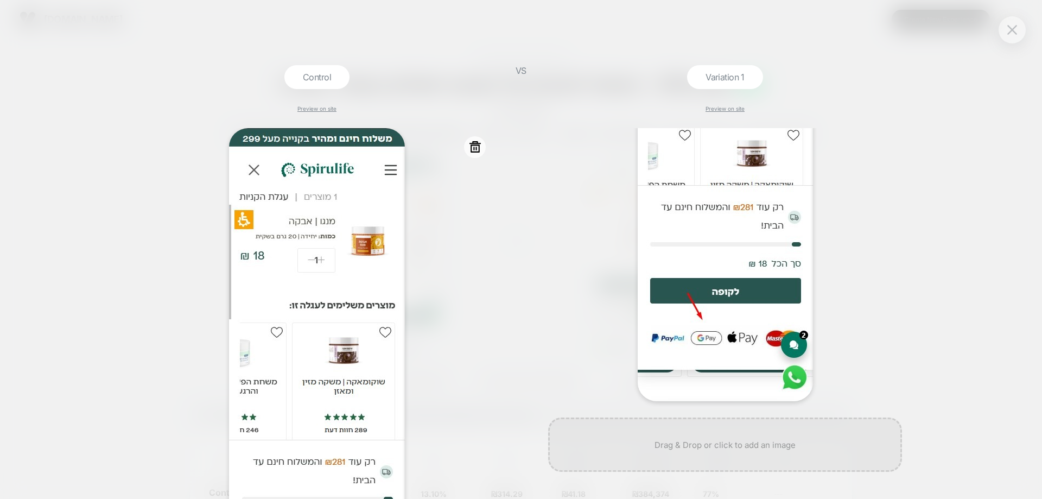
scroll to position [166, 0]
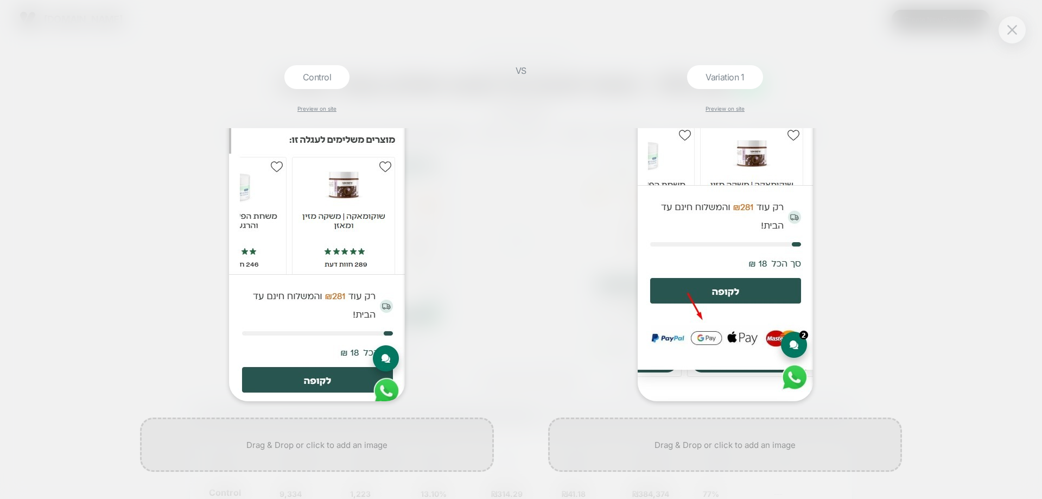
click at [850, 158] on div at bounding box center [725, 175] width 354 height 452
click at [517, 207] on div "VS" at bounding box center [520, 282] width 27 height 434
click at [1018, 21] on div at bounding box center [1012, 29] width 27 height 27
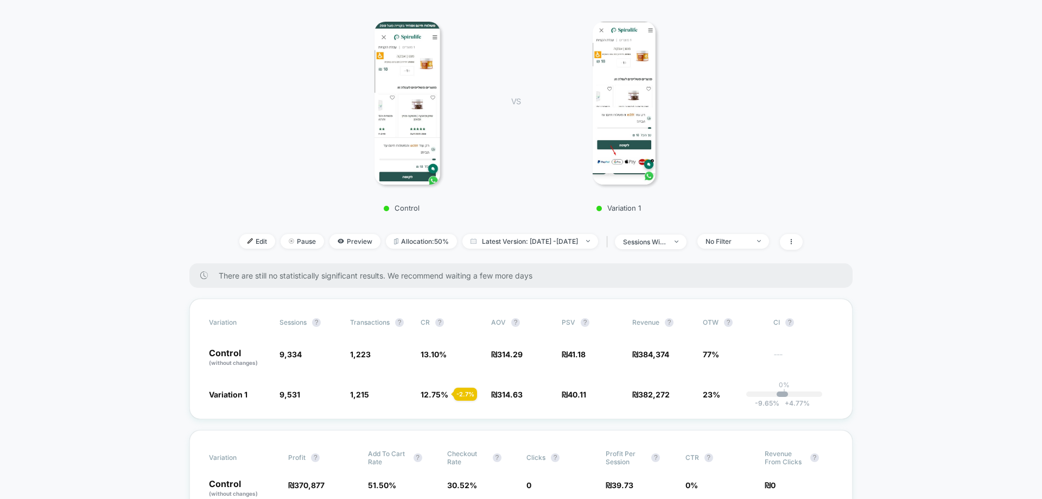
scroll to position [0, 0]
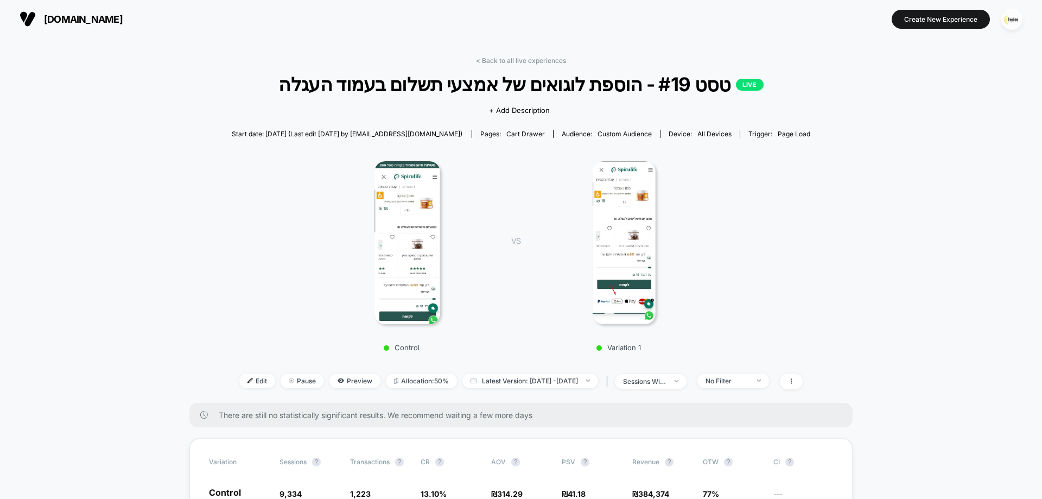
click at [538, 58] on link "< Back to all live experiences" at bounding box center [521, 60] width 90 height 8
